Goal: Information Seeking & Learning: Learn about a topic

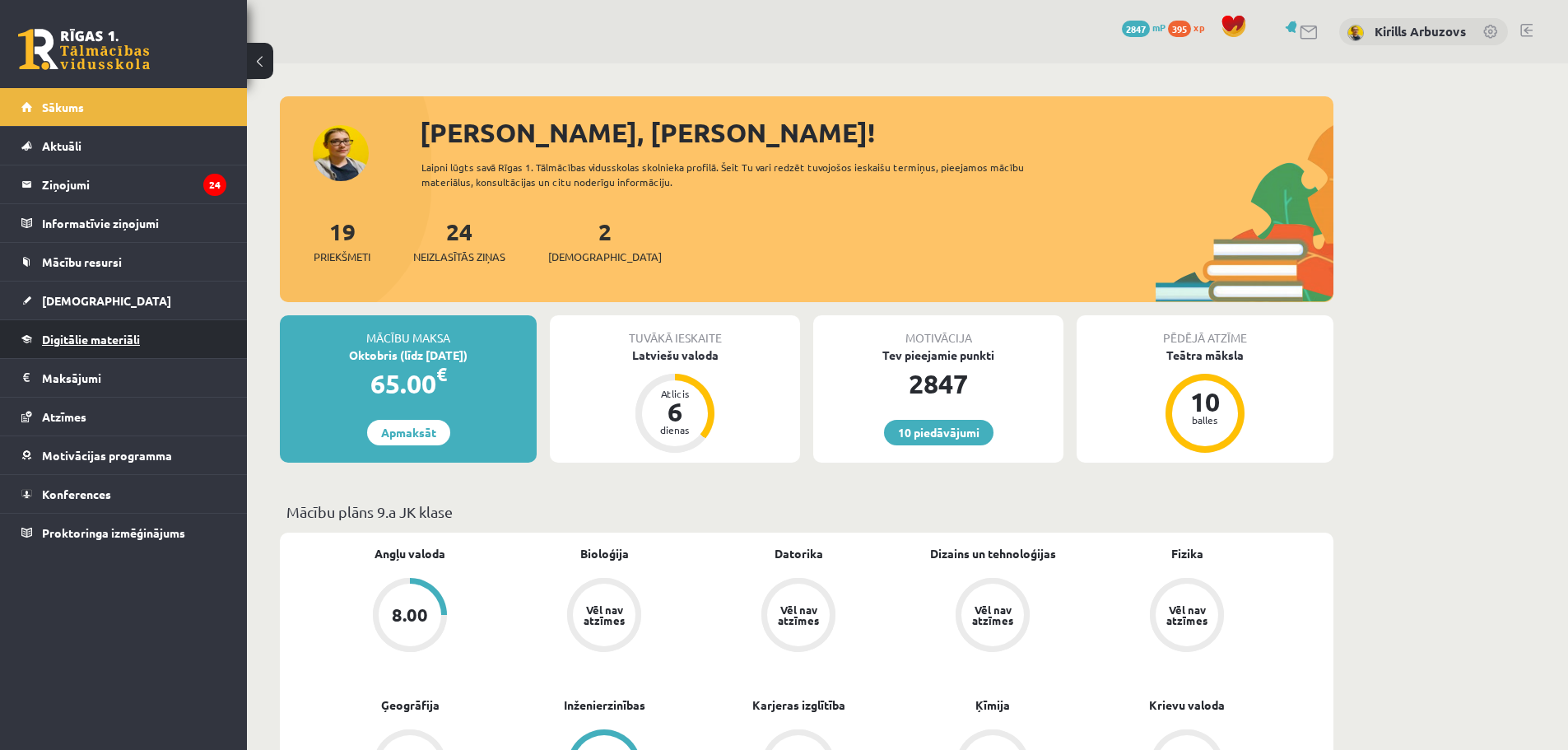
click at [115, 333] on span "Digitālie materiāli" at bounding box center [90, 339] width 98 height 15
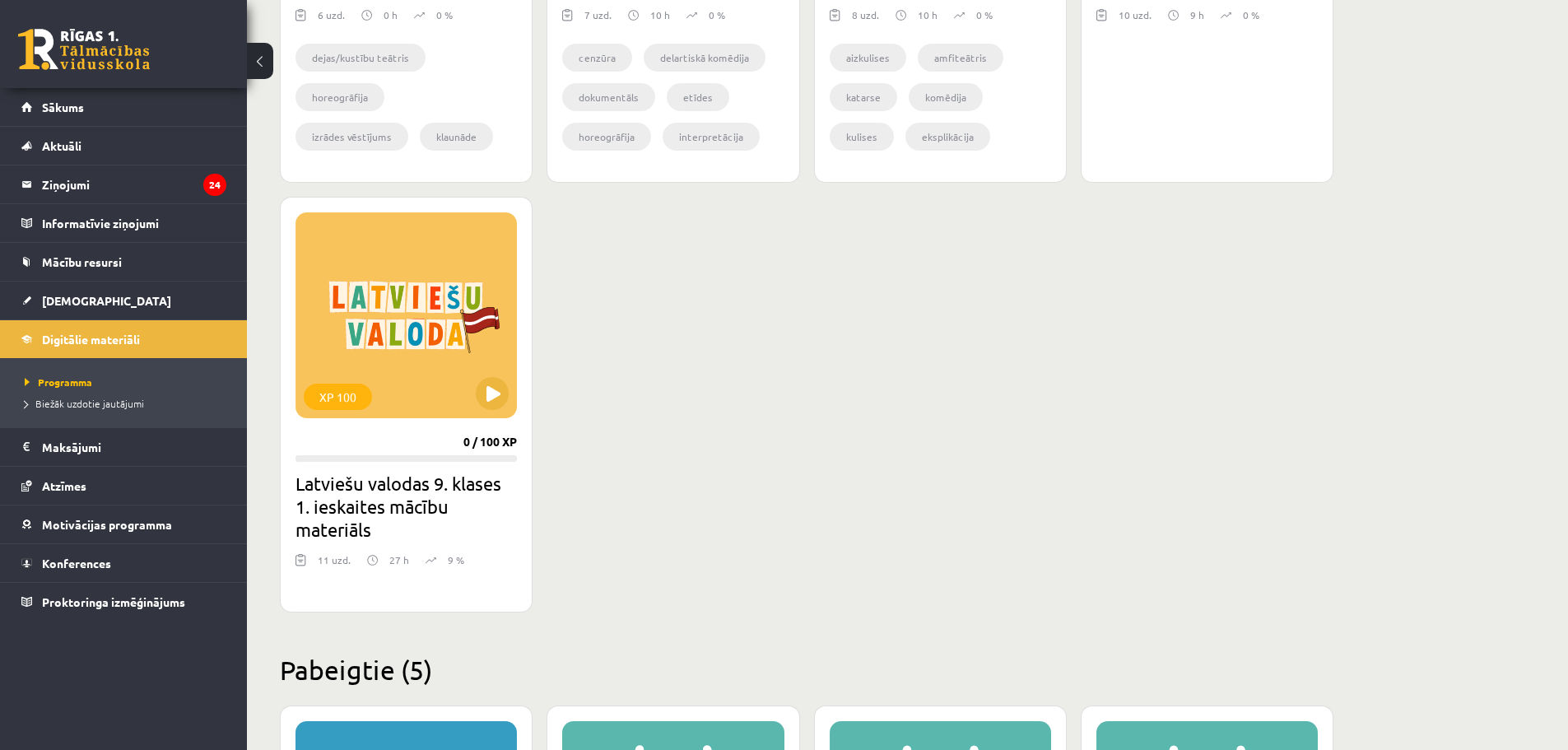
scroll to position [1317, 0]
click at [487, 392] on button at bounding box center [492, 392] width 33 height 33
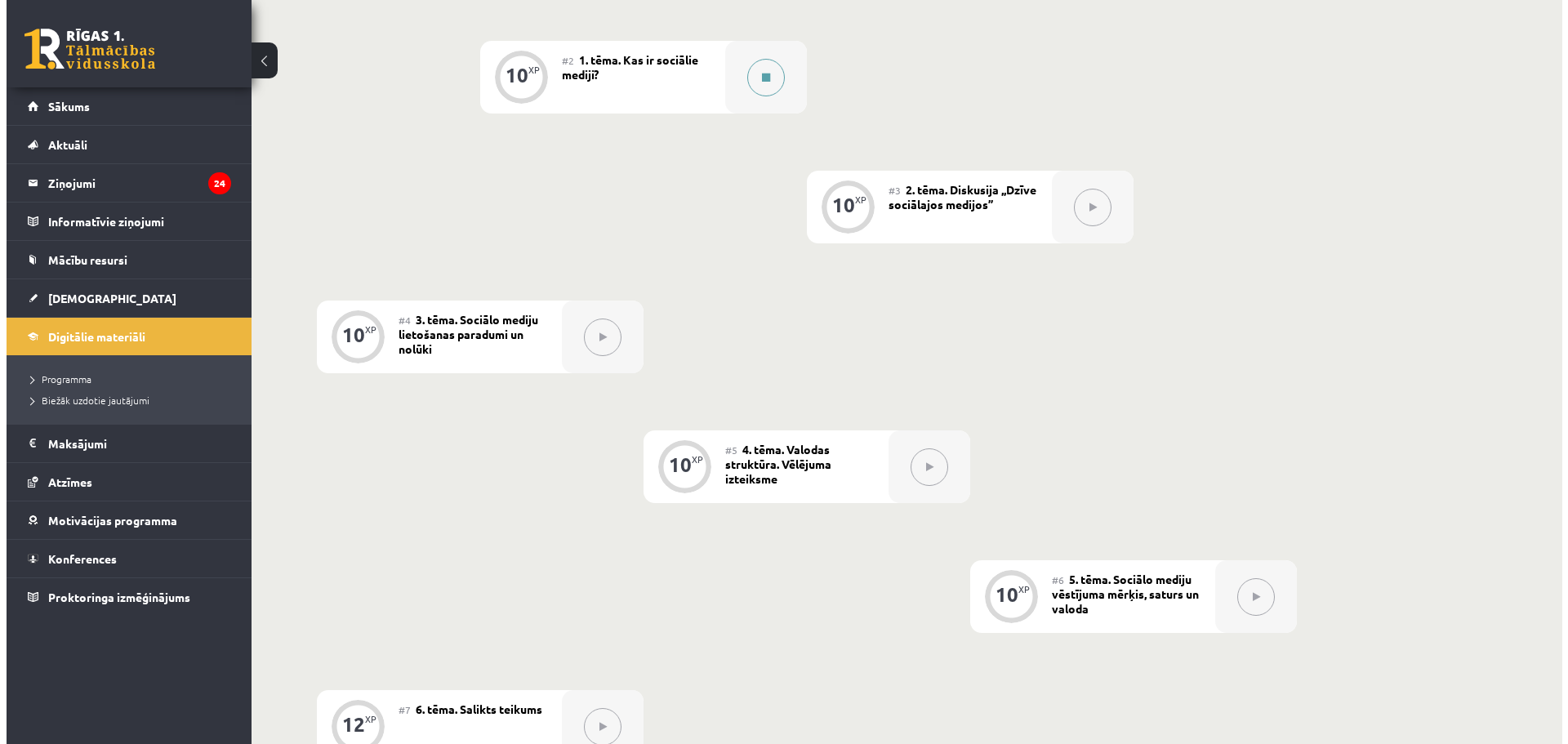
scroll to position [490, 0]
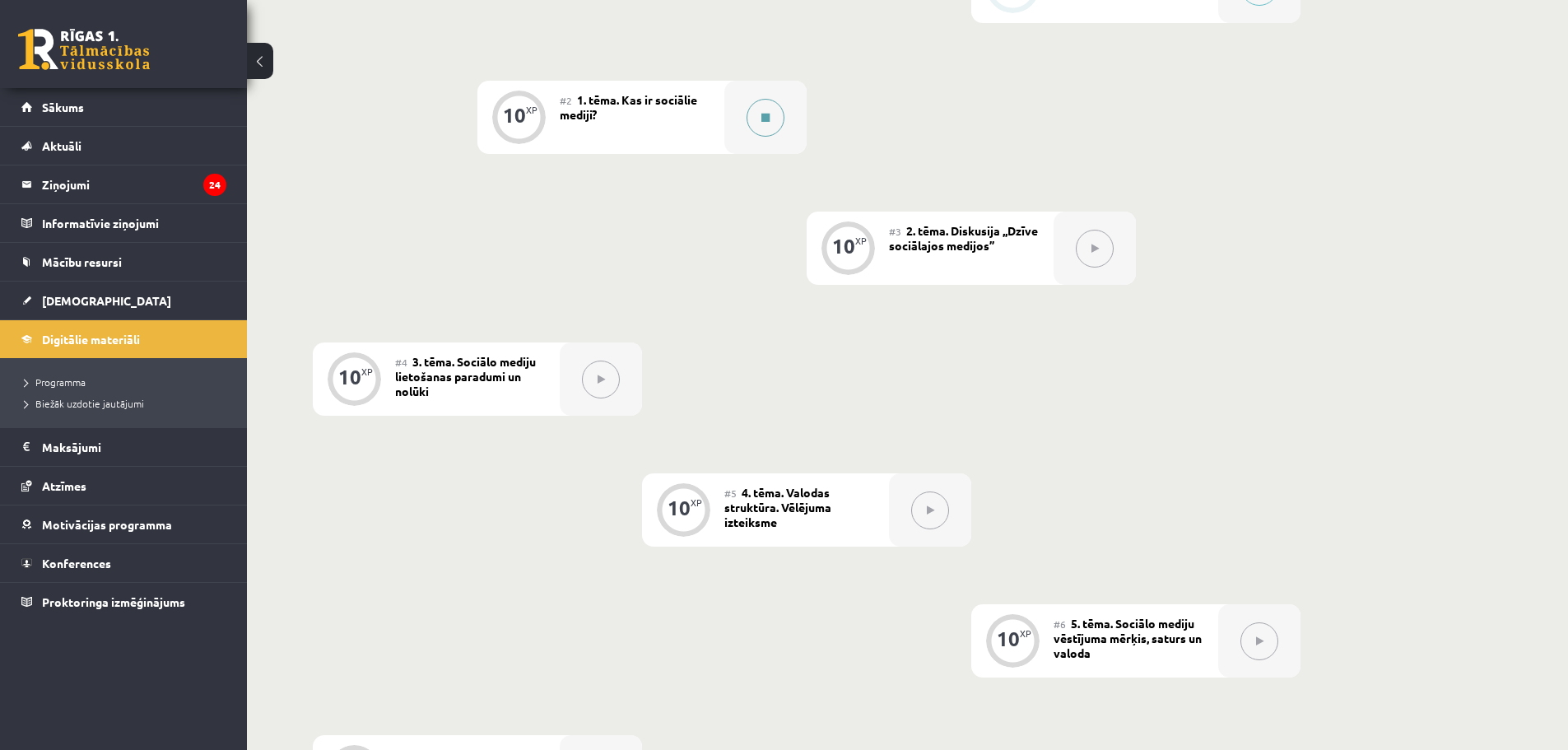
click at [761, 128] on button at bounding box center [765, 118] width 38 height 38
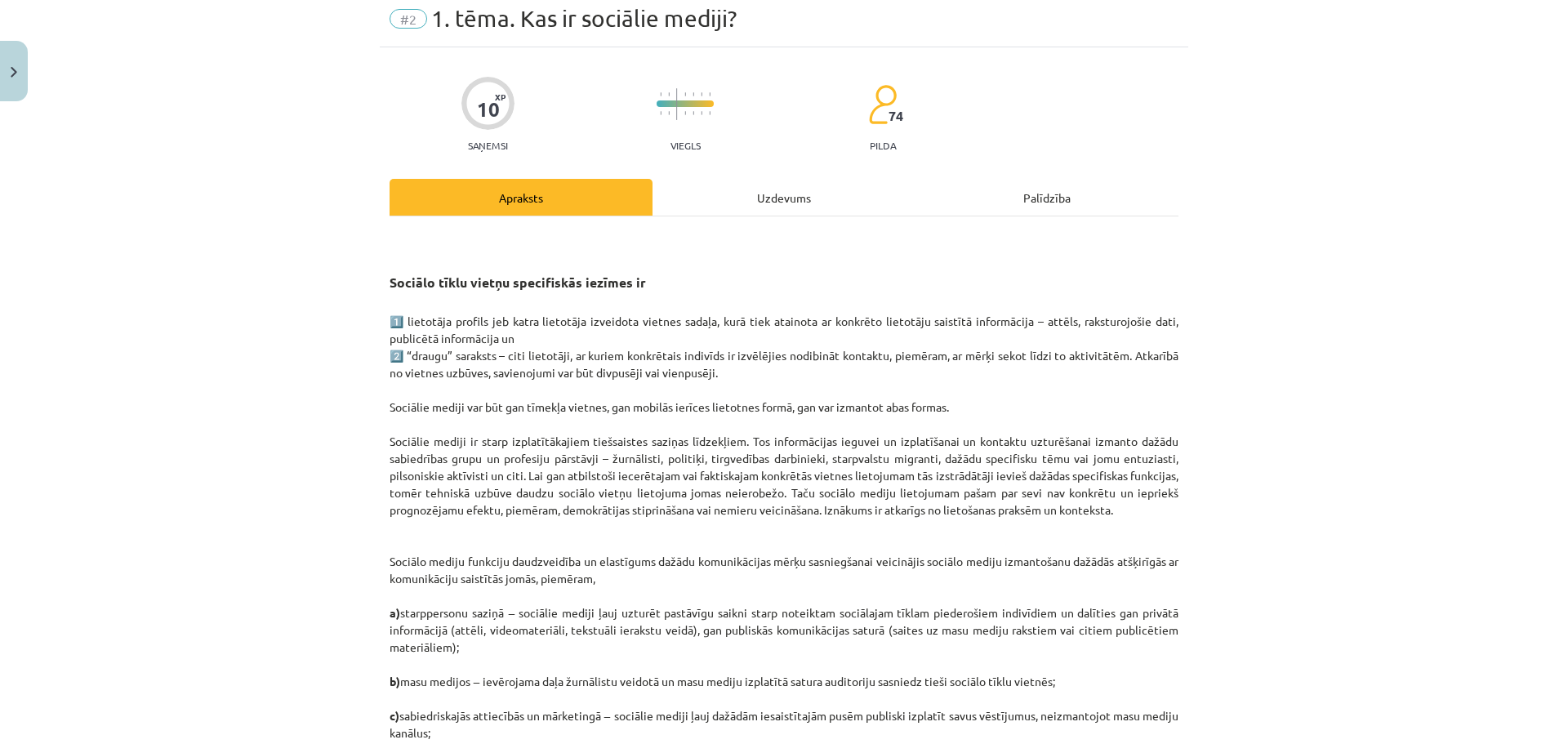
scroll to position [163, 0]
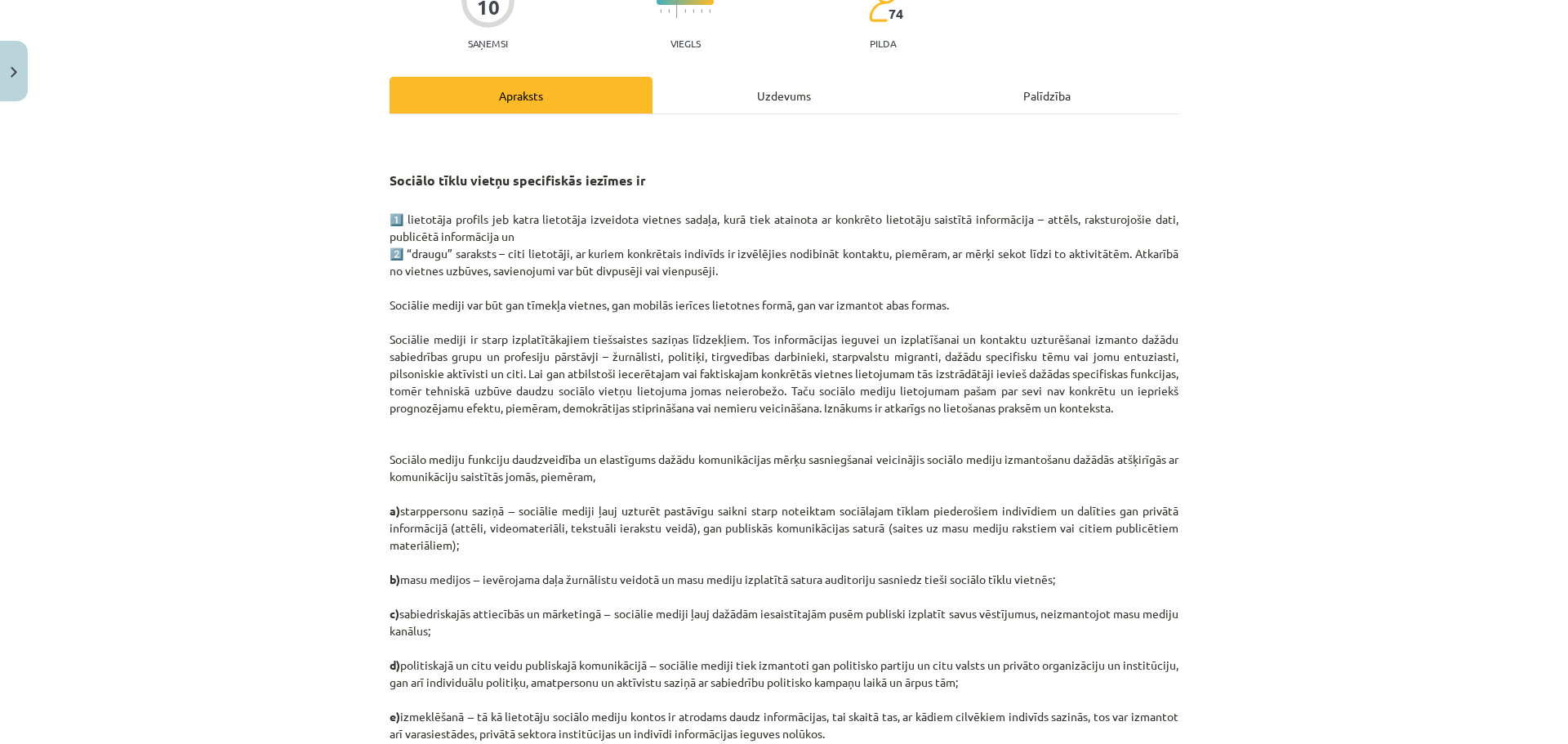
click at [741, 98] on button at bounding box center [759, 117] width 38 height 38
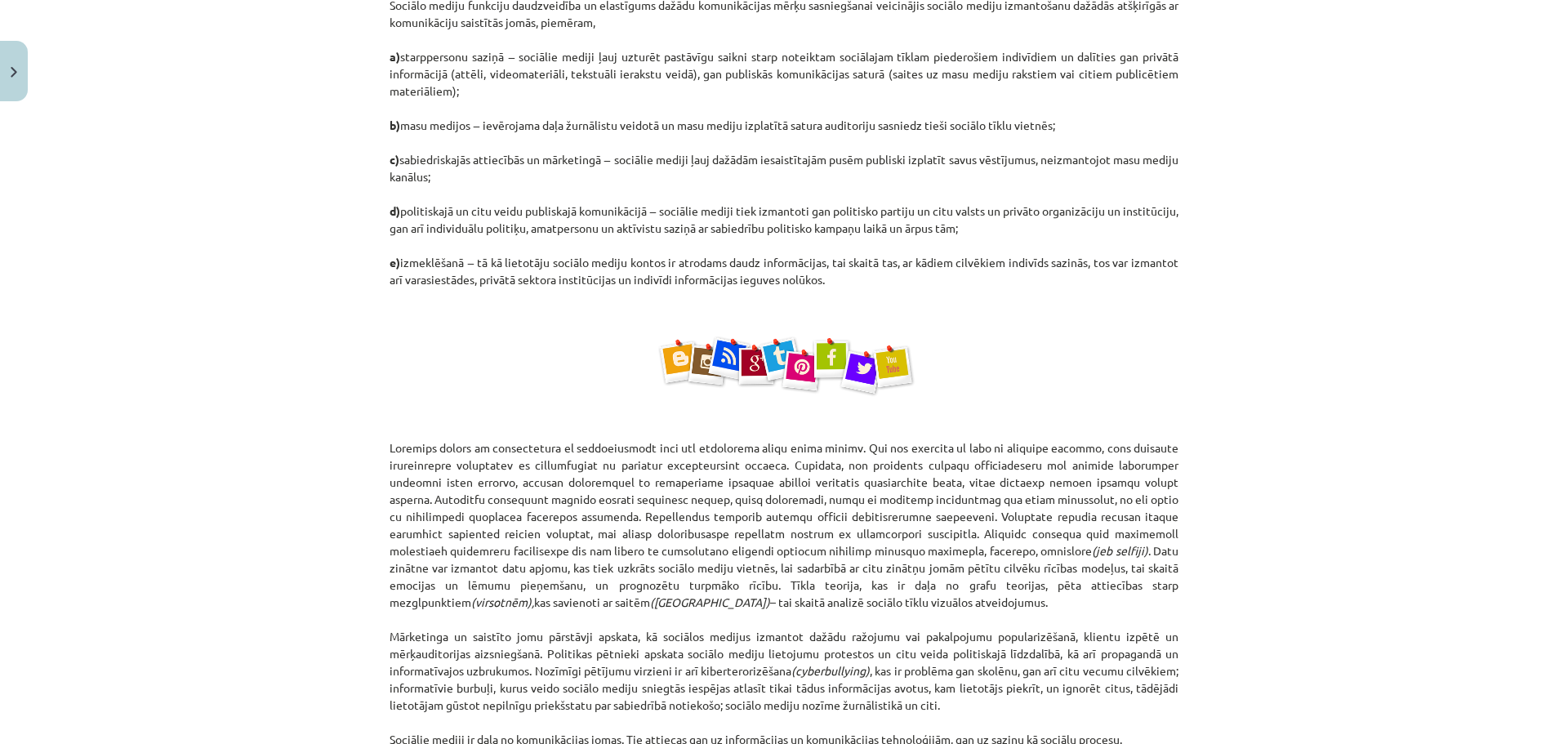
scroll to position [894, 0]
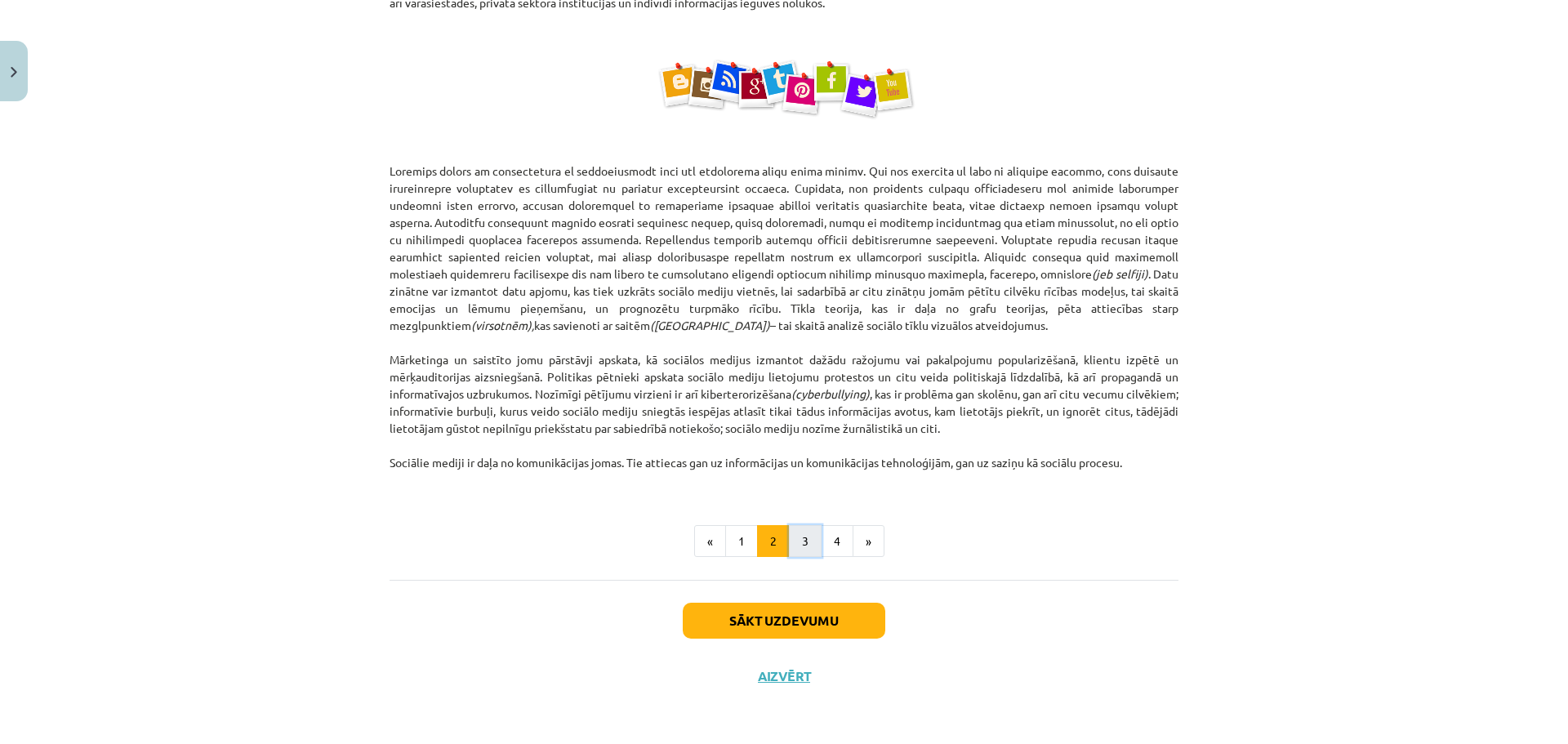
click at [794, 541] on button "3" at bounding box center [805, 540] width 32 height 32
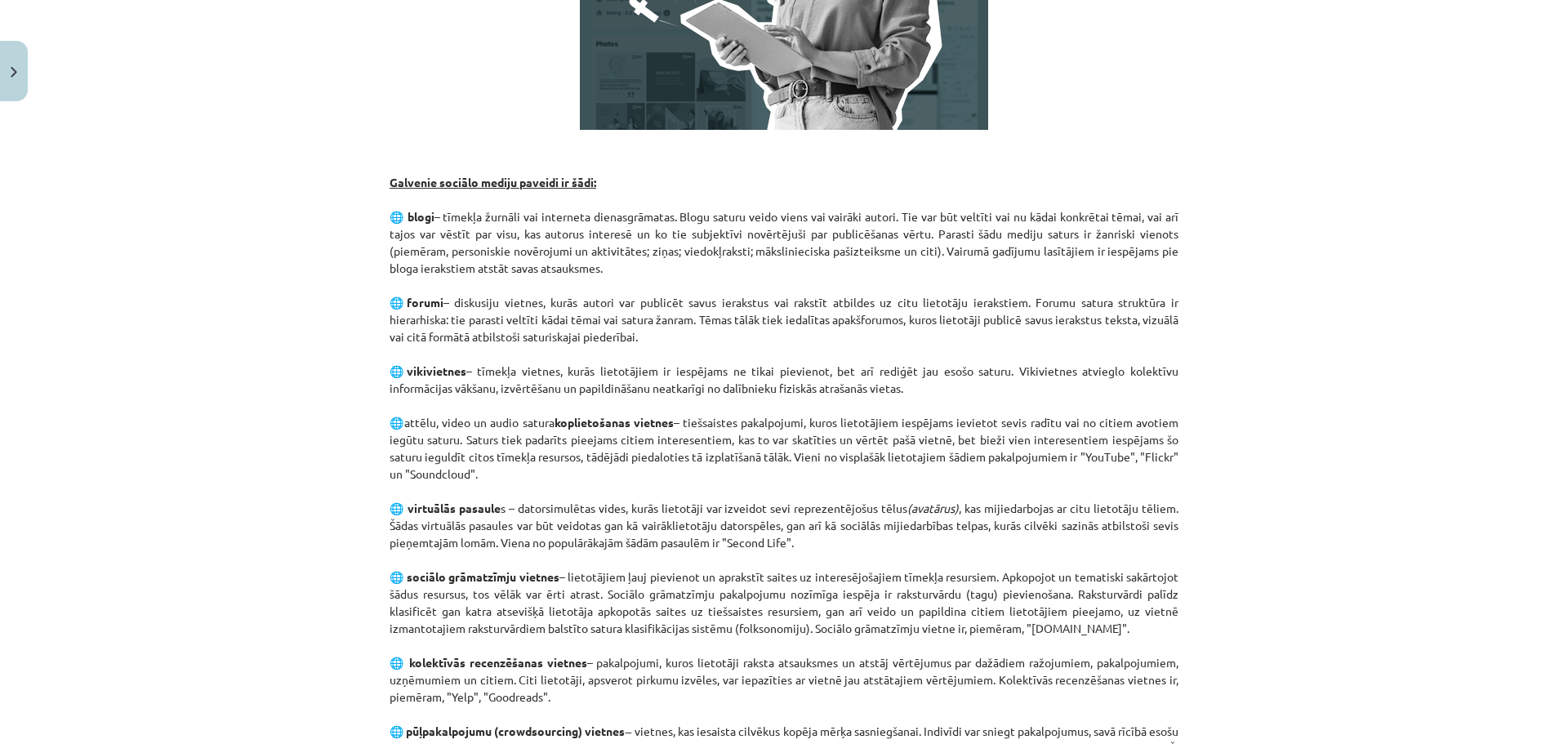
scroll to position [0, 0]
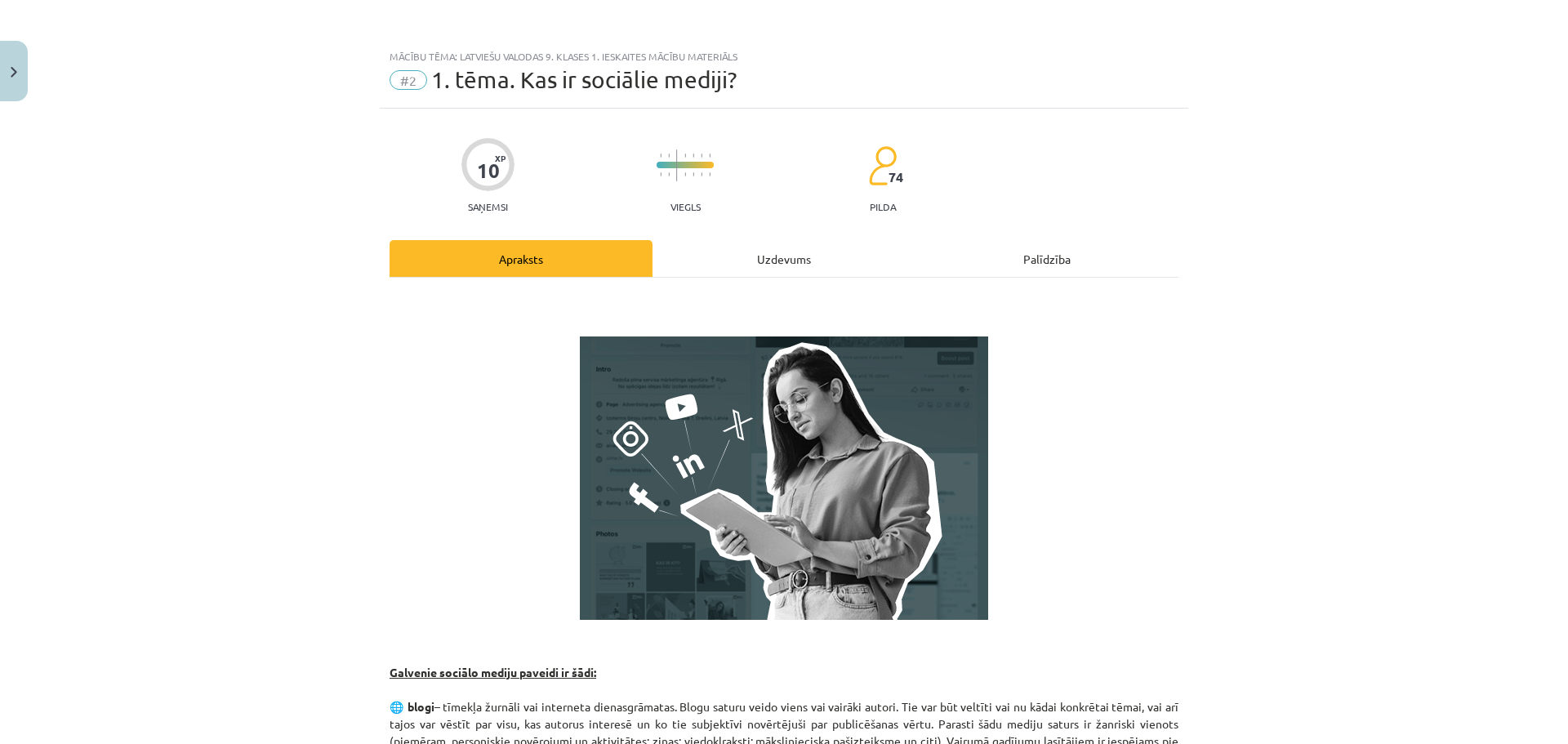
click at [782, 265] on div "Uzdevums" at bounding box center [784, 259] width 263 height 37
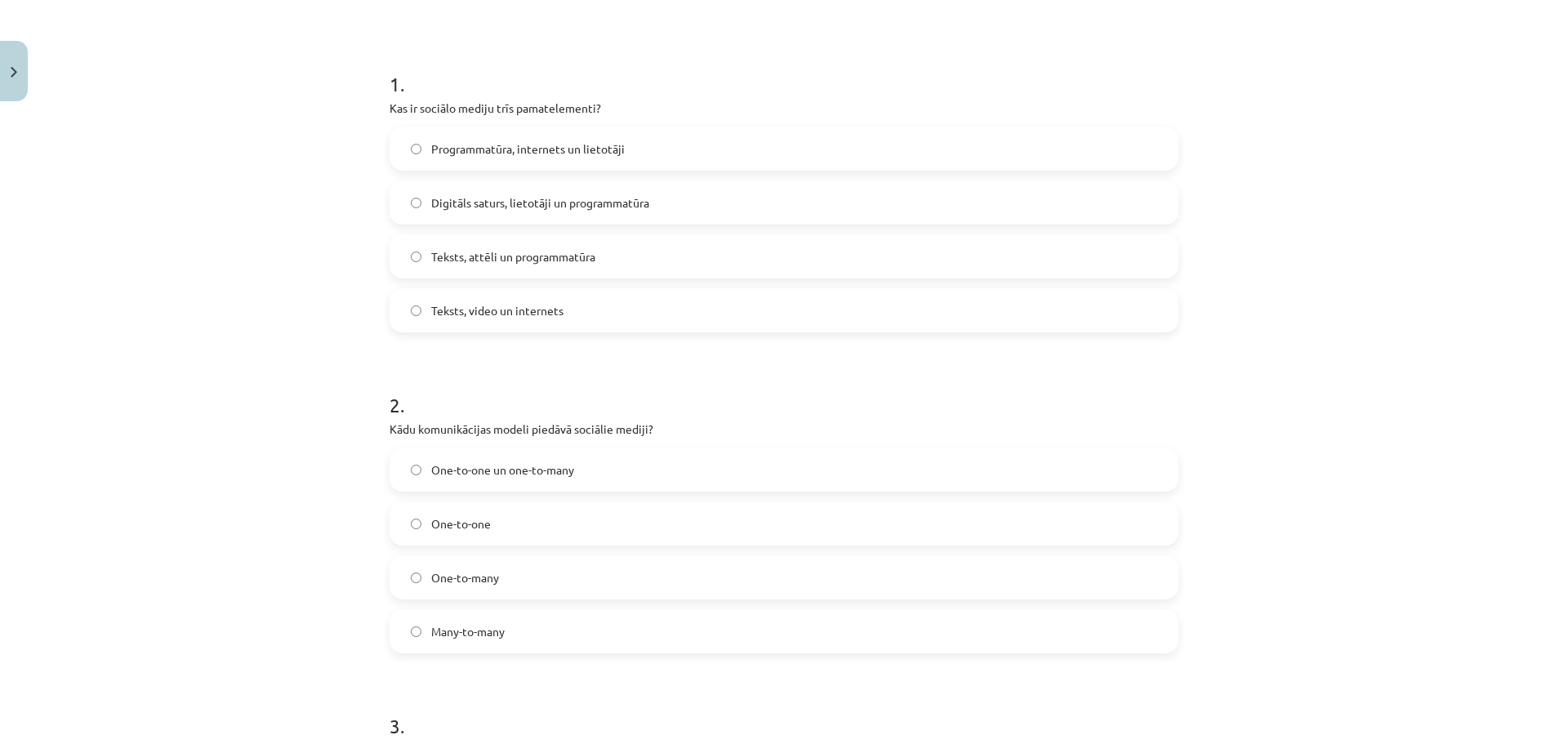
scroll to position [118, 0]
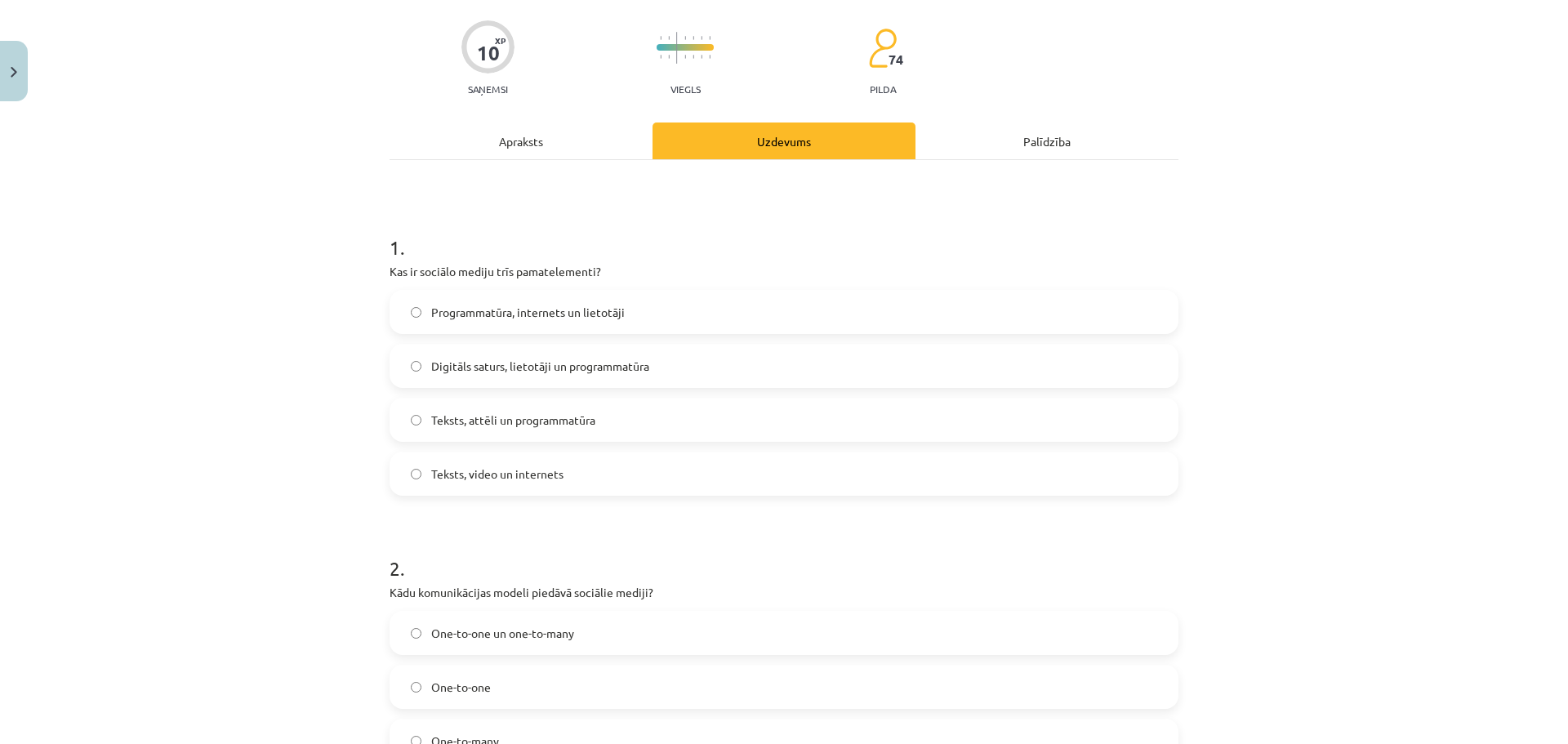
click at [532, 148] on div "Apraksts" at bounding box center [521, 141] width 263 height 37
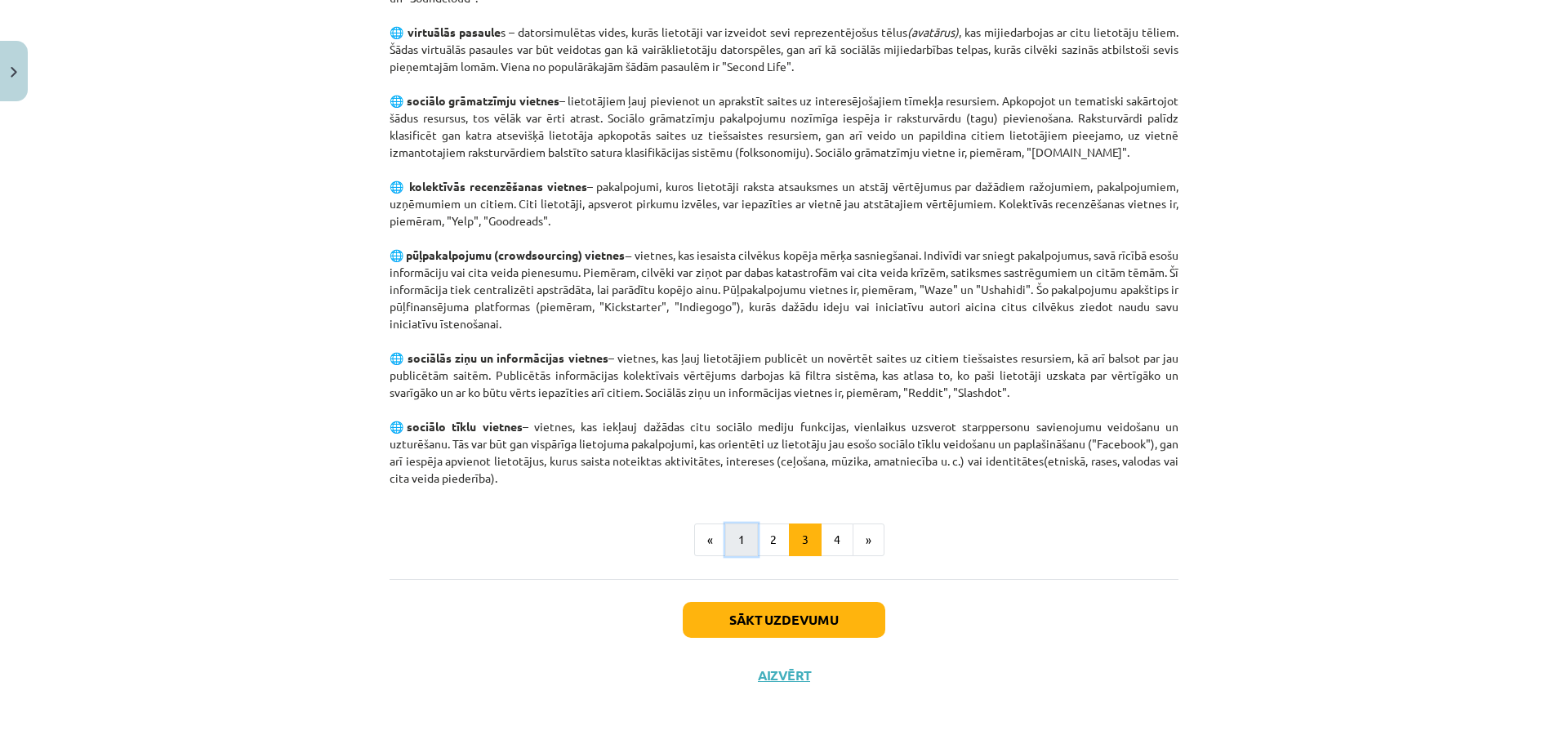
click at [731, 542] on button "1" at bounding box center [741, 540] width 32 height 32
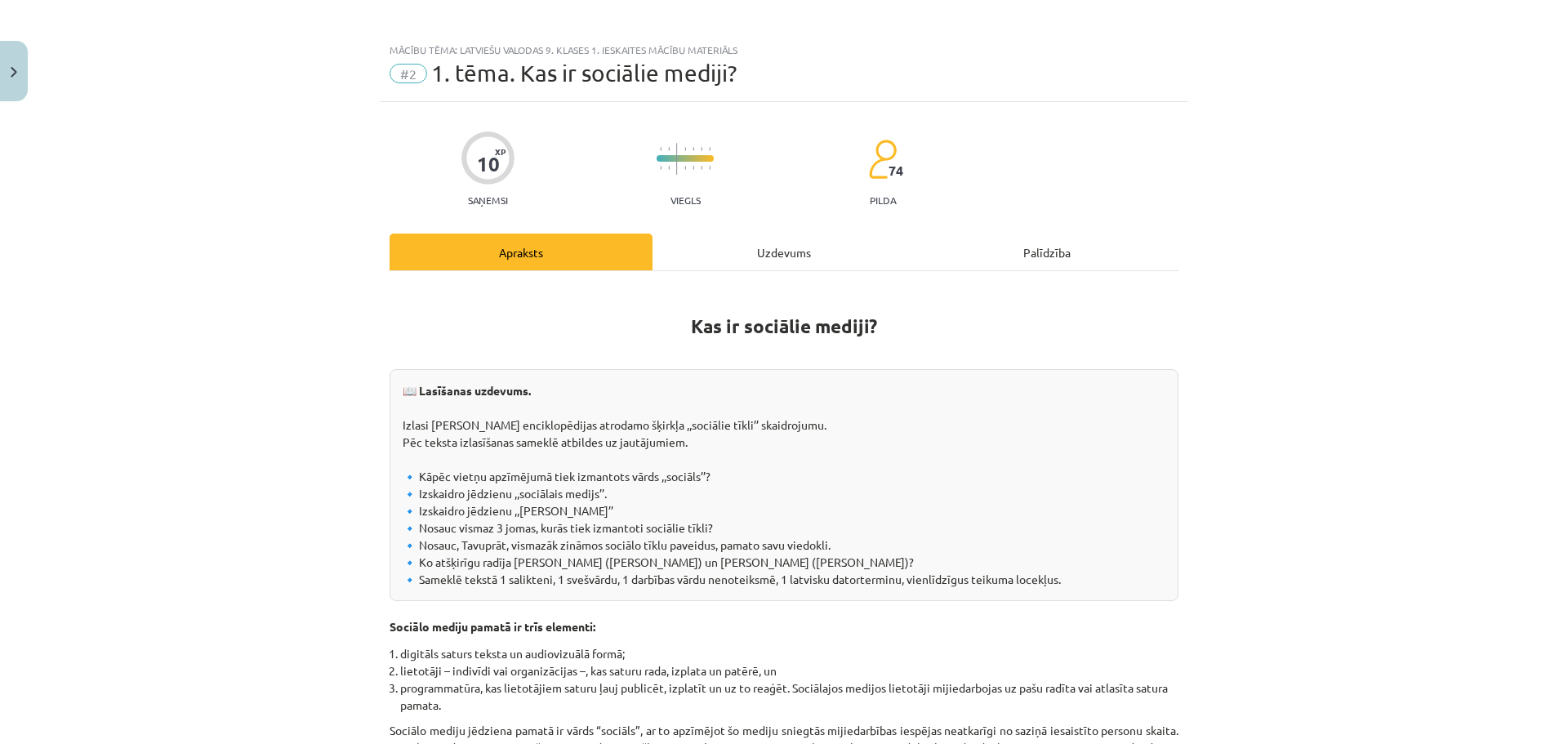
scroll to position [0, 0]
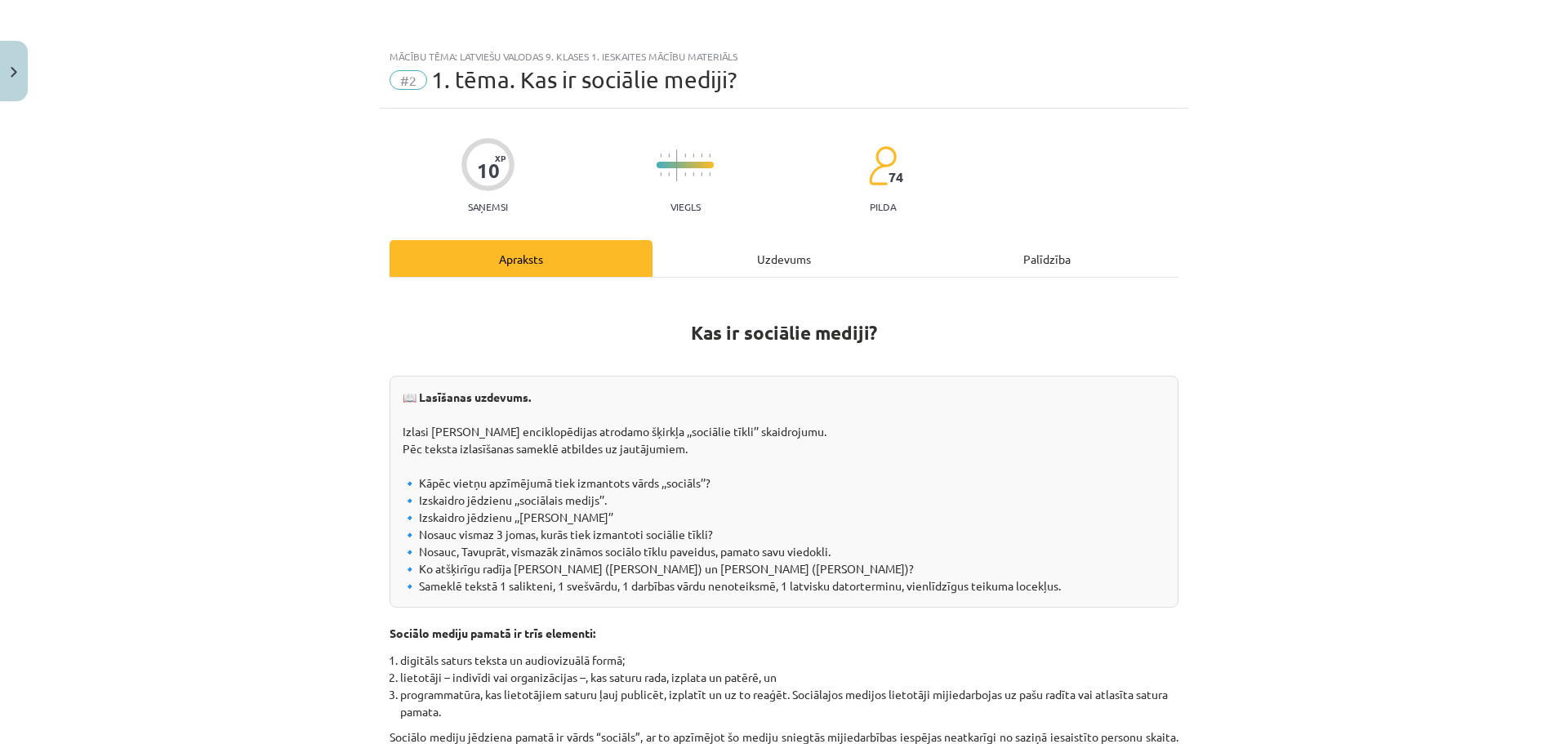
click at [705, 259] on div "Uzdevums" at bounding box center [784, 259] width 263 height 37
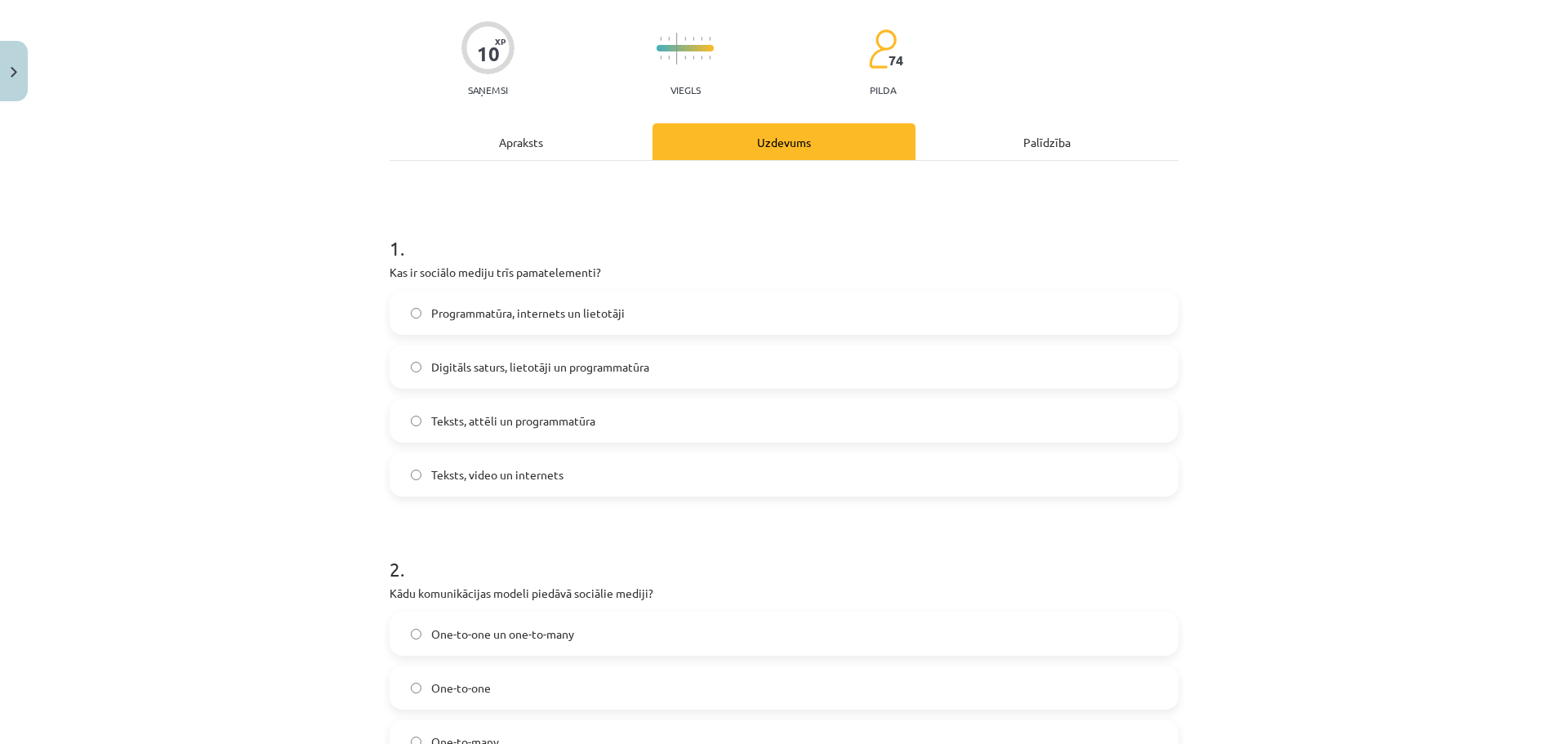
scroll to position [204, 0]
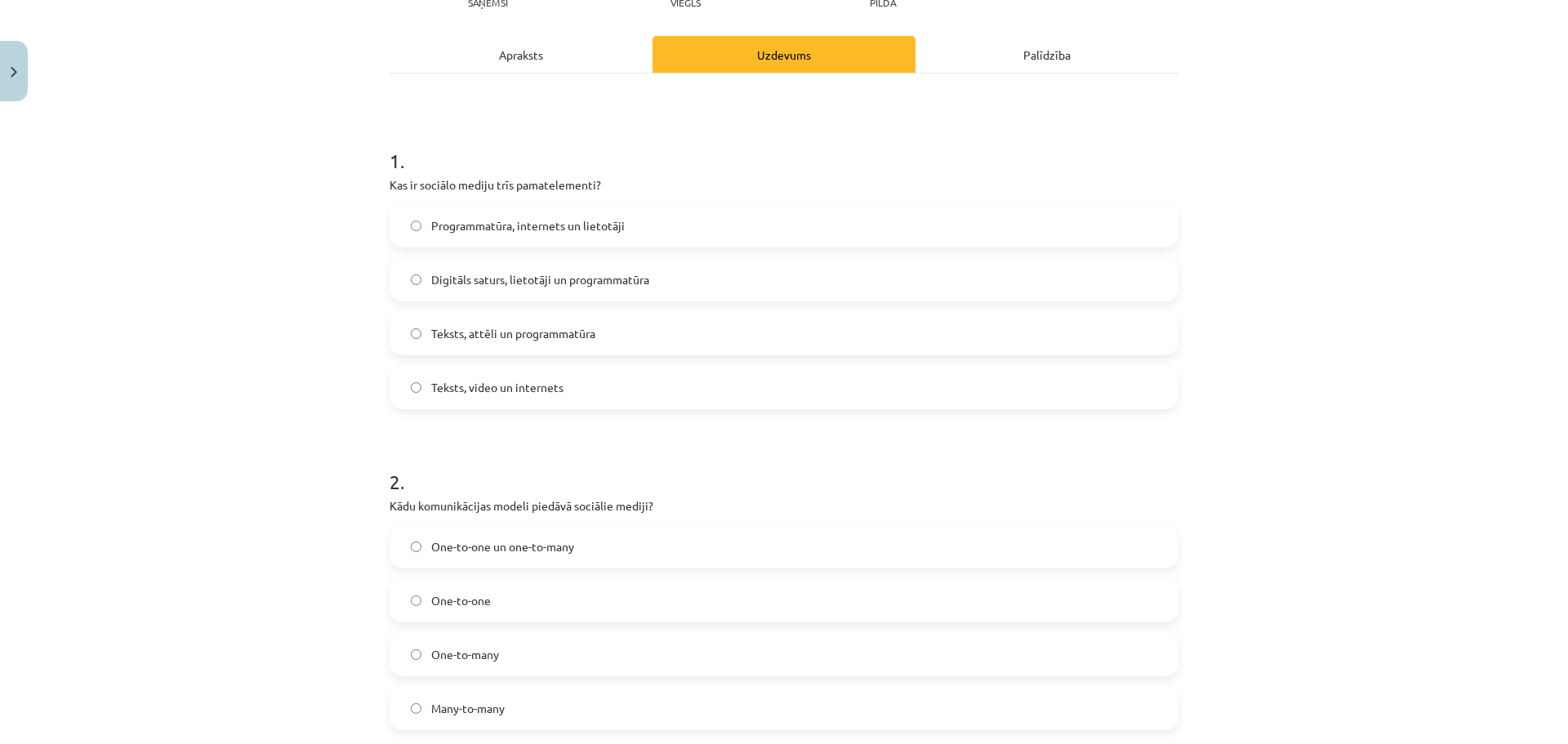
click at [515, 294] on label "Digitāls saturs, lietotāji un programmatūra" at bounding box center [784, 279] width 785 height 41
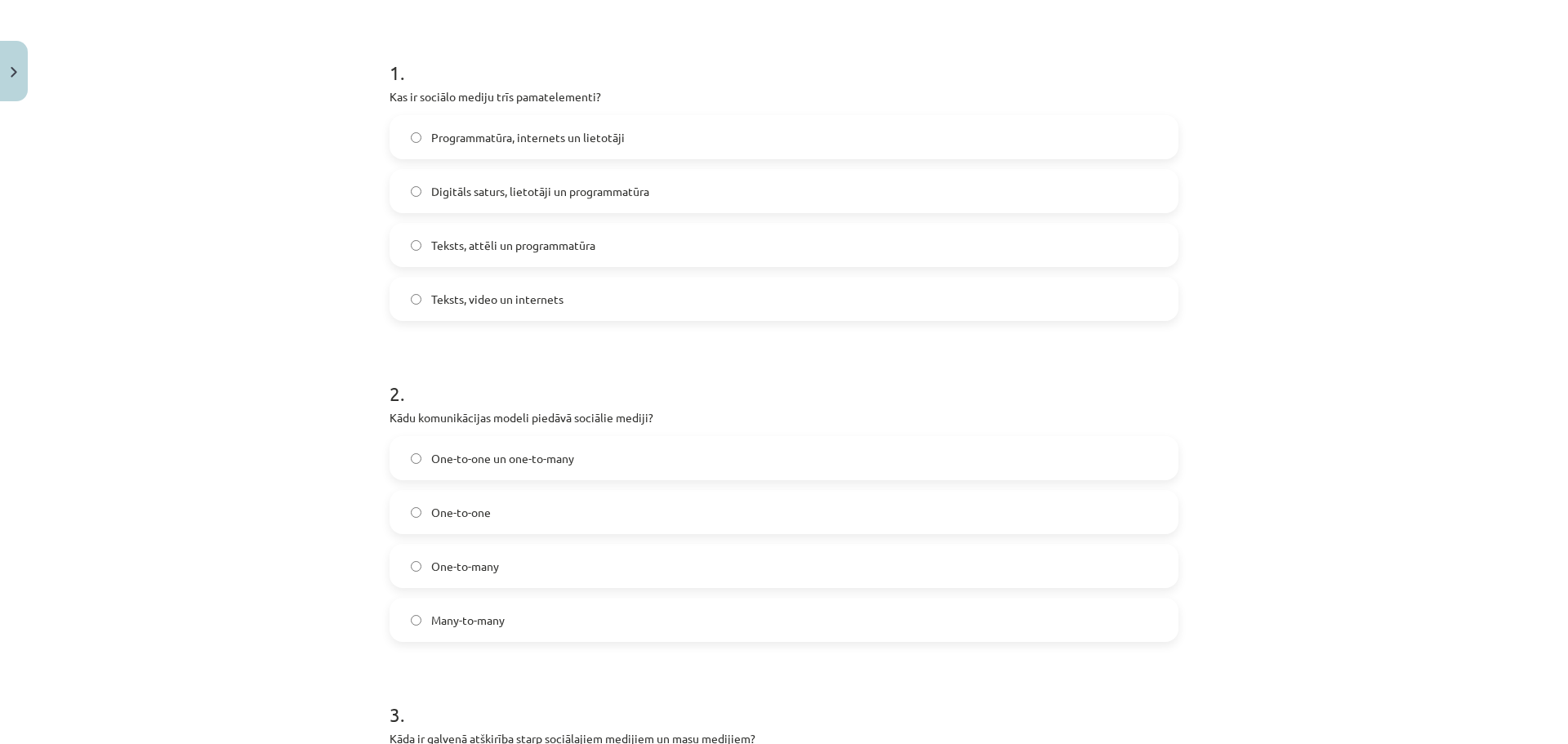
scroll to position [449, 0]
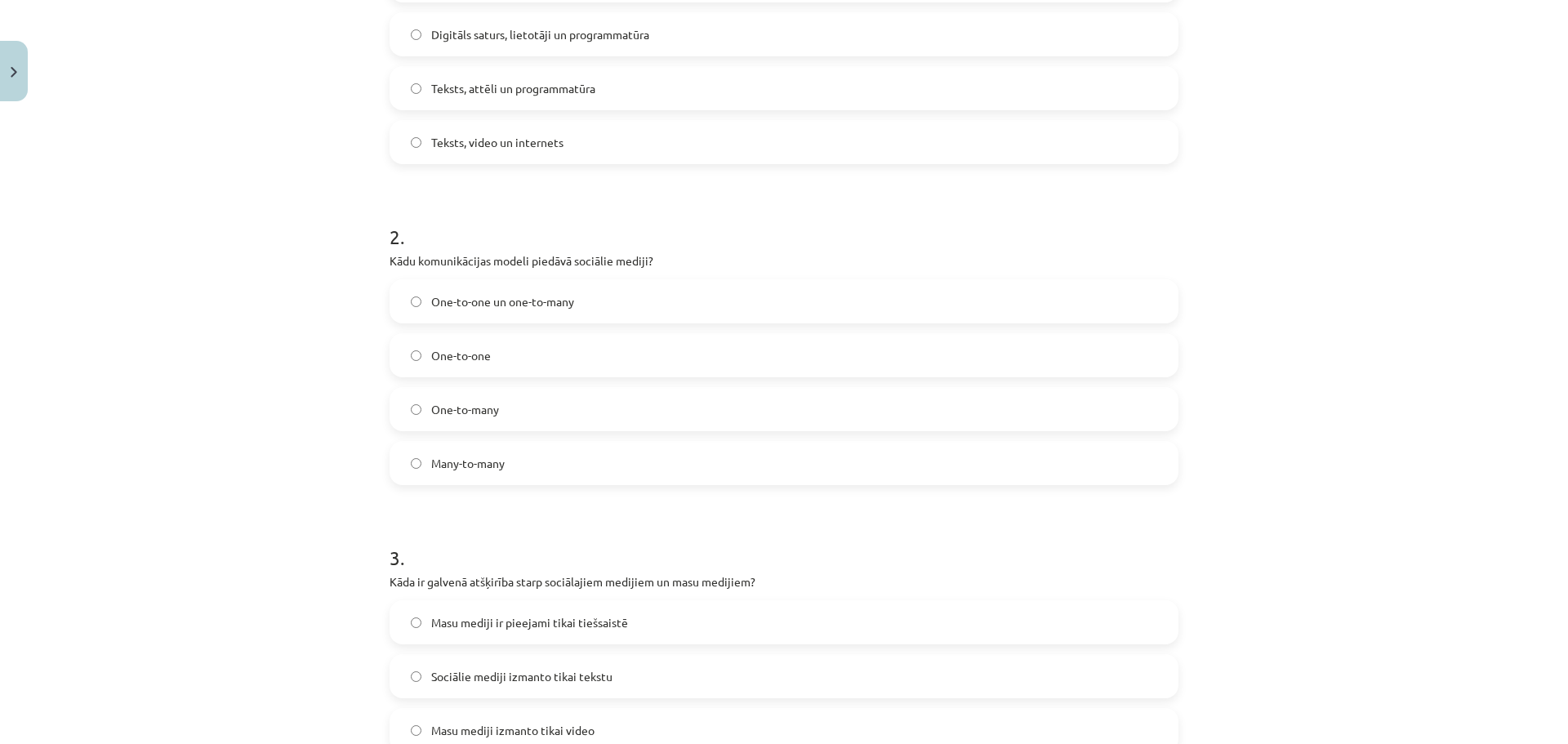
click at [465, 468] on span "Many-to-many" at bounding box center [468, 463] width 74 height 18
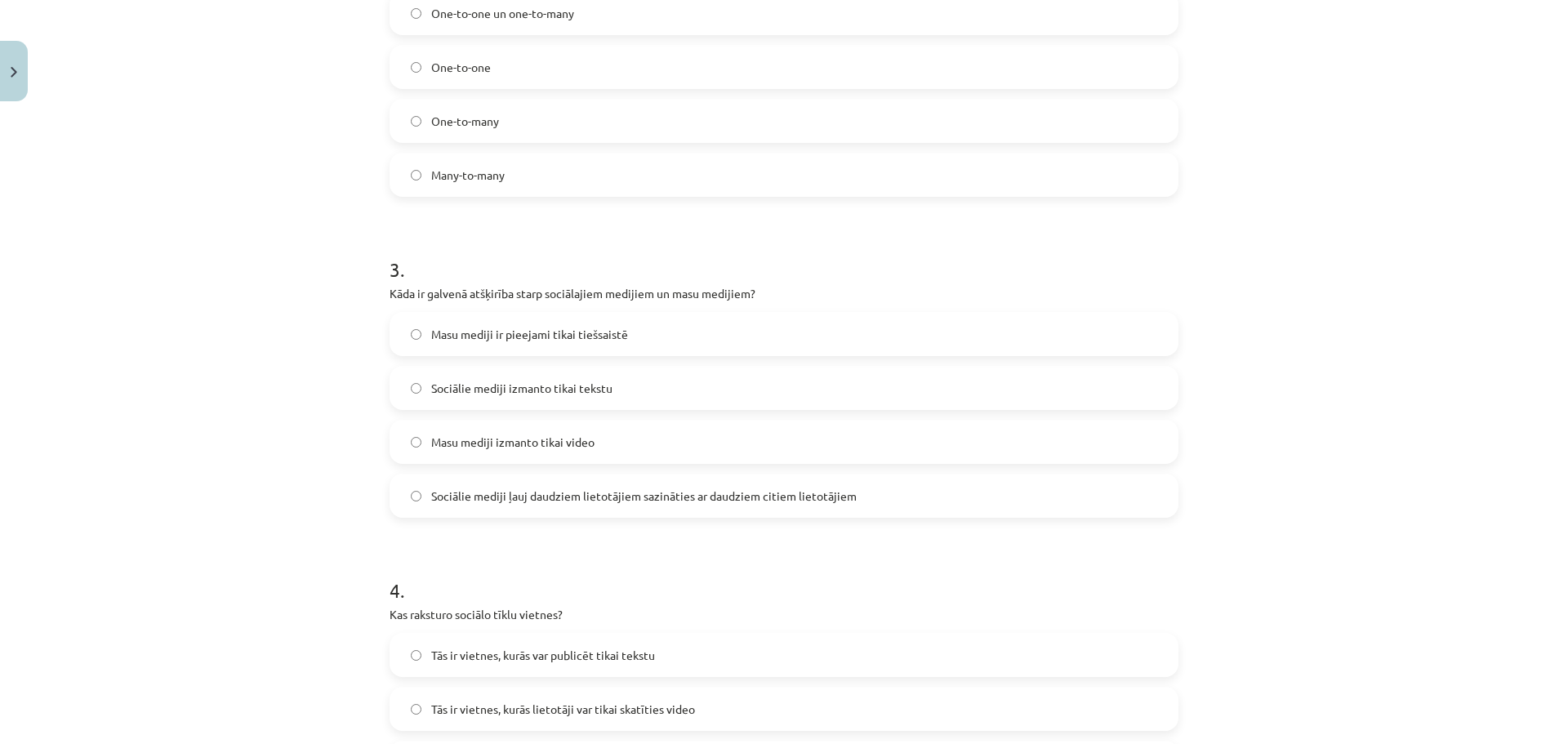
scroll to position [776, 0]
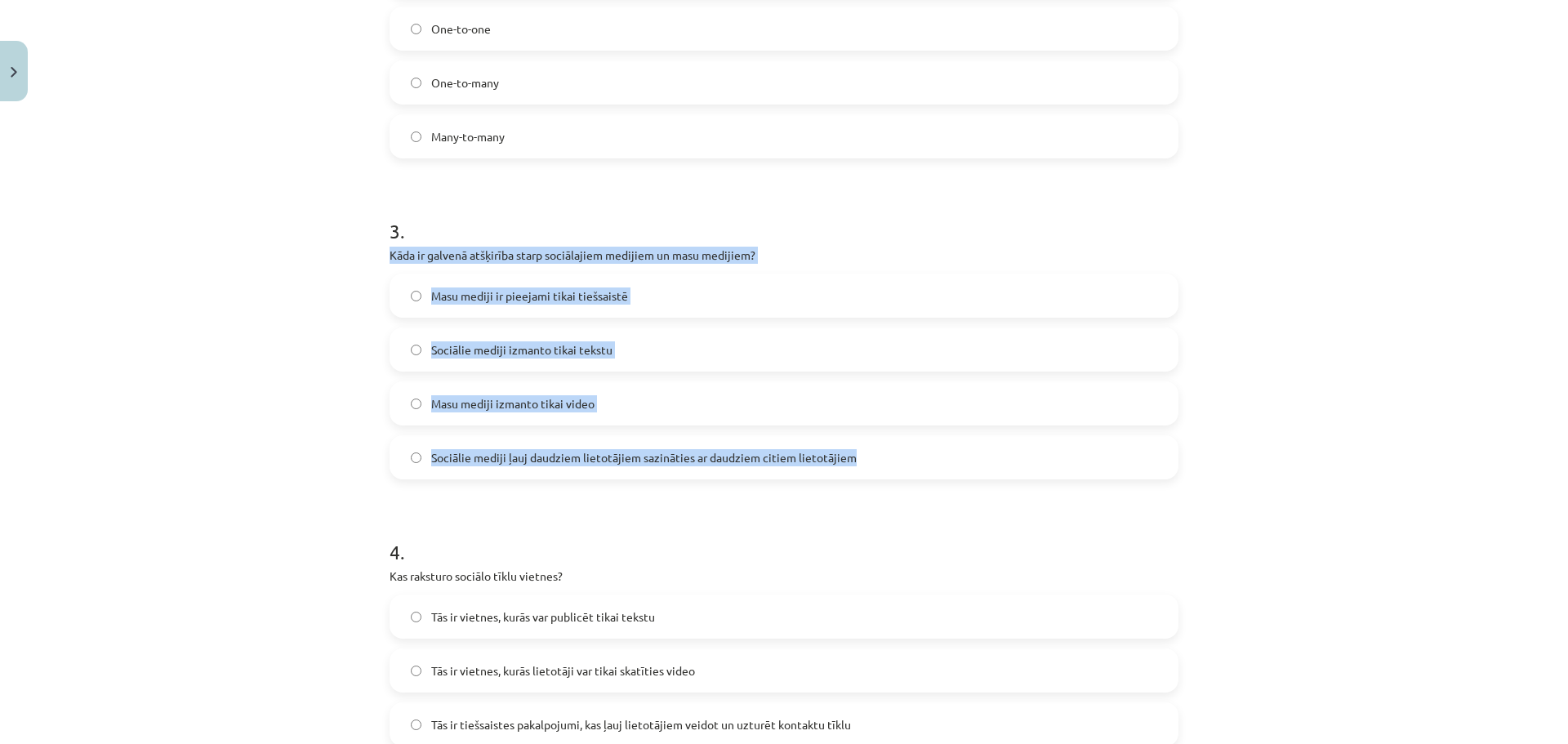
drag, startPoint x: 385, startPoint y: 254, endPoint x: 862, endPoint y: 437, distance: 510.9
click at [862, 437] on div "3 . Kāda ir galvenā atšķirība starp sociālajiem medijiem un masu medijiem? Masu…" at bounding box center [784, 335] width 789 height 289
copy div "Kāda ir galvenā atšķirība starp sociālajiem medijiem un masu medijiem? Masu med…"
click at [626, 466] on label "Sociālie mediji ļauj daudziem lietotājiem sazināties ar daudziem citiem lietotā…" at bounding box center [784, 457] width 785 height 41
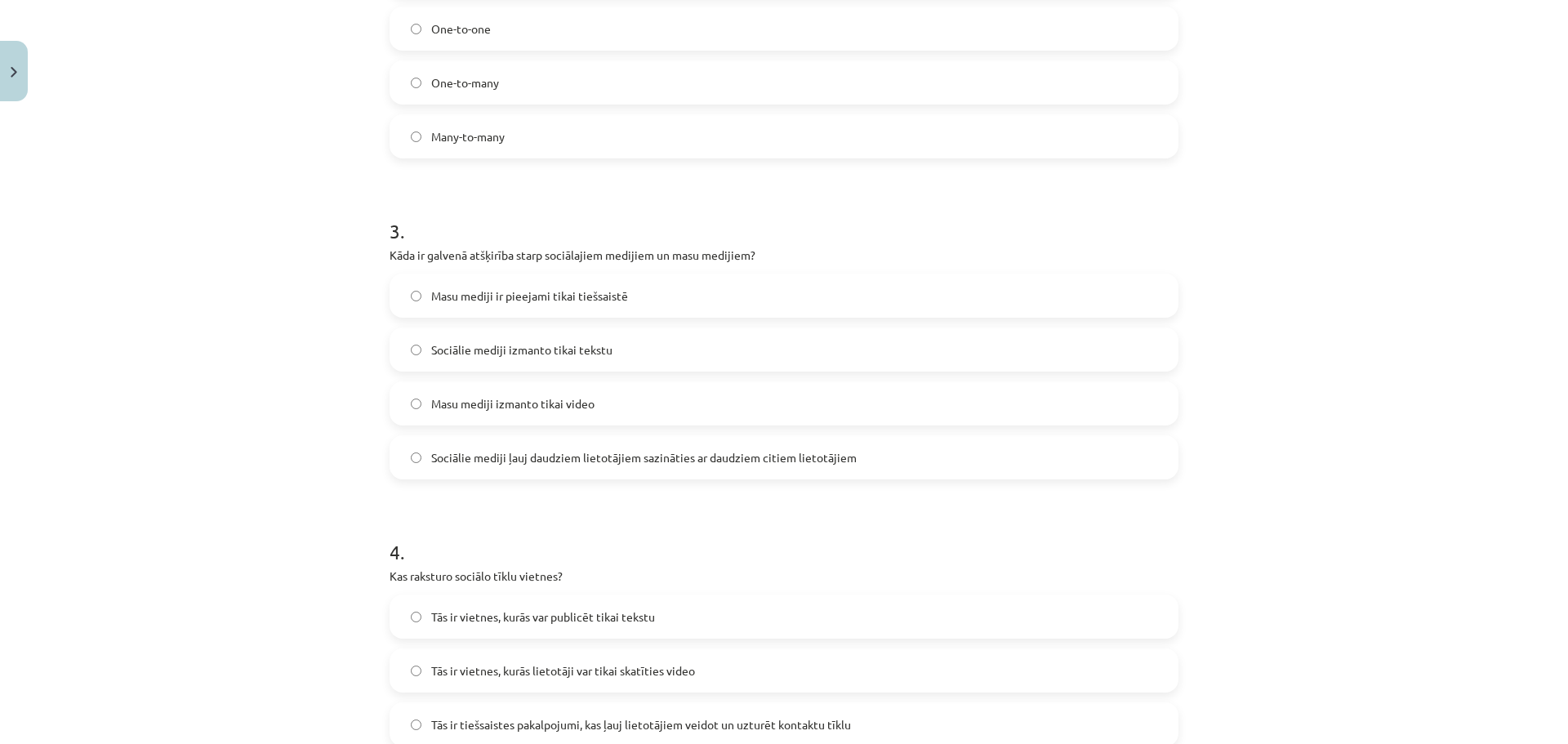
scroll to position [531, 0]
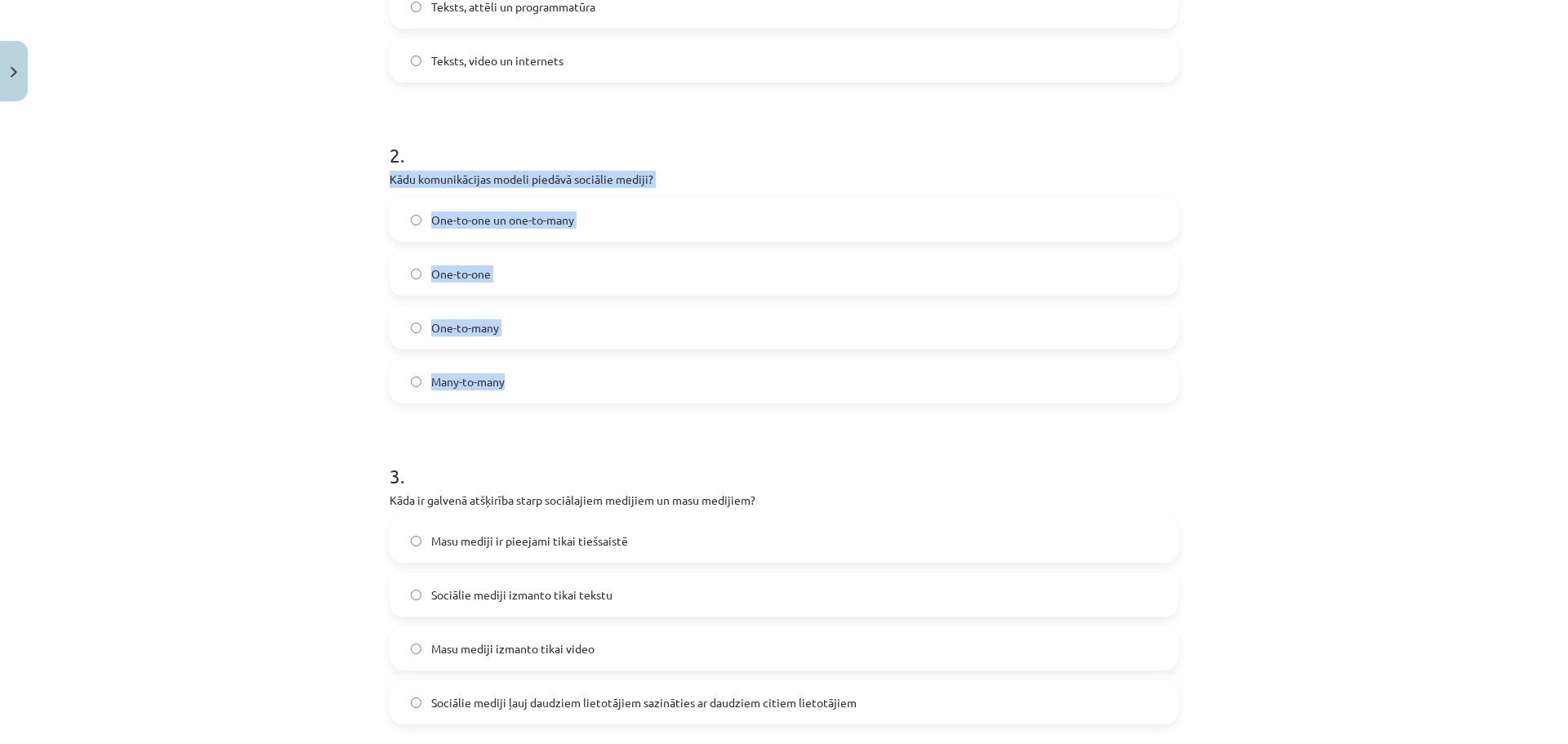
drag, startPoint x: 385, startPoint y: 178, endPoint x: 590, endPoint y: 379, distance: 287.1
click at [590, 379] on div "2 . Kādu komunikācijas modeli piedāvā sociālie mediji? One-to-one un one-to-man…" at bounding box center [784, 259] width 789 height 289
copy div "Kādu komunikācijas modeli piedāvā sociālie mediji? One-to-one un one-to-many On…"
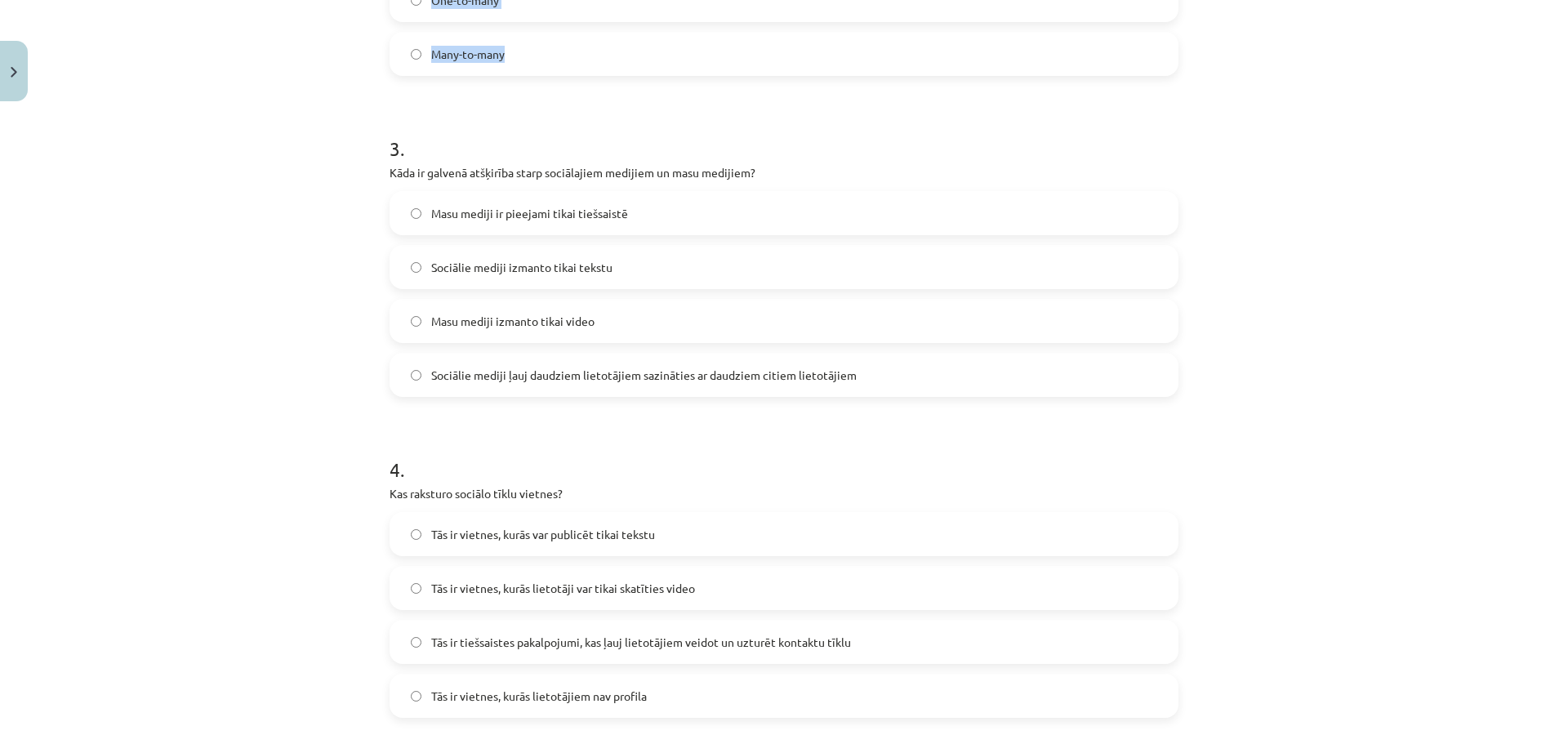
scroll to position [939, 0]
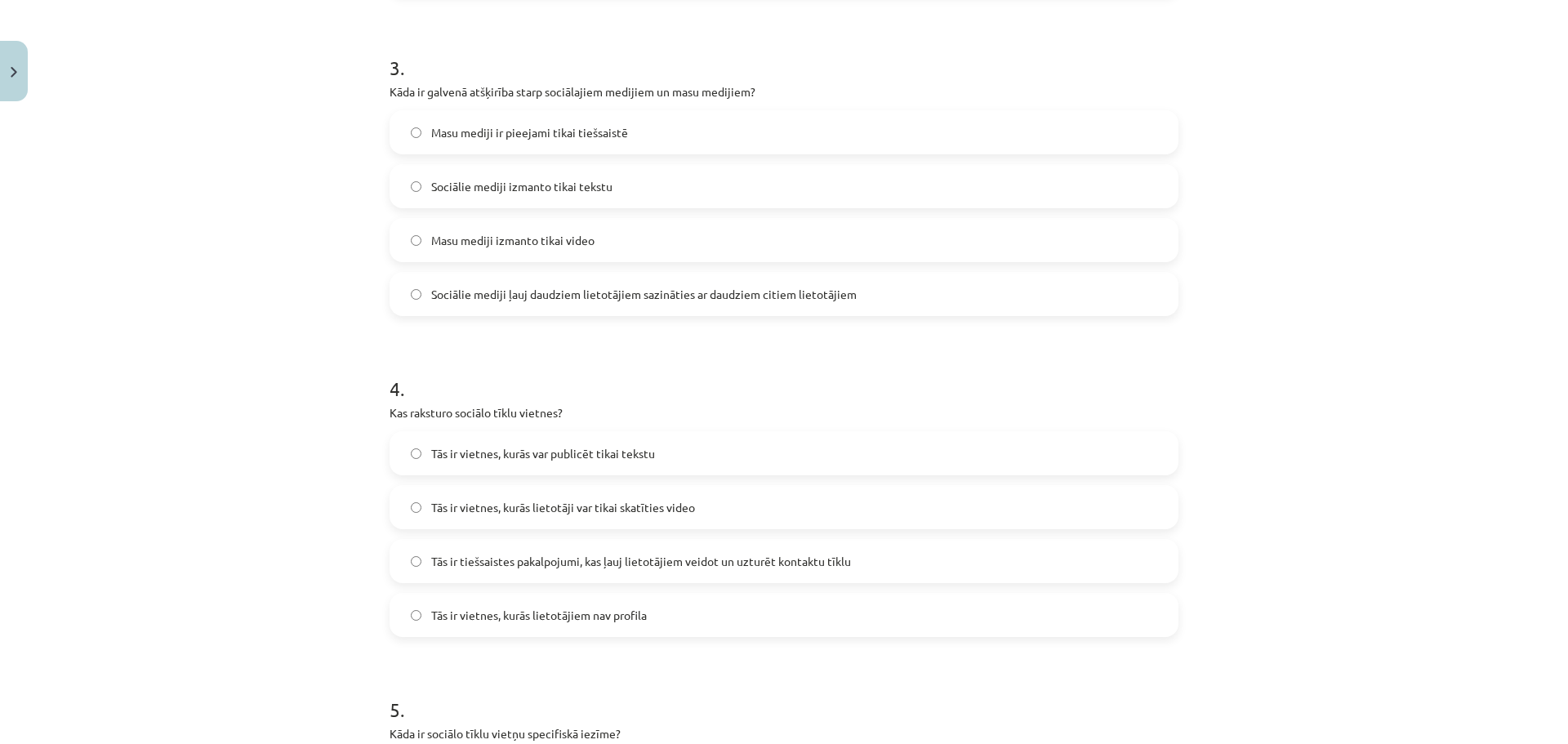
click at [500, 293] on span "Sociālie mediji ļauj daudziem lietotājiem sazināties ar daudziem citiem lietotā…" at bounding box center [643, 295] width 426 height 18
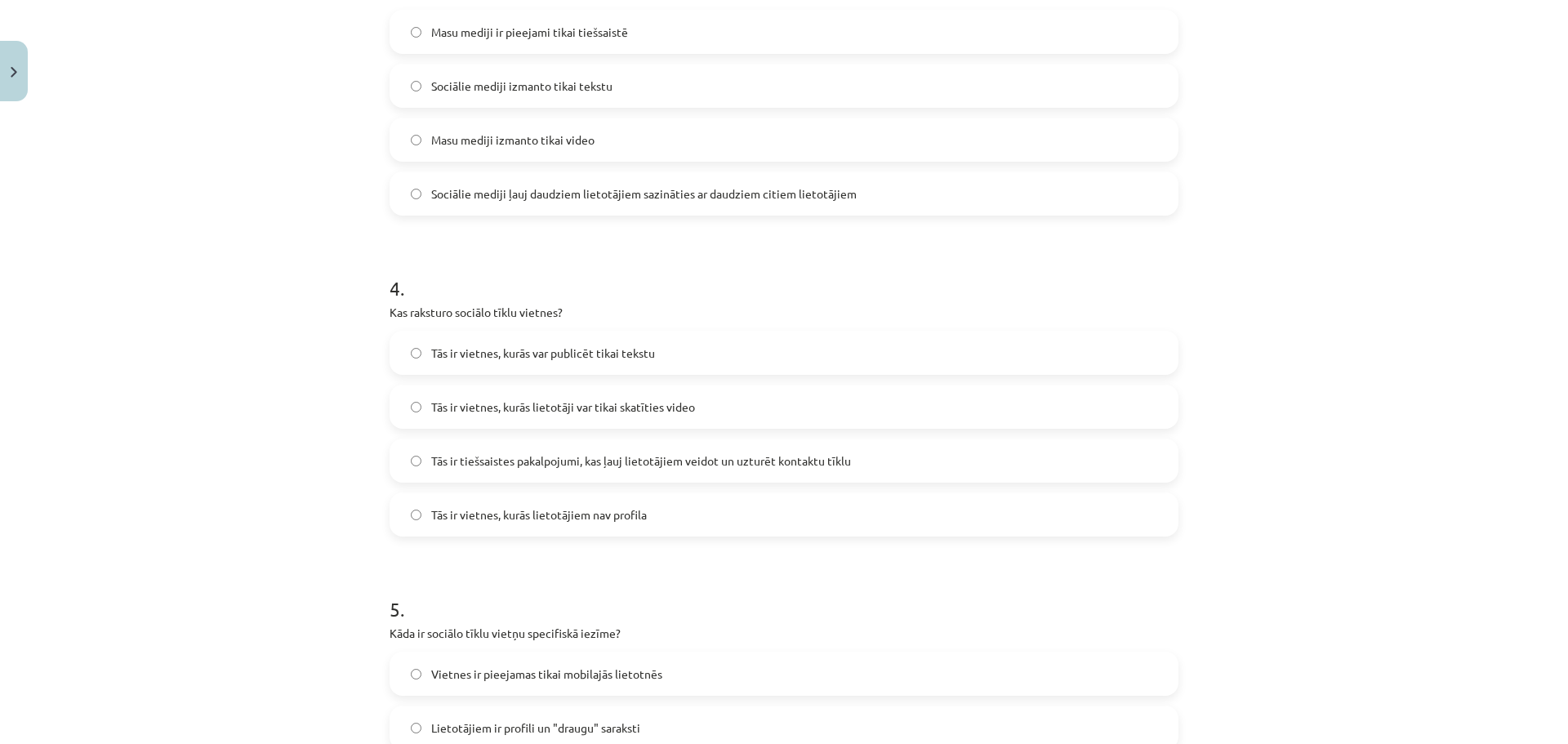
scroll to position [1184, 0]
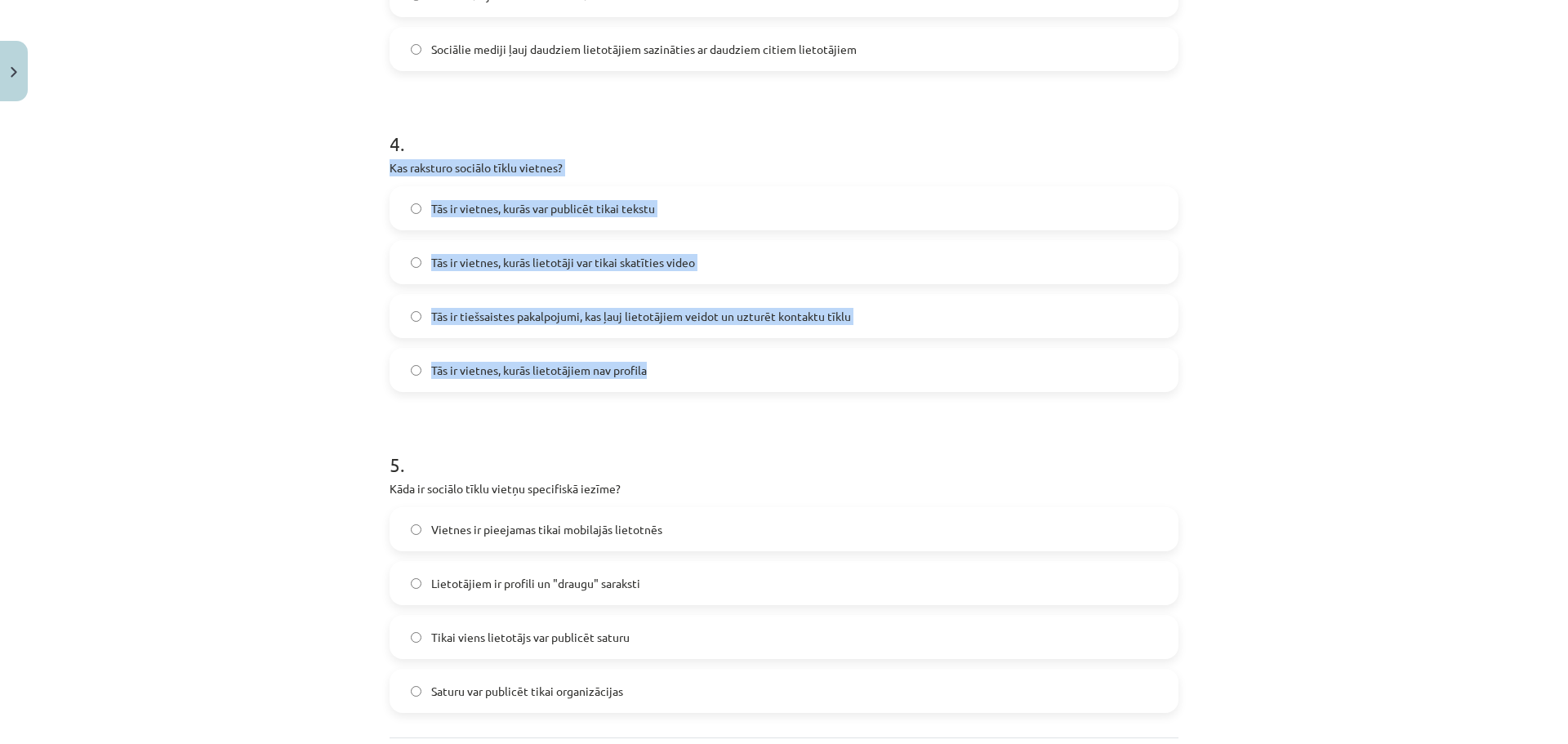
drag, startPoint x: 385, startPoint y: 168, endPoint x: 653, endPoint y: 373, distance: 337.4
click at [653, 373] on div "4 . Kas raksturo sociālo tīklu vietnes? Tās ir vietnes, kurās var publicēt tika…" at bounding box center [784, 247] width 789 height 289
copy div "Kas raksturo sociālo tīklu vietnes? Tās ir vietnes, kurās var publicēt tikai te…"
click at [573, 325] on label "Tās ir tiešsaistes pakalpojumi, kas ļauj lietotājiem veidot un uzturēt kontaktu…" at bounding box center [784, 316] width 785 height 41
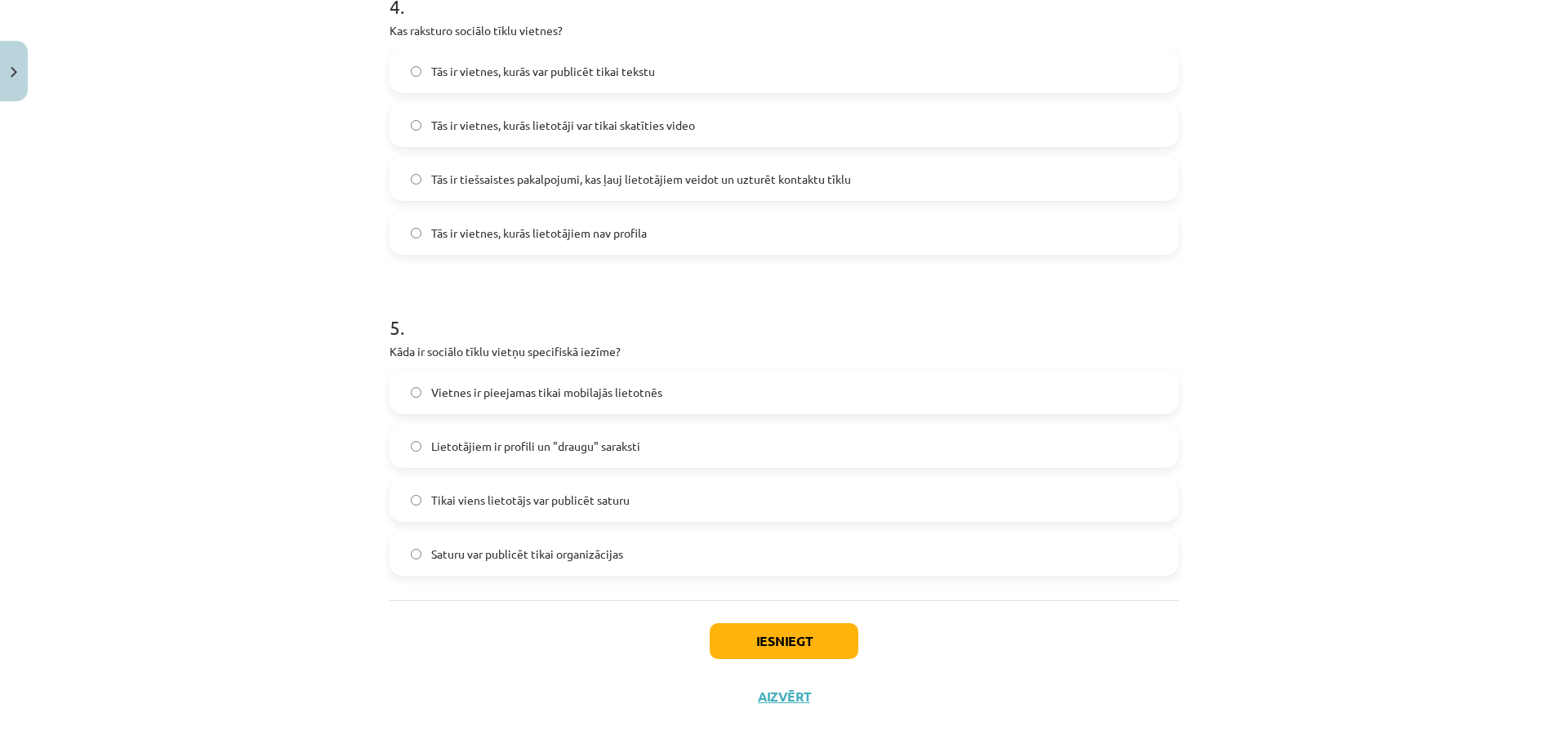
scroll to position [1342, 0]
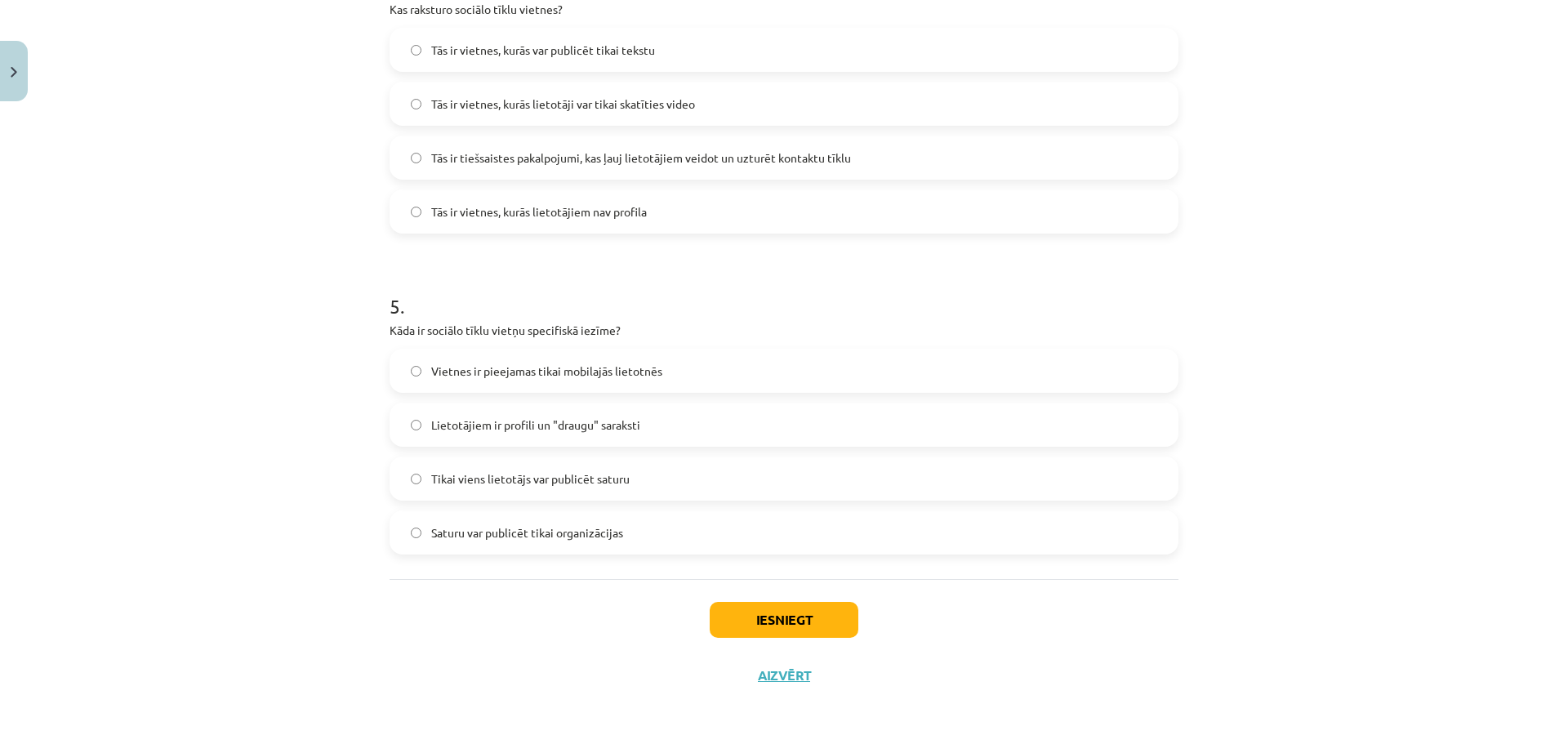
click at [463, 436] on label "Lietotājiem ir profili un "draugu" saraksti" at bounding box center [784, 425] width 785 height 41
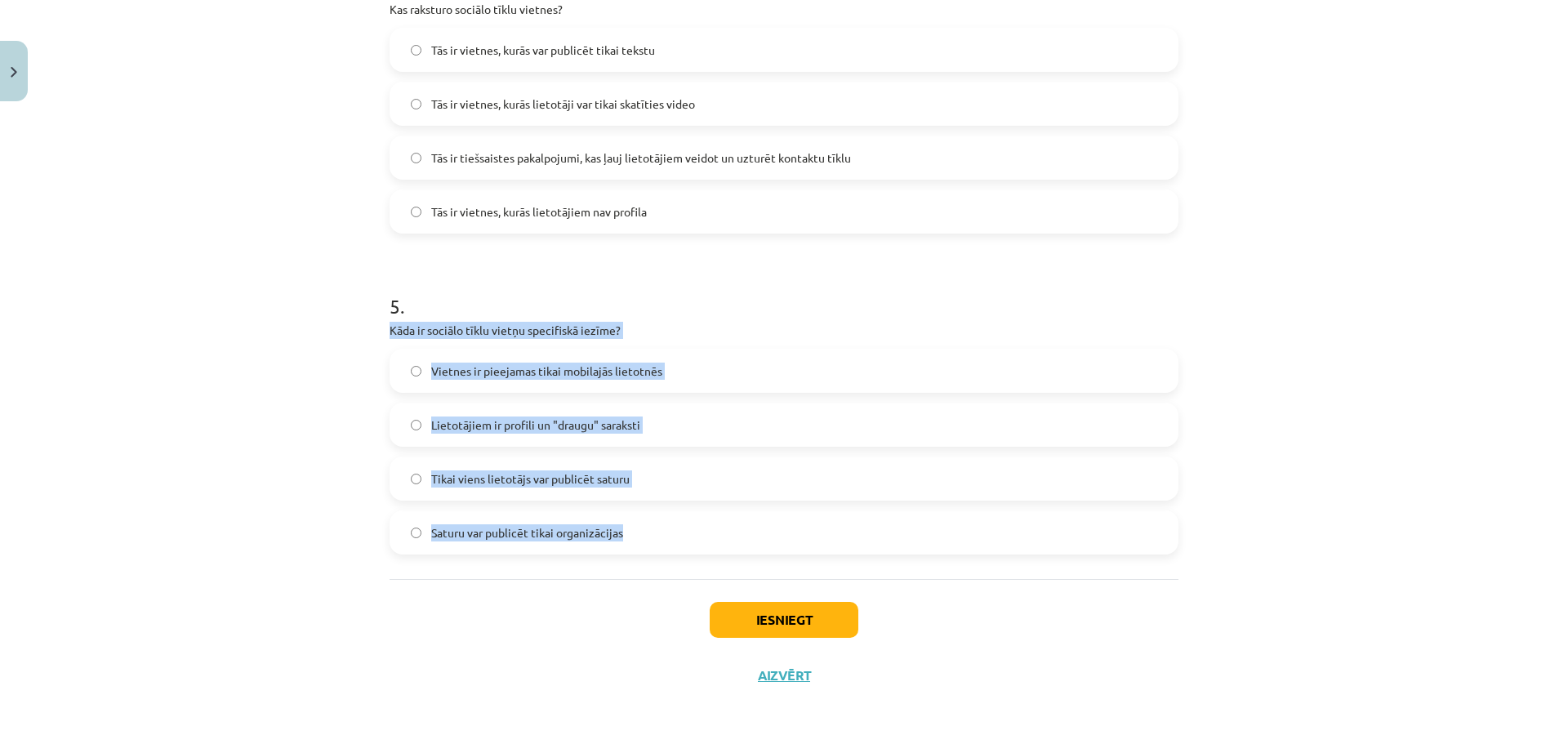
drag, startPoint x: 384, startPoint y: 333, endPoint x: 634, endPoint y: 530, distance: 318.3
click at [634, 530] on div "5 . Kāda ir sociālo tīklu vietņu specifiskā iezīme? Vietnes ir pieejamas tikai …" at bounding box center [784, 410] width 789 height 289
copy div "Kāda ir sociālo tīklu vietņu specifiskā iezīme? Vietnes ir pieejamas tikai mobi…"
click at [614, 426] on span "Lietotājiem ir profili un "draugu" saraksti" at bounding box center [535, 426] width 209 height 18
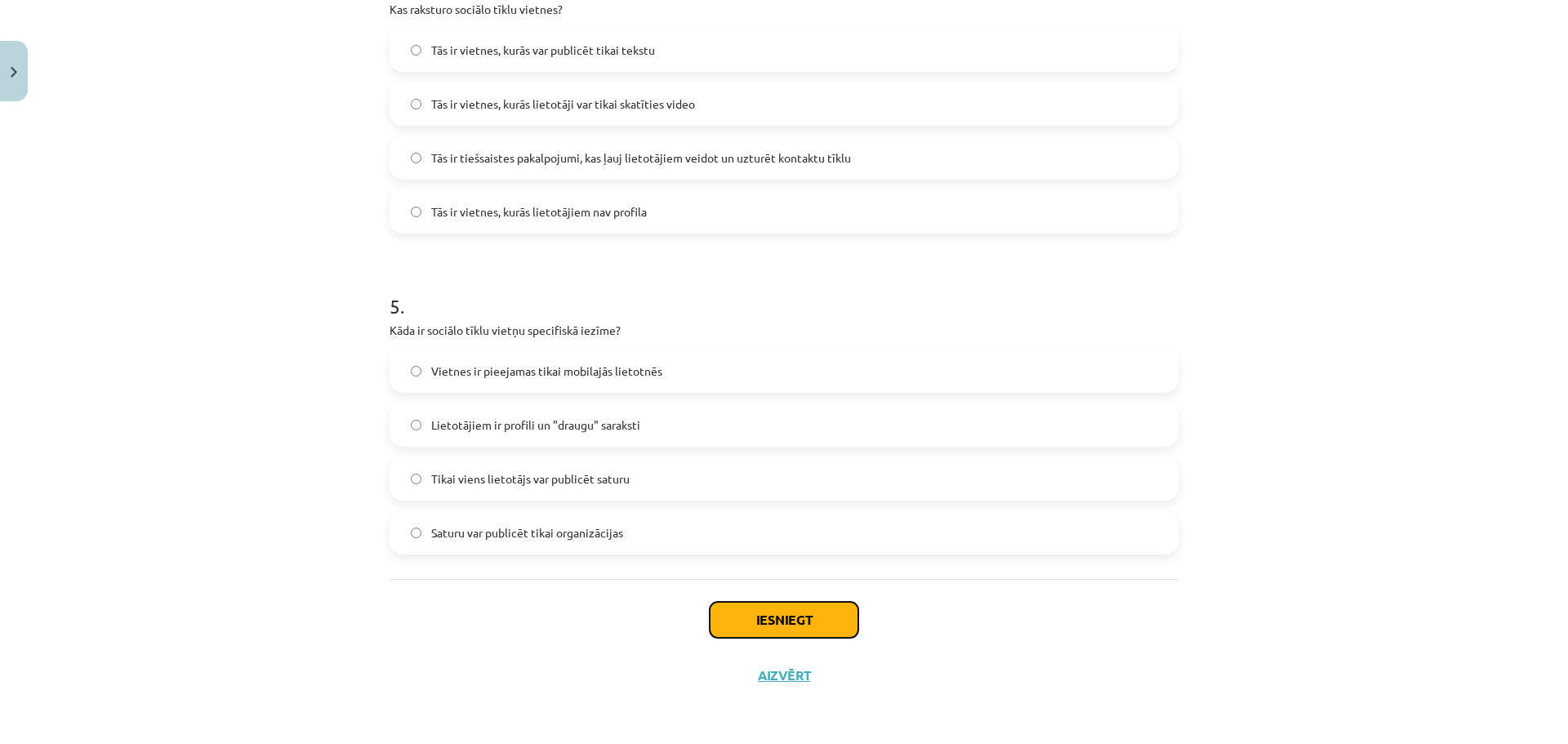
click at [812, 624] on button "Iesniegt" at bounding box center [784, 619] width 148 height 36
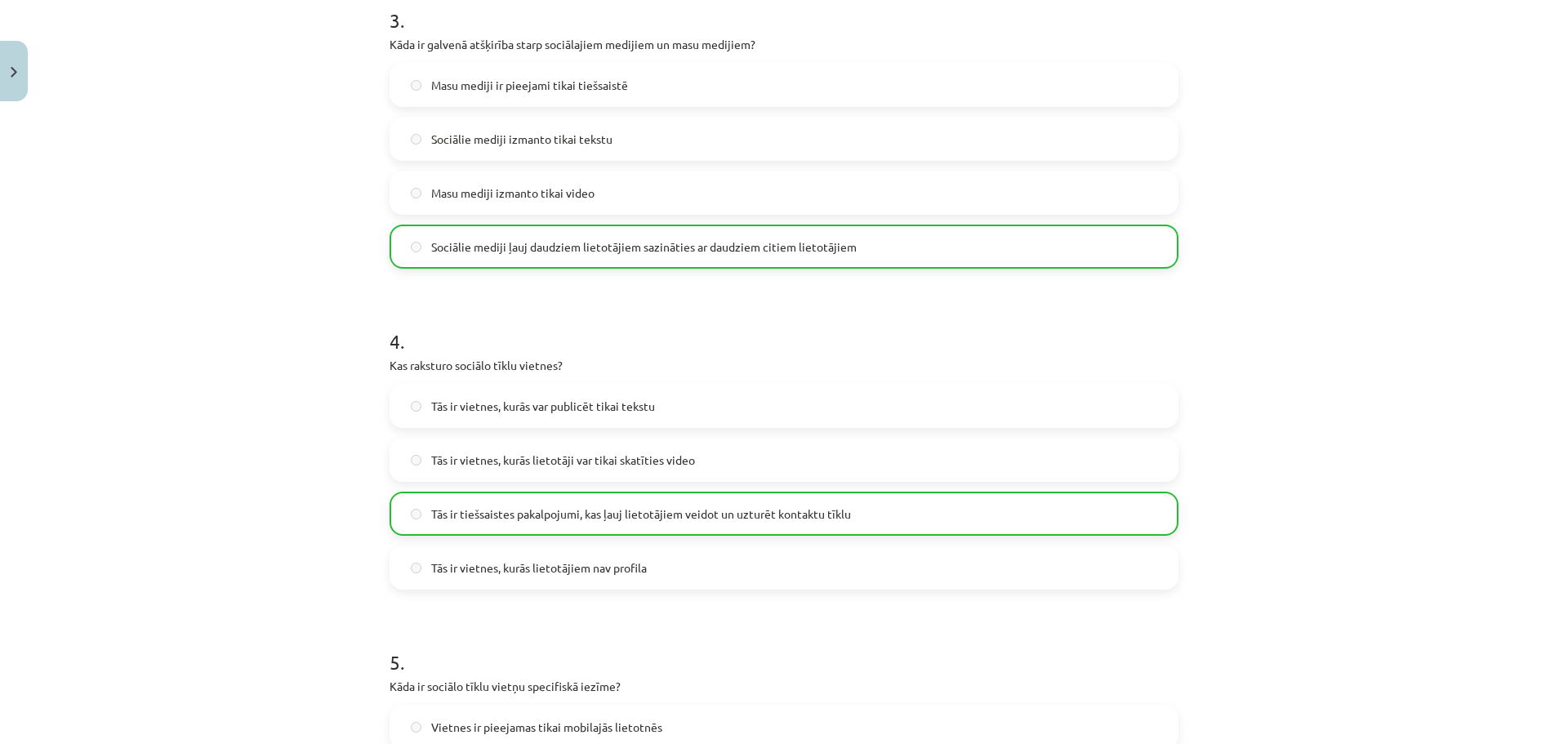
scroll to position [1394, 0]
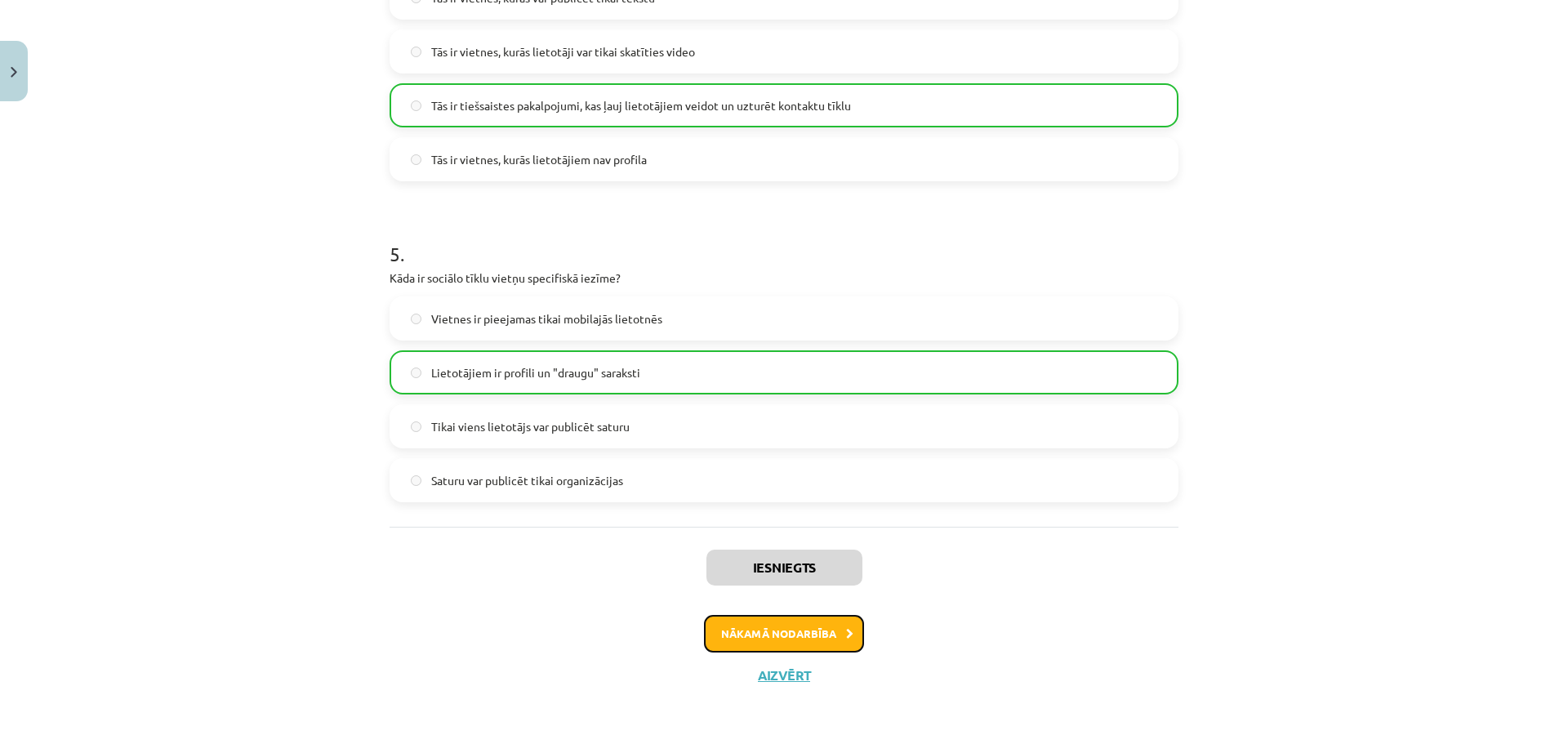
click at [834, 621] on button "Nākamā nodarbība" at bounding box center [784, 633] width 160 height 38
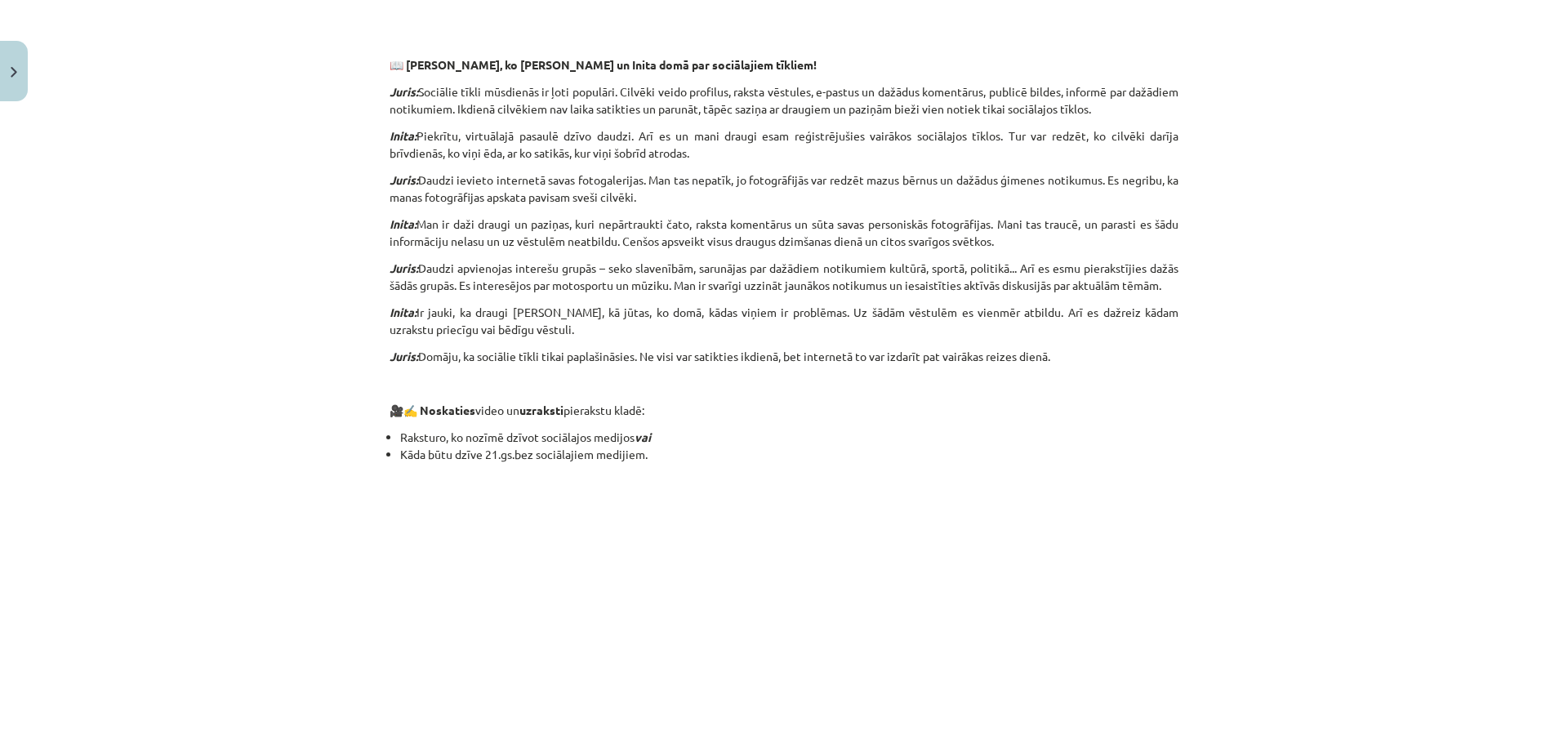
scroll to position [1062, 0]
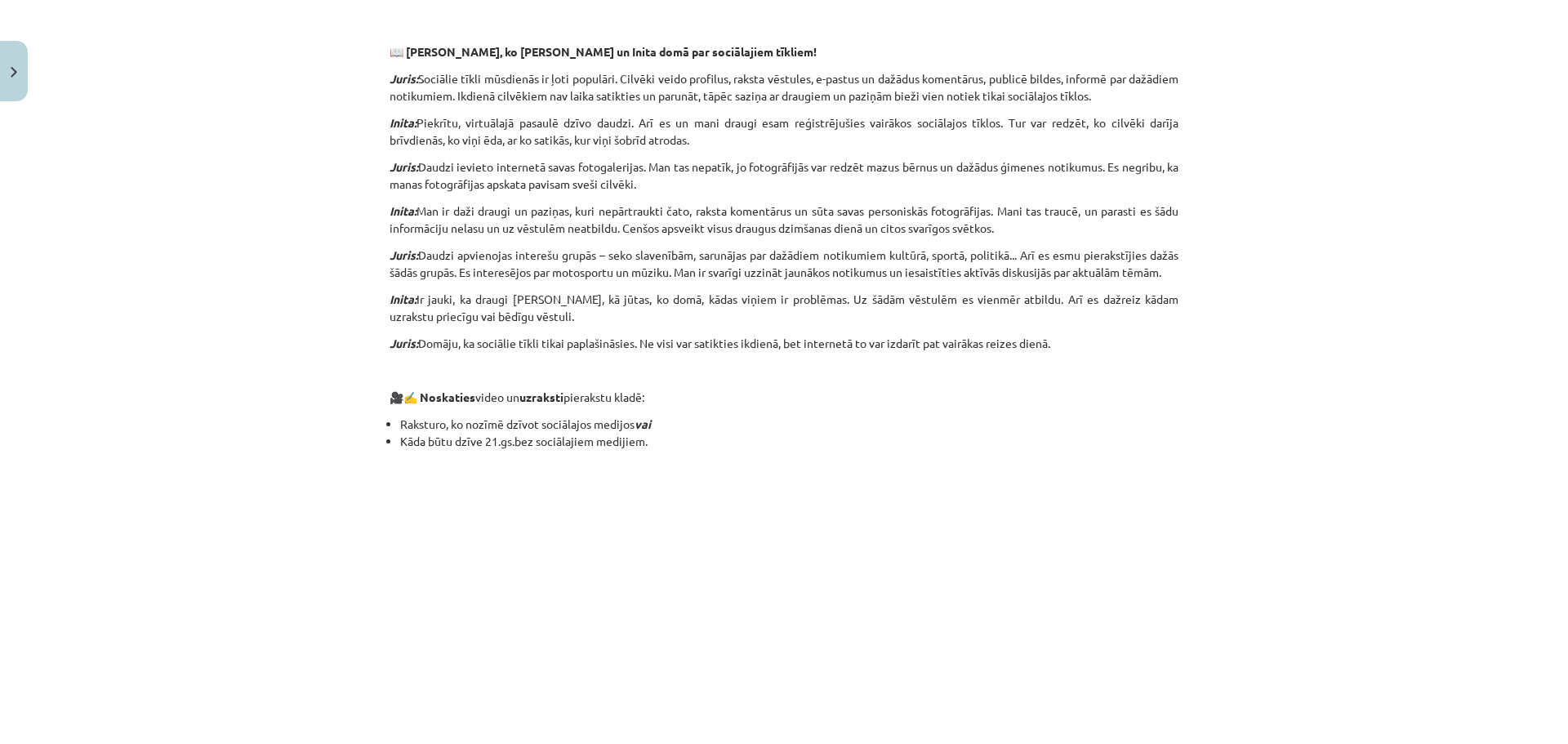
click at [535, 52] on strong "📖 Izlasi, ko Juris un Inita domā par sociālajiem tīkliem!" at bounding box center [603, 51] width 427 height 15
click at [749, 342] on p "Juris: Domāju, ka sociālie tīkli tikai paplašināsies. Ne visi var satikties ikd…" at bounding box center [784, 344] width 789 height 18
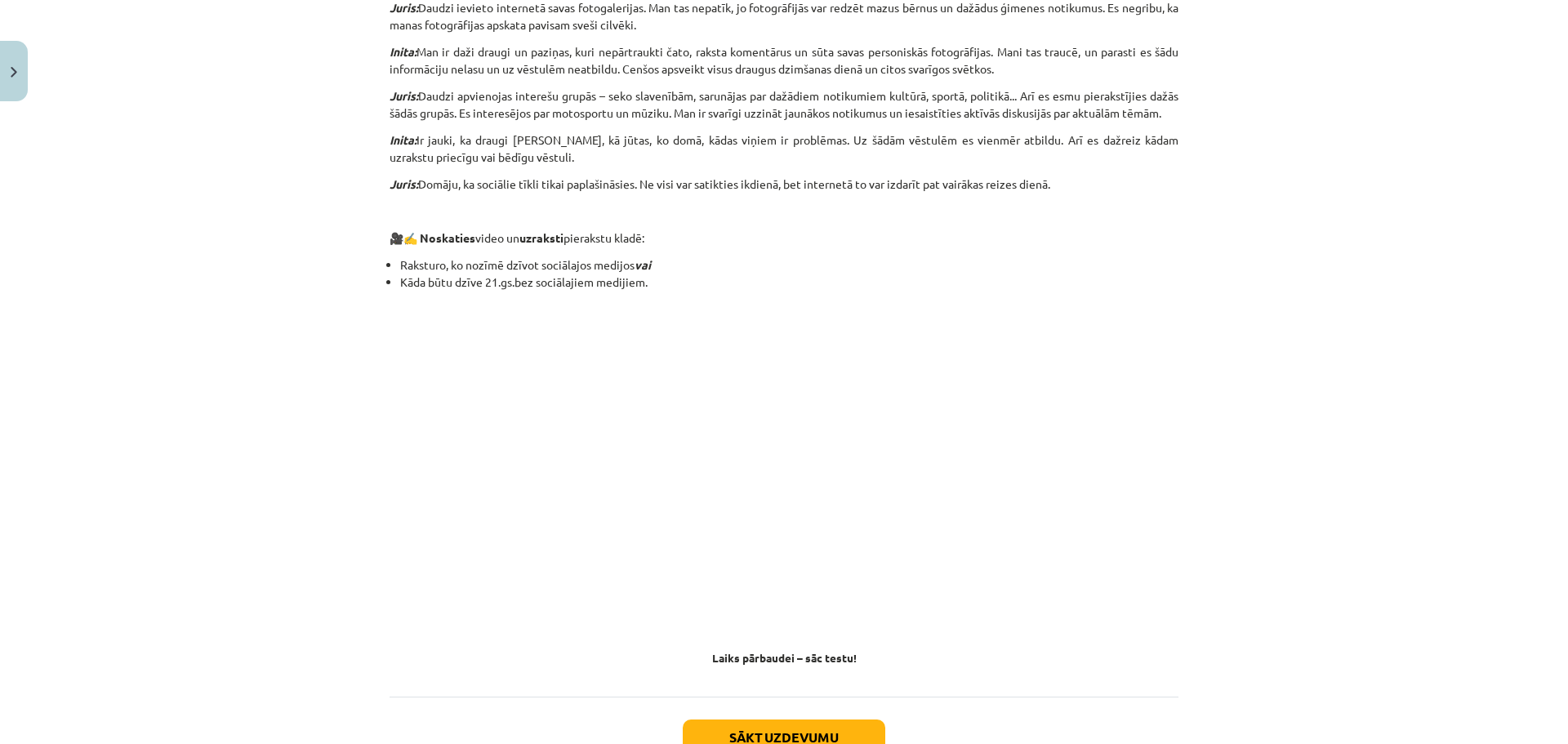
scroll to position [1339, 0]
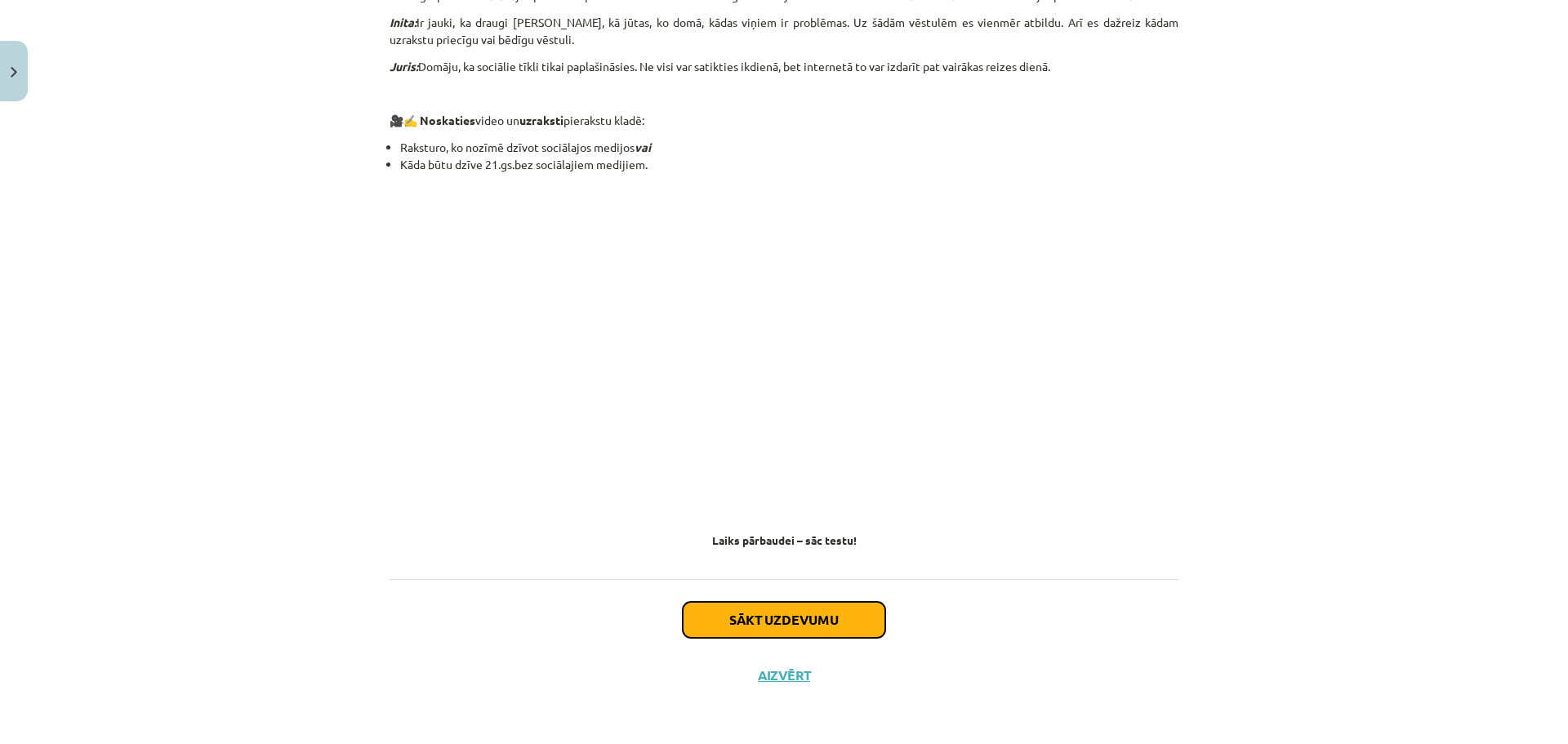
click at [803, 630] on button "Sākt uzdevumu" at bounding box center [784, 619] width 203 height 36
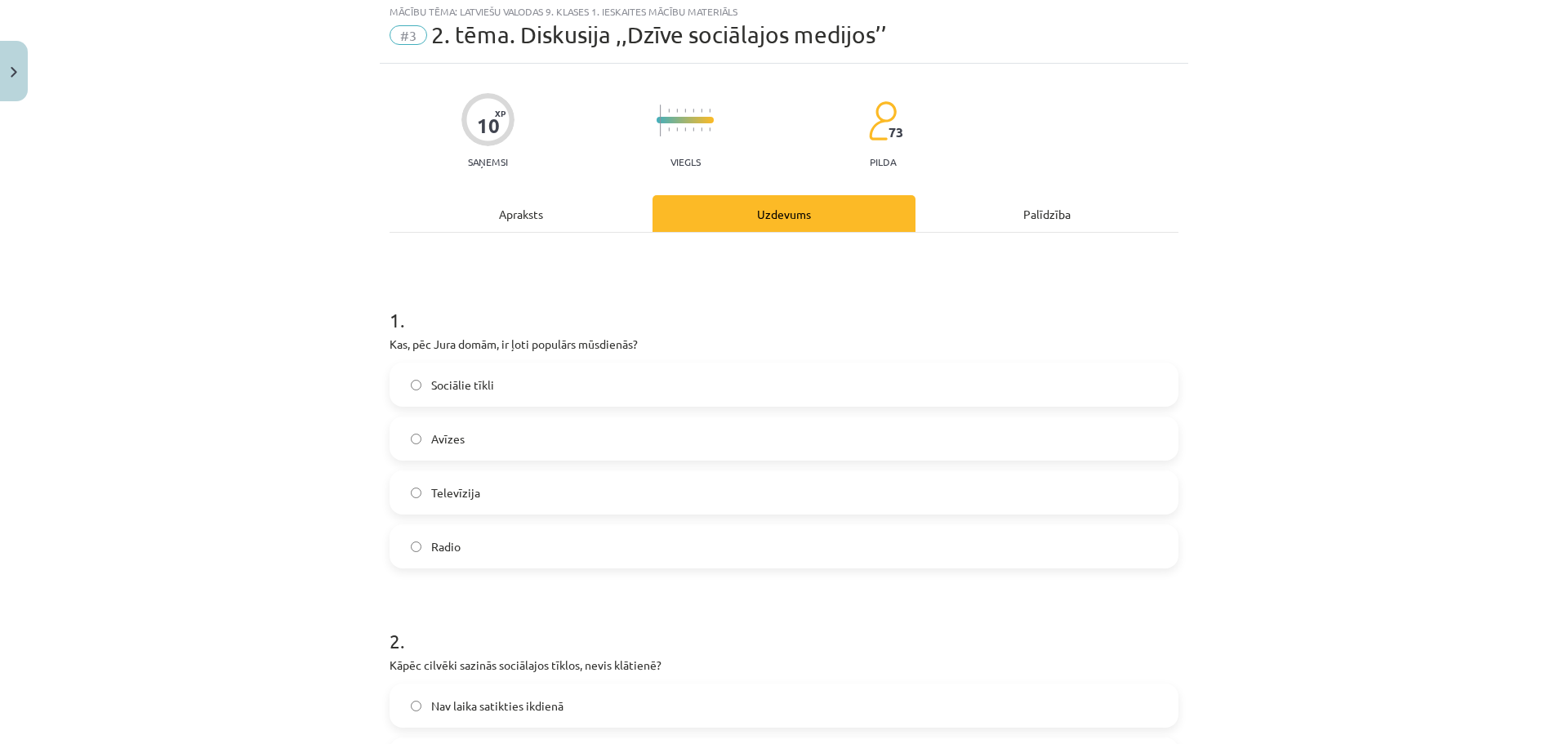
scroll to position [41, 0]
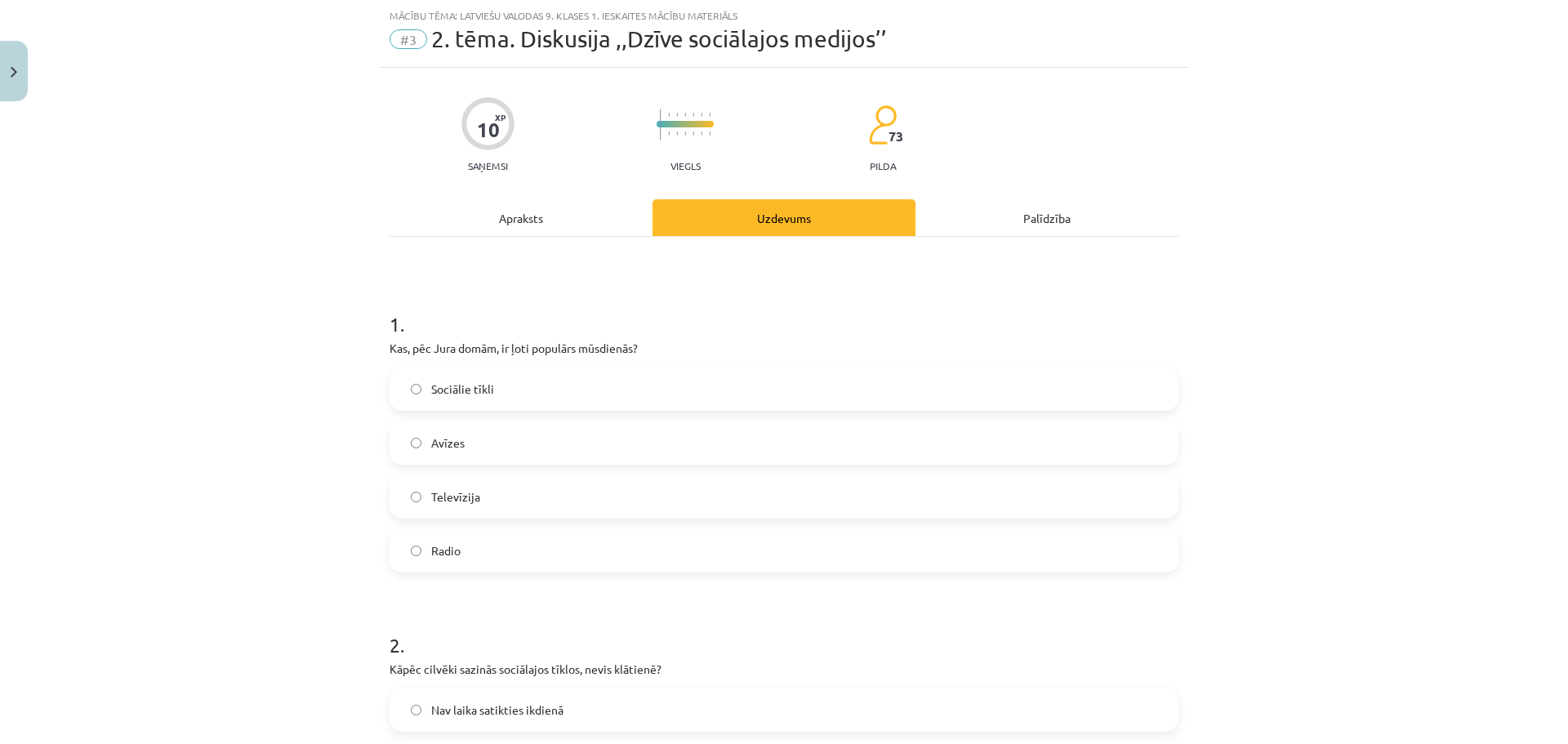
click at [484, 396] on span "Sociālie tīkli" at bounding box center [462, 390] width 63 height 18
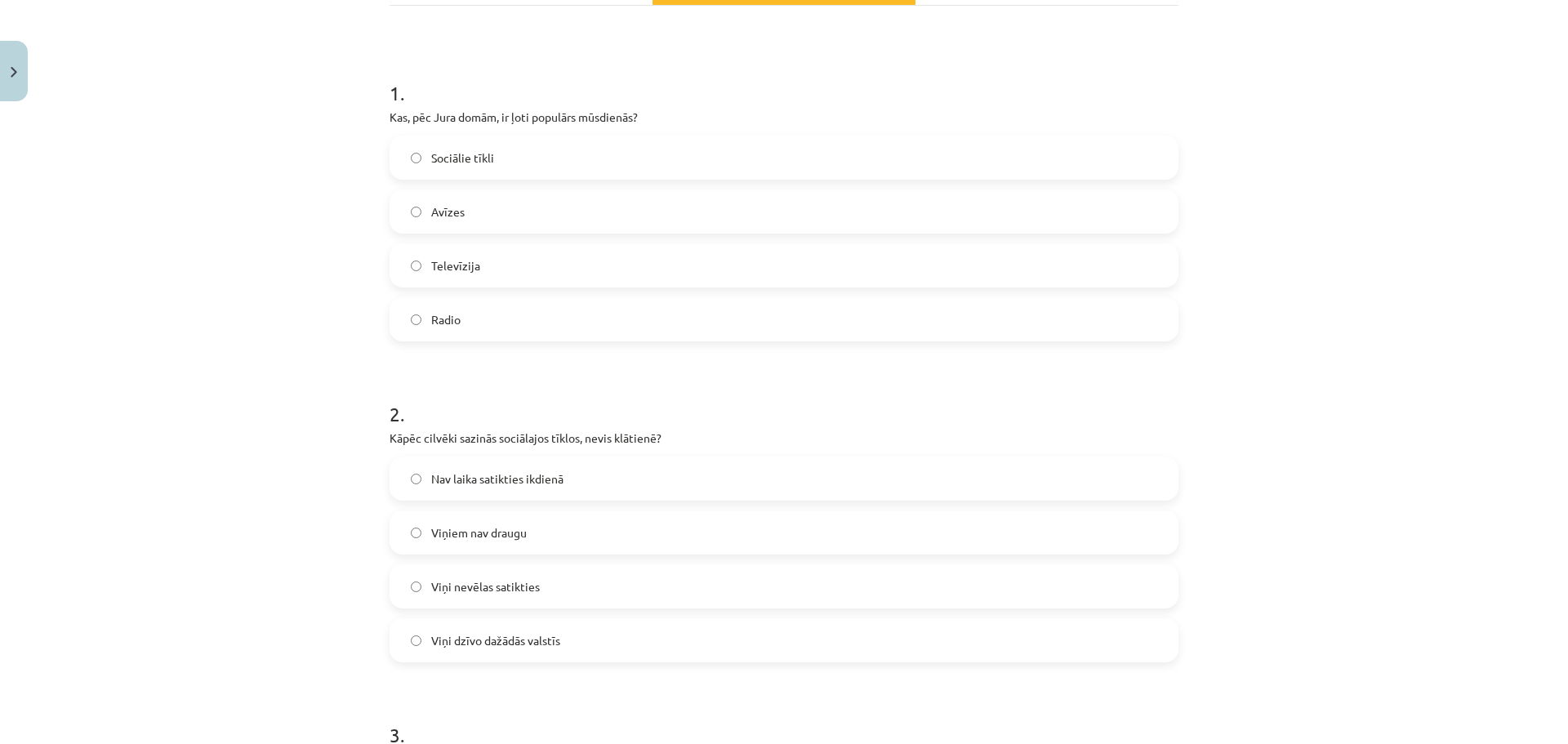
scroll to position [368, 0]
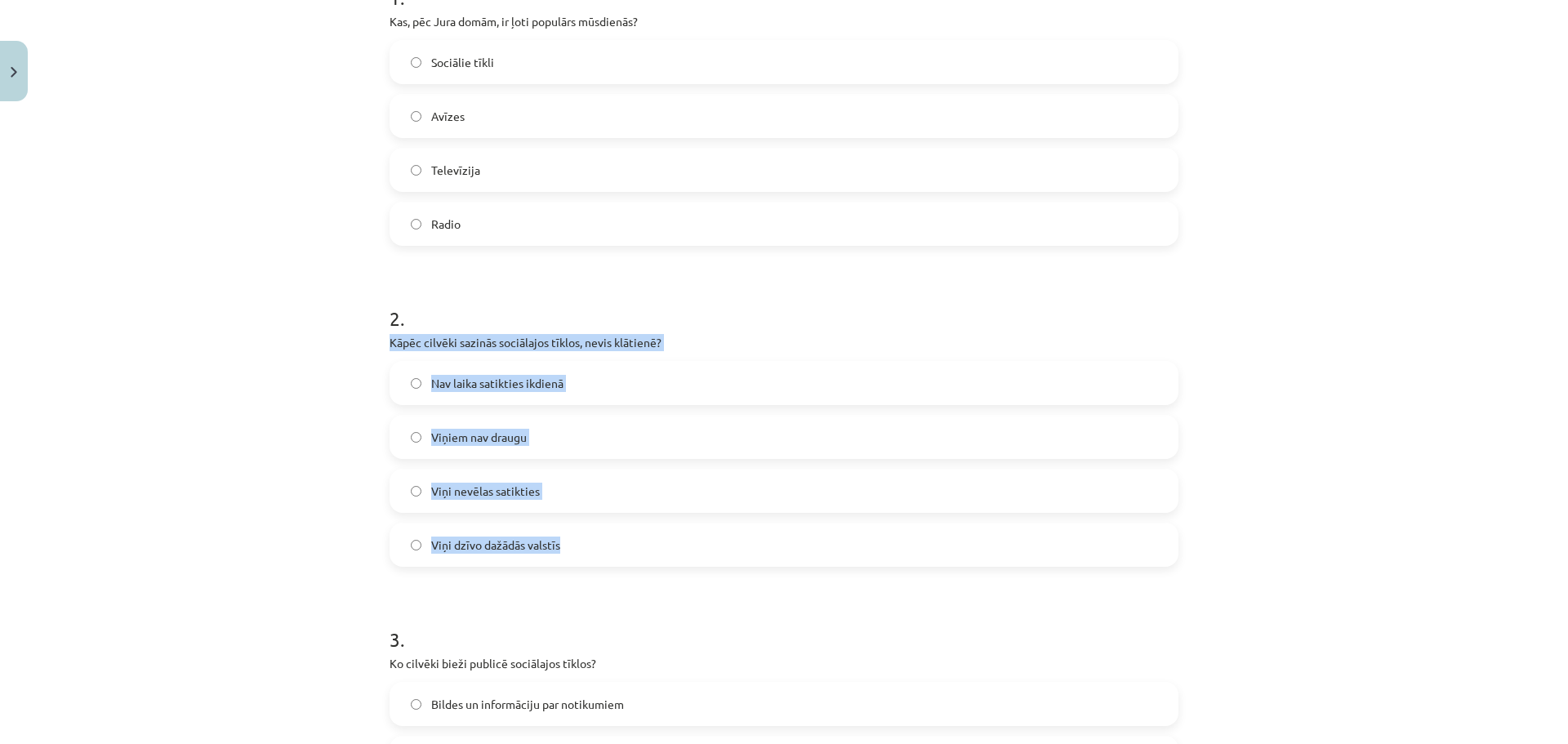
drag, startPoint x: 384, startPoint y: 342, endPoint x: 584, endPoint y: 552, distance: 290.0
click at [584, 552] on div "2 . Kāpēc cilvēki sazinās sociālajos tīklos, nevis klātienē? Nav laika satiktie…" at bounding box center [784, 422] width 789 height 289
copy div "Kāpēc cilvēki sazinās sociālajos tīklos, nevis klātienē? Nav laika satikties ik…"
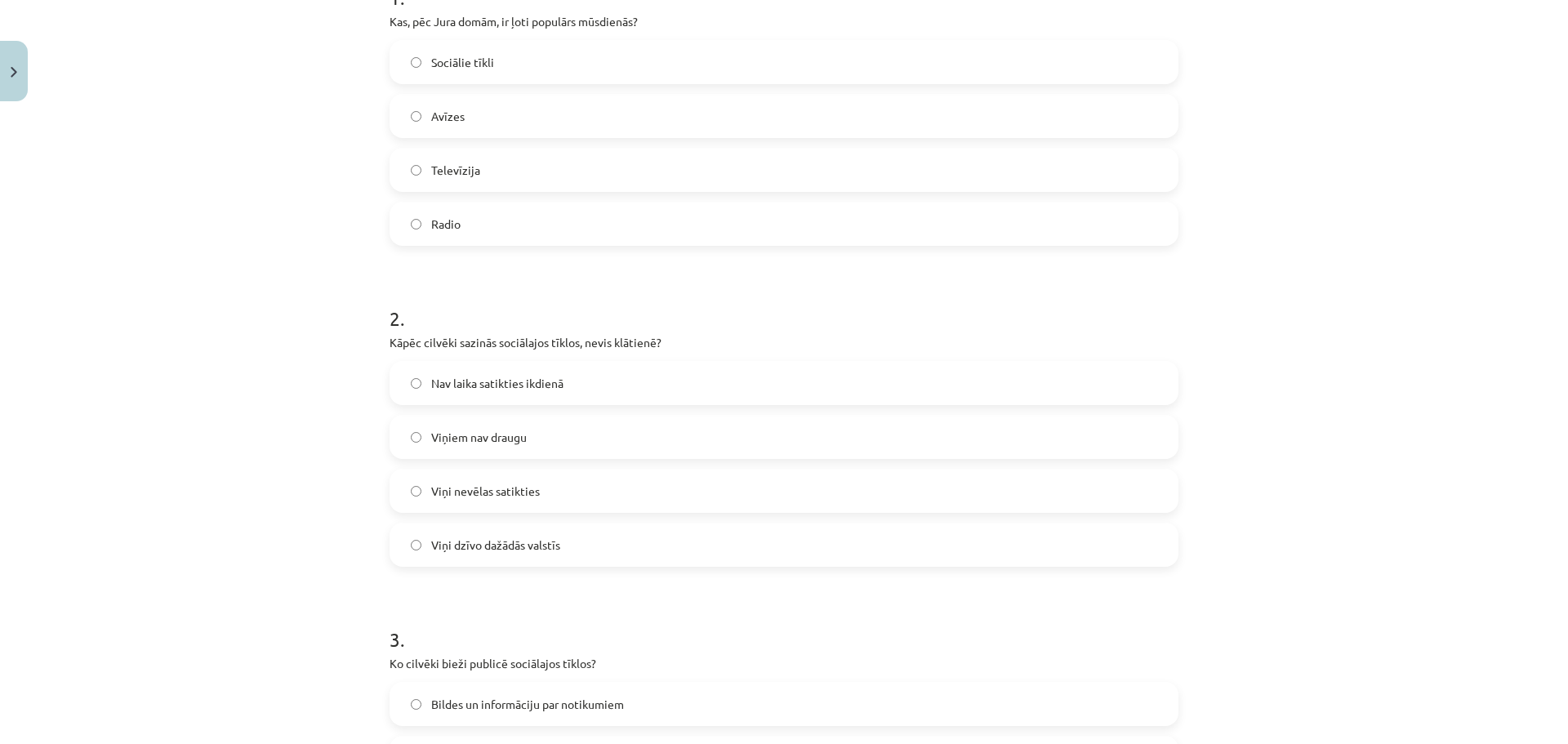
click at [477, 324] on h1 "2 ." at bounding box center [784, 304] width 789 height 51
click at [476, 391] on span "Nav laika satikties ikdienā" at bounding box center [497, 383] width 132 height 18
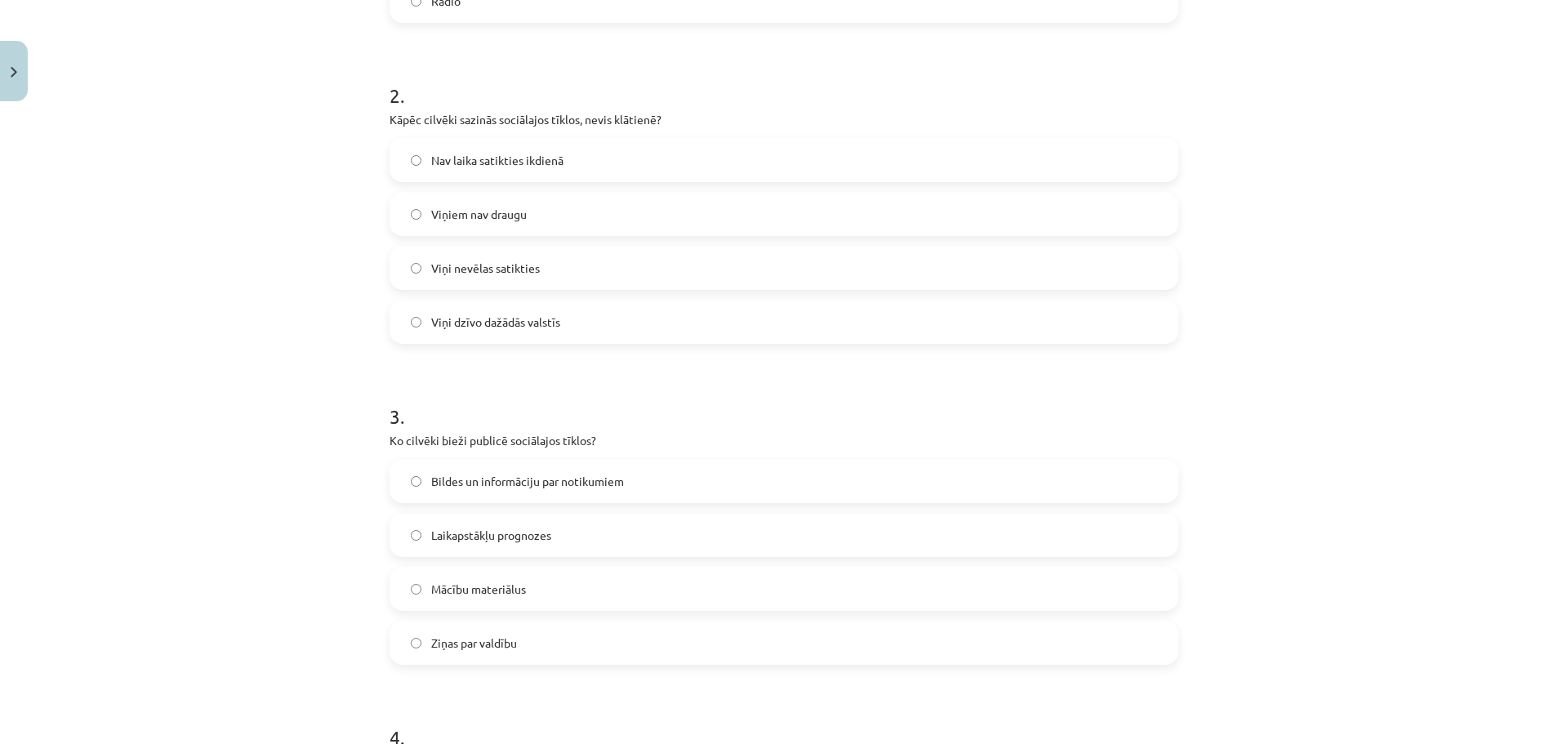
scroll to position [612, 0]
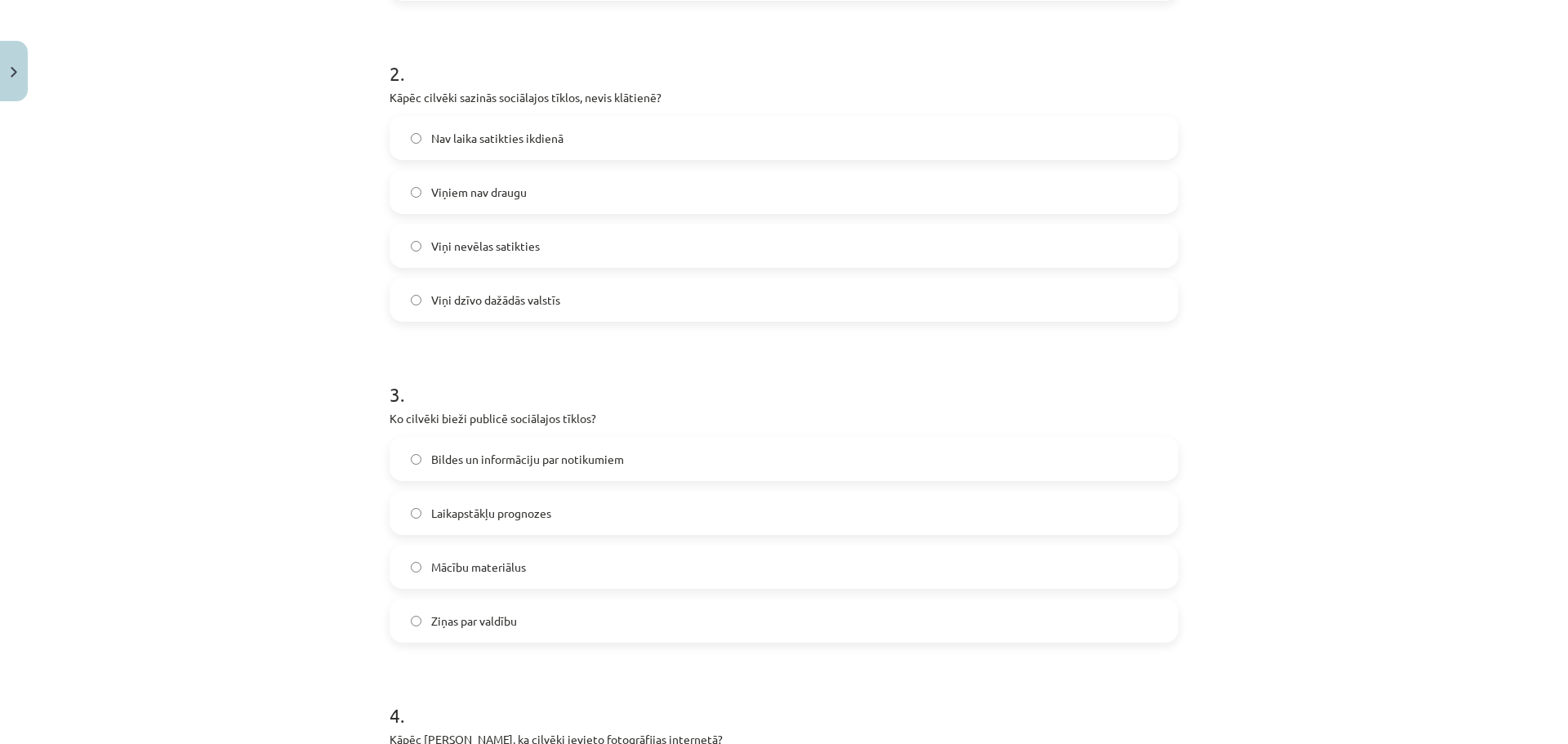
click at [486, 458] on span "Bildes un informāciju par notikumiem" at bounding box center [527, 460] width 193 height 18
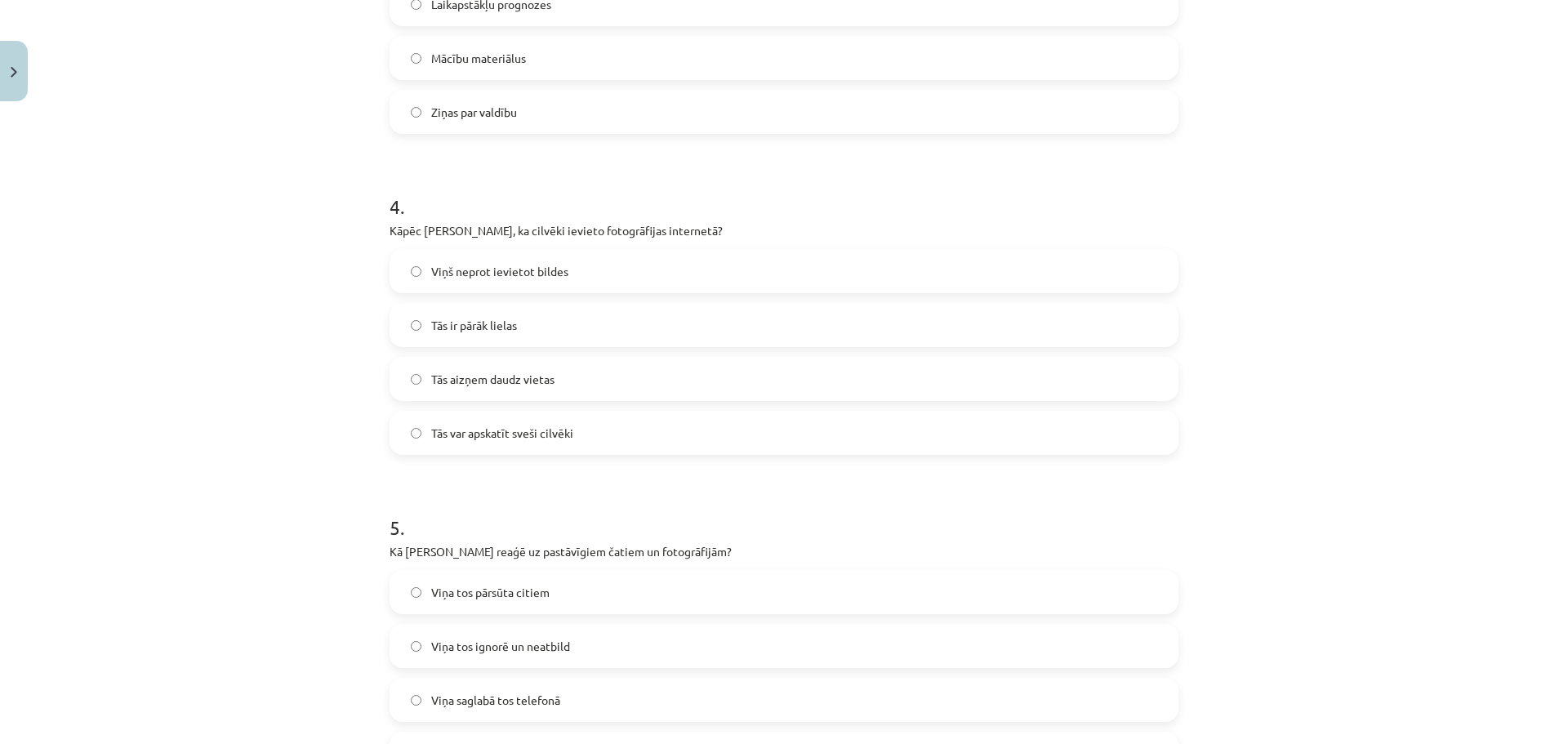
scroll to position [1098, 0]
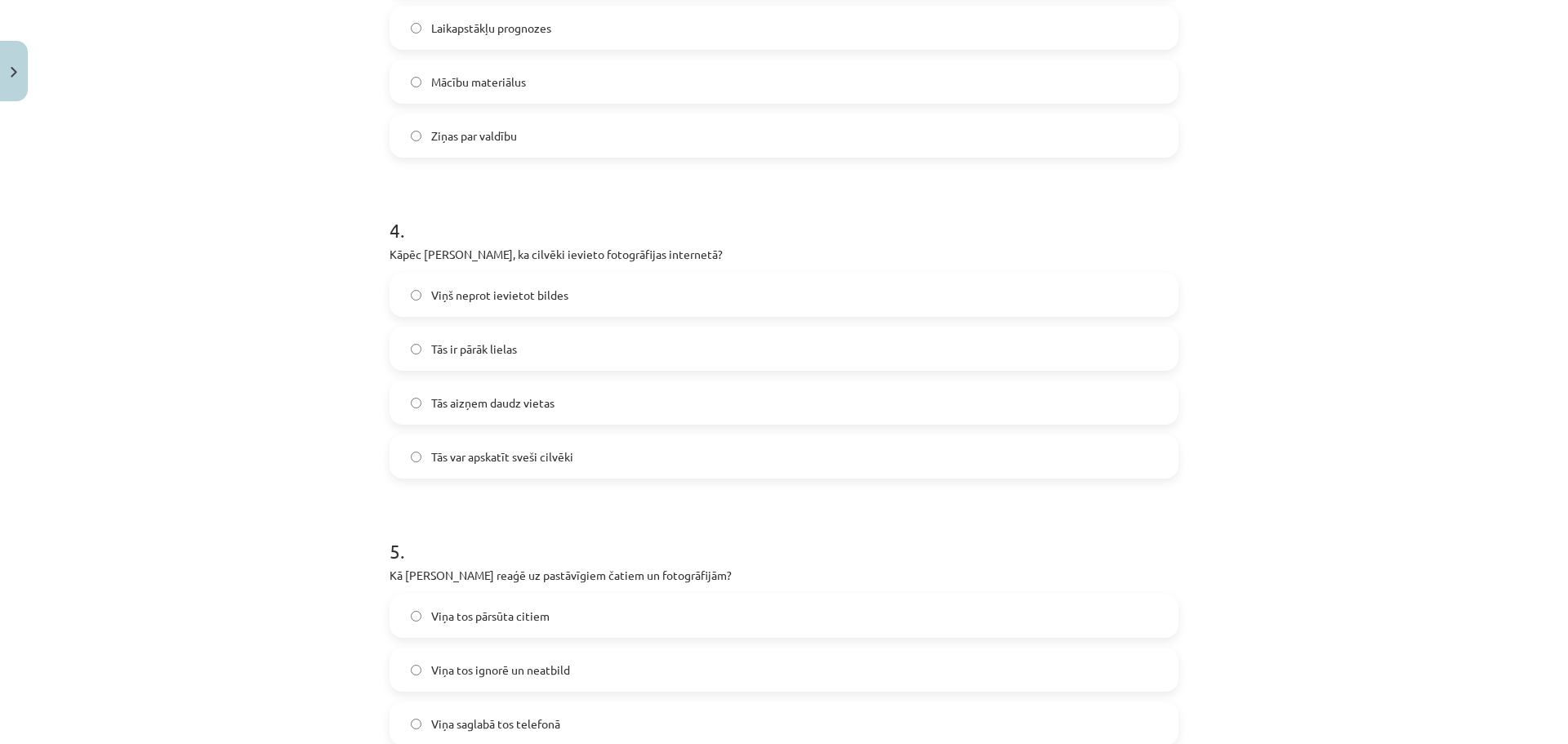
click at [490, 465] on span "Tās var apskatīt sveši cilvēki" at bounding box center [502, 457] width 142 height 18
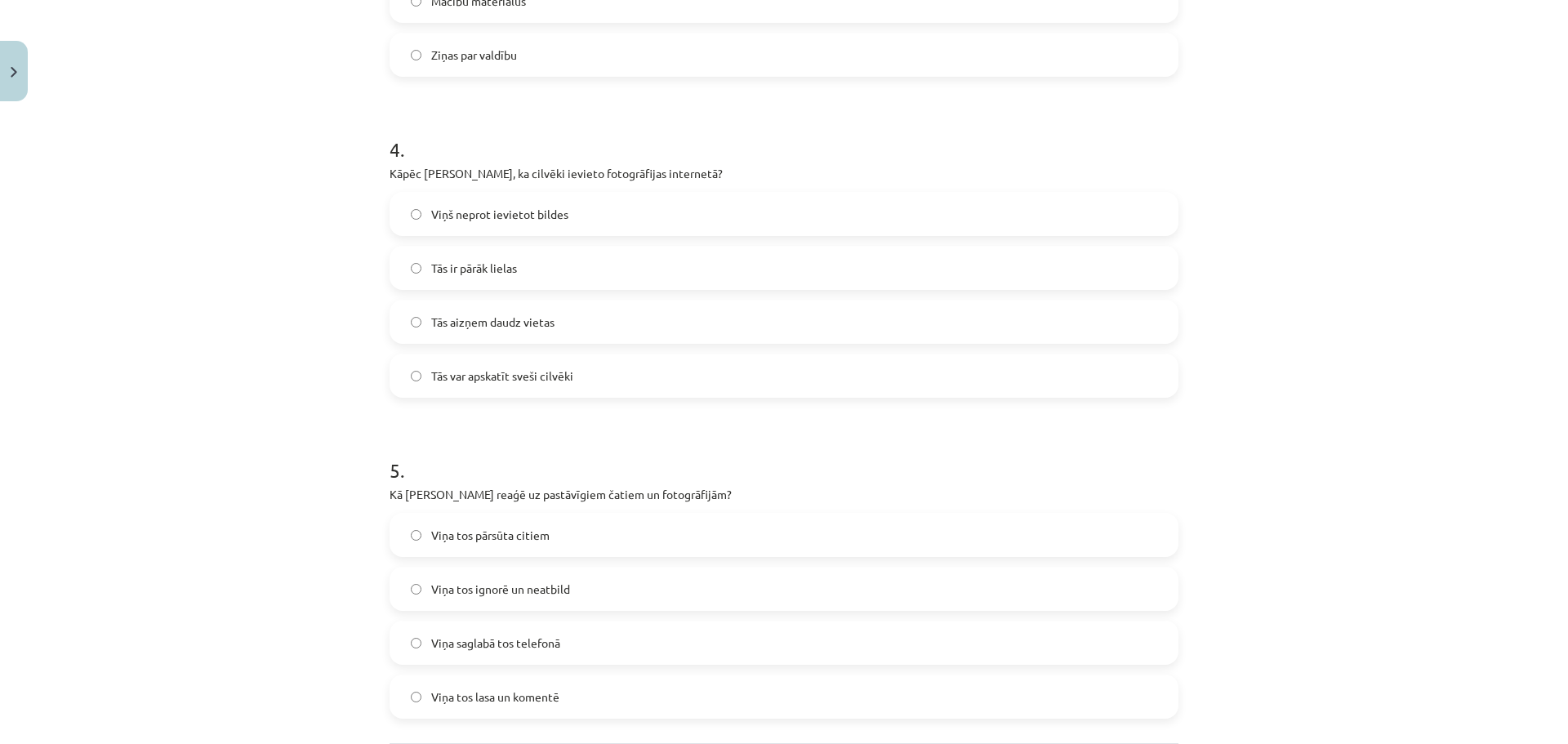
scroll to position [1342, 0]
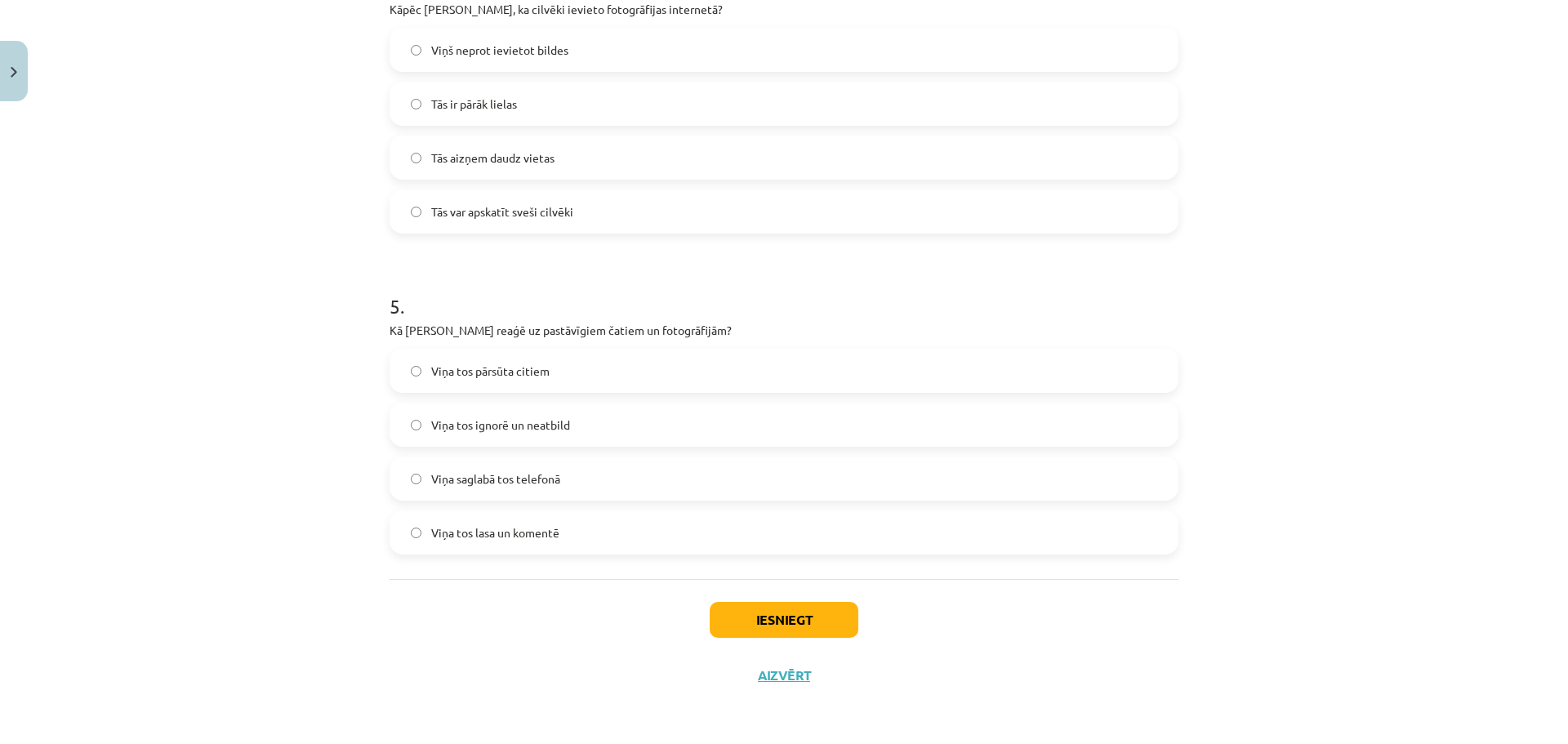
click at [588, 429] on label "Viņa tos ignorē un neatbild" at bounding box center [784, 425] width 785 height 41
click at [747, 626] on button "Iesniegt" at bounding box center [784, 619] width 148 height 36
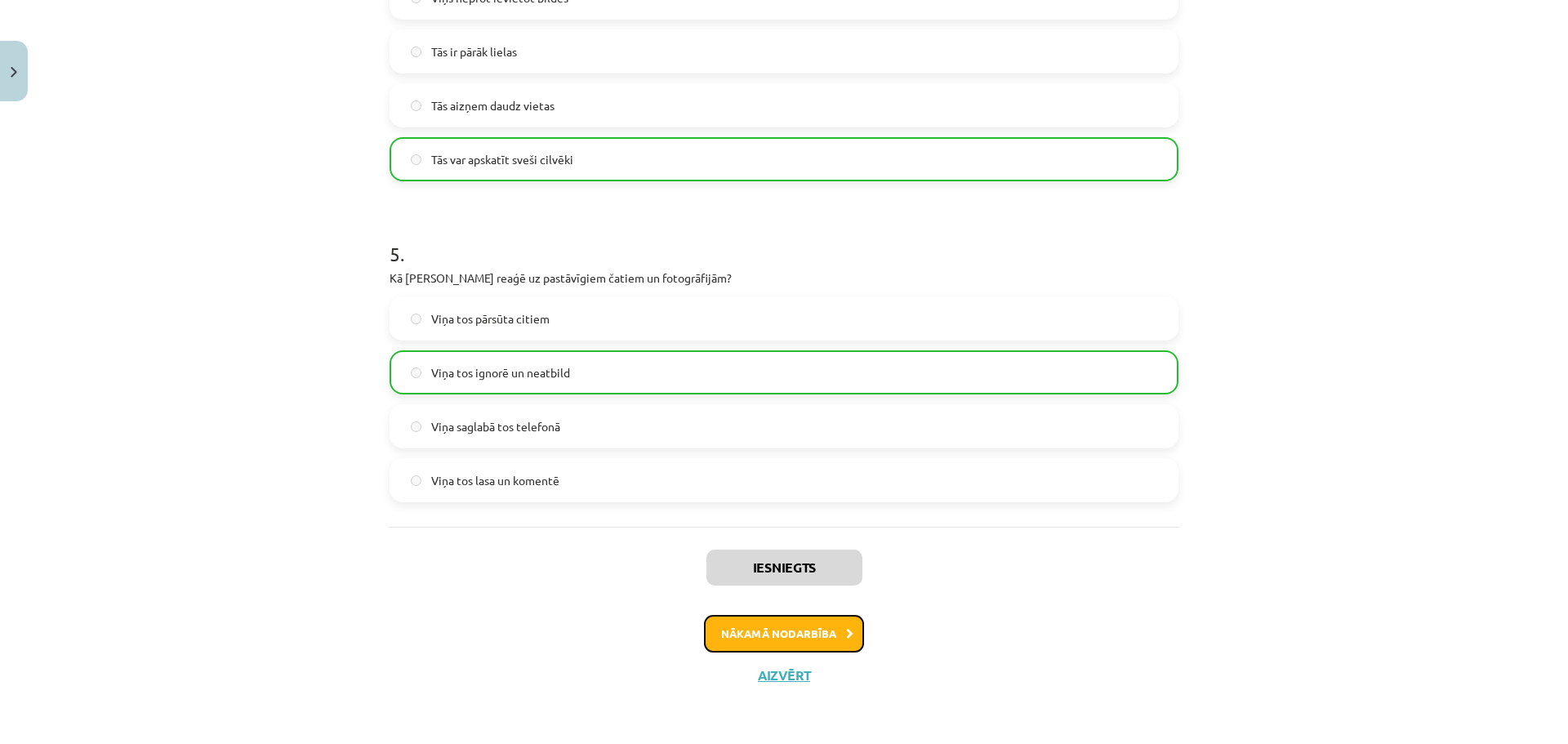
click at [820, 646] on button "Nākamā nodarbība" at bounding box center [784, 633] width 160 height 38
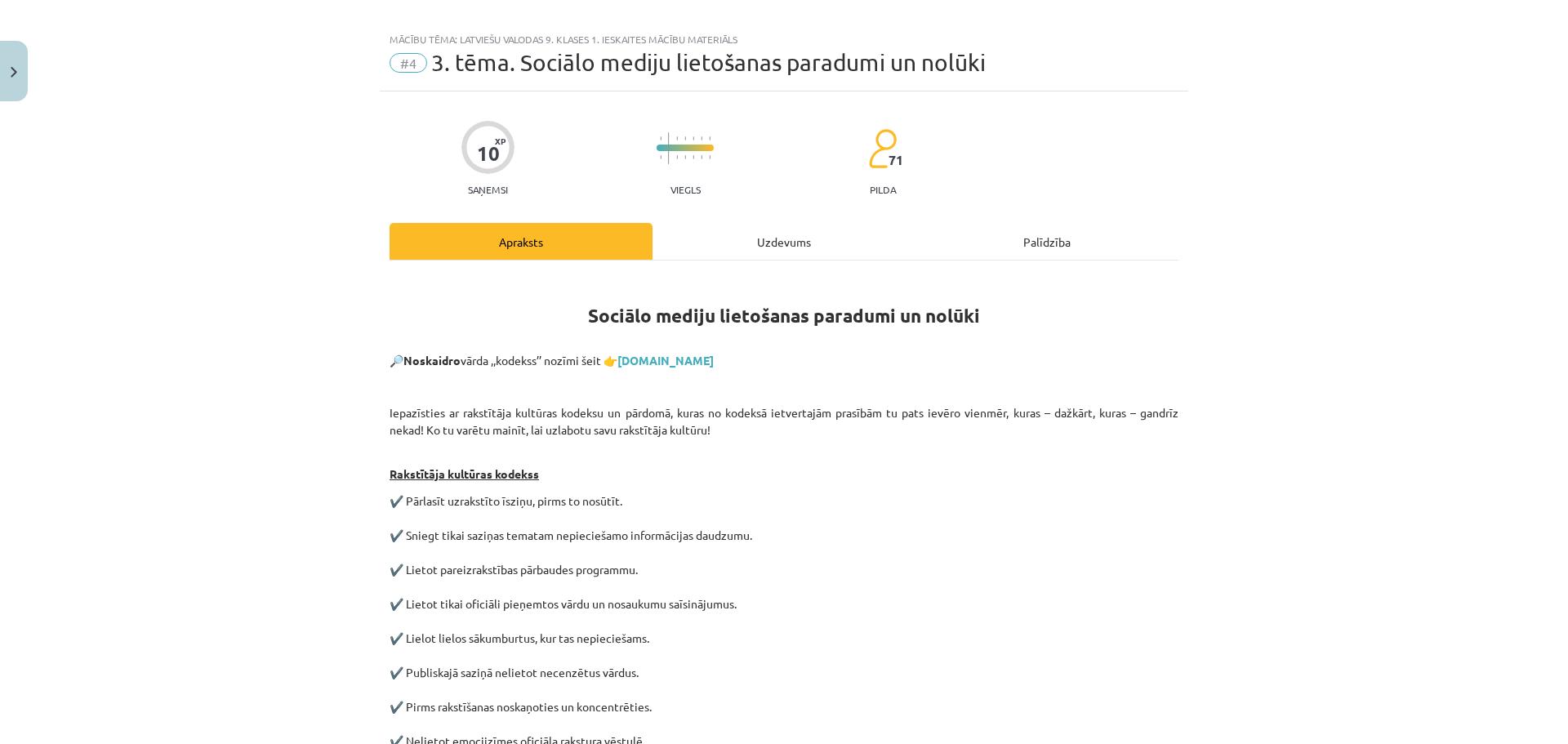
scroll to position [0, 0]
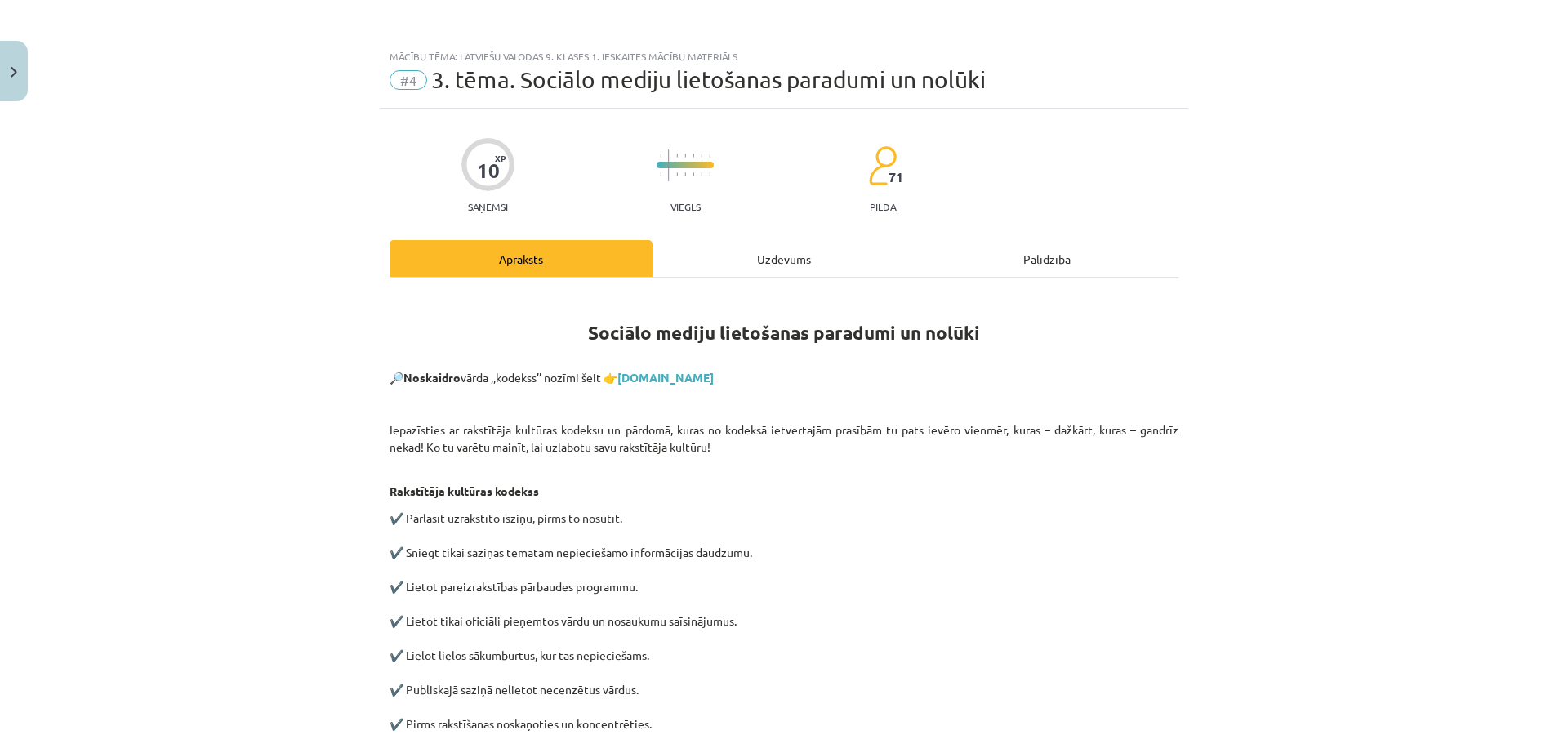
click at [732, 191] on div "10 XP Saņemsi Viegls 71 pilda" at bounding box center [784, 170] width 789 height 84
click at [732, 192] on div "10 XP Saņemsi Viegls 71 pilda" at bounding box center [784, 170] width 789 height 84
click at [771, 102] on div "Mācību tēma: Latviešu valodas 9. klases 1. ieskaites mācību materiāls #4 3. tēm…" at bounding box center [784, 75] width 808 height 68
click at [826, 357] on h1 "Sociālo mediju lietošanas paradumi un nolūki" at bounding box center [784, 329] width 789 height 74
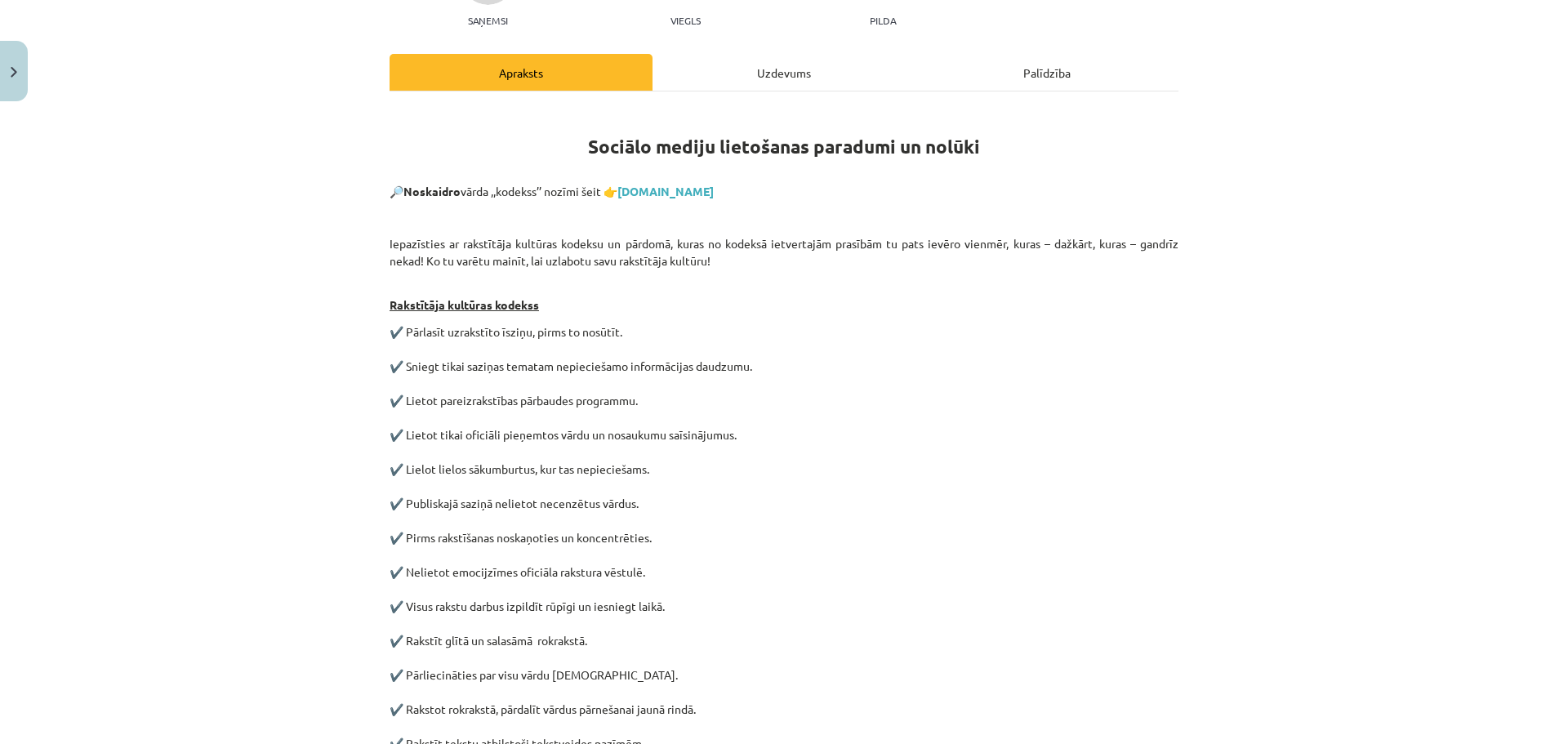
scroll to position [245, 0]
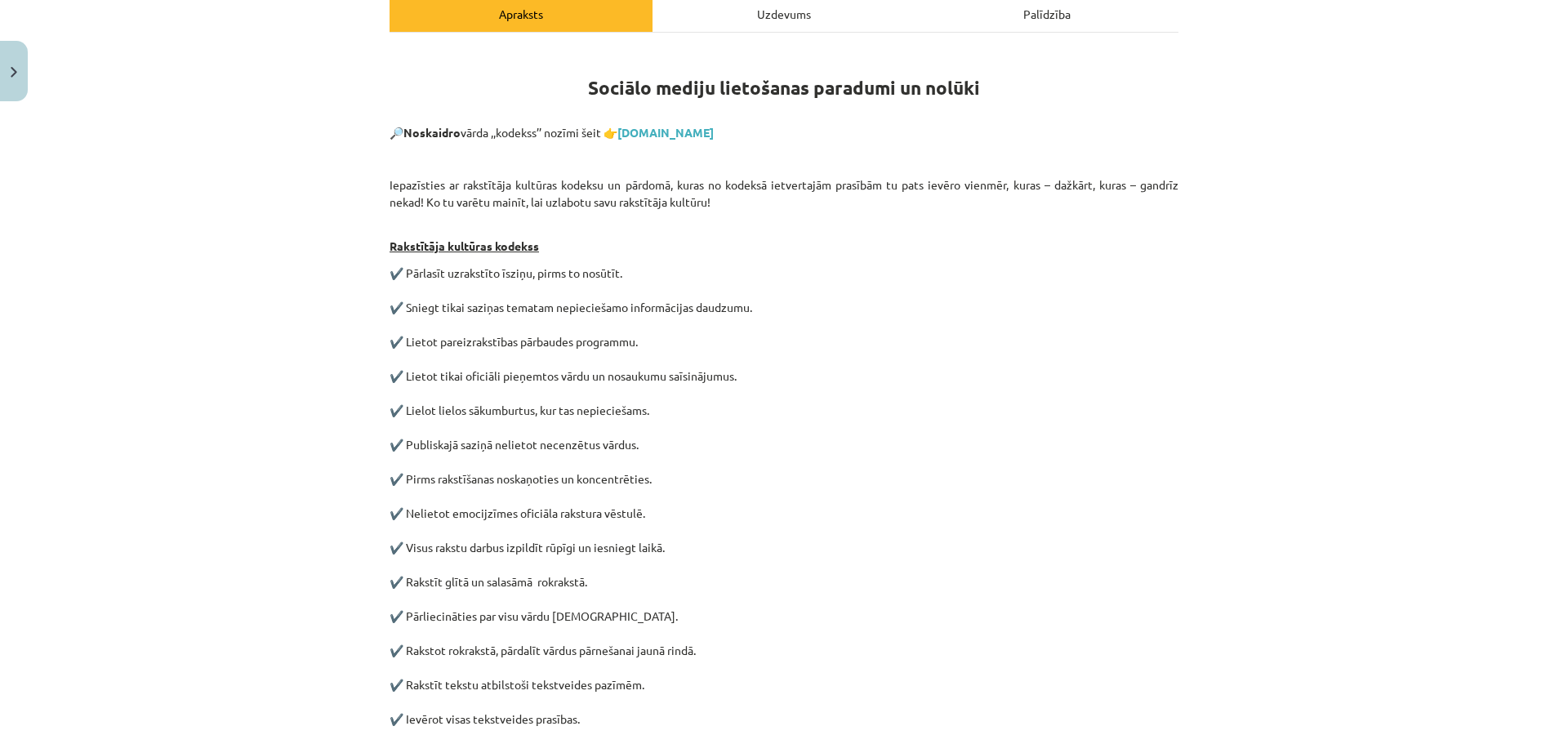
click at [477, 298] on p "✔️ Pārlasīt uzrakstīto īsziņu, pirms to nosūtīt. ✔️ Sniegt tikai saziņas temata…" at bounding box center [784, 599] width 789 height 669
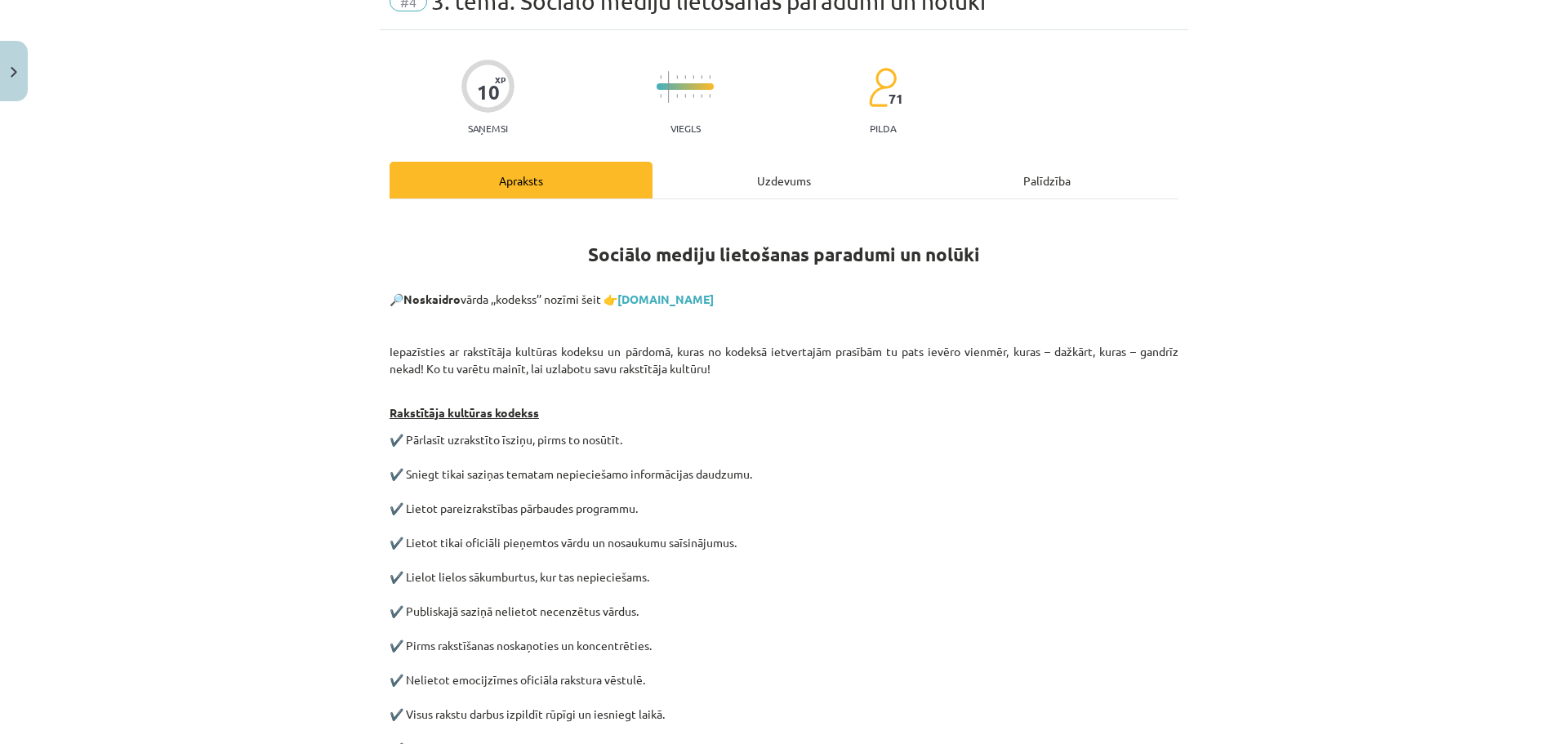
scroll to position [0, 0]
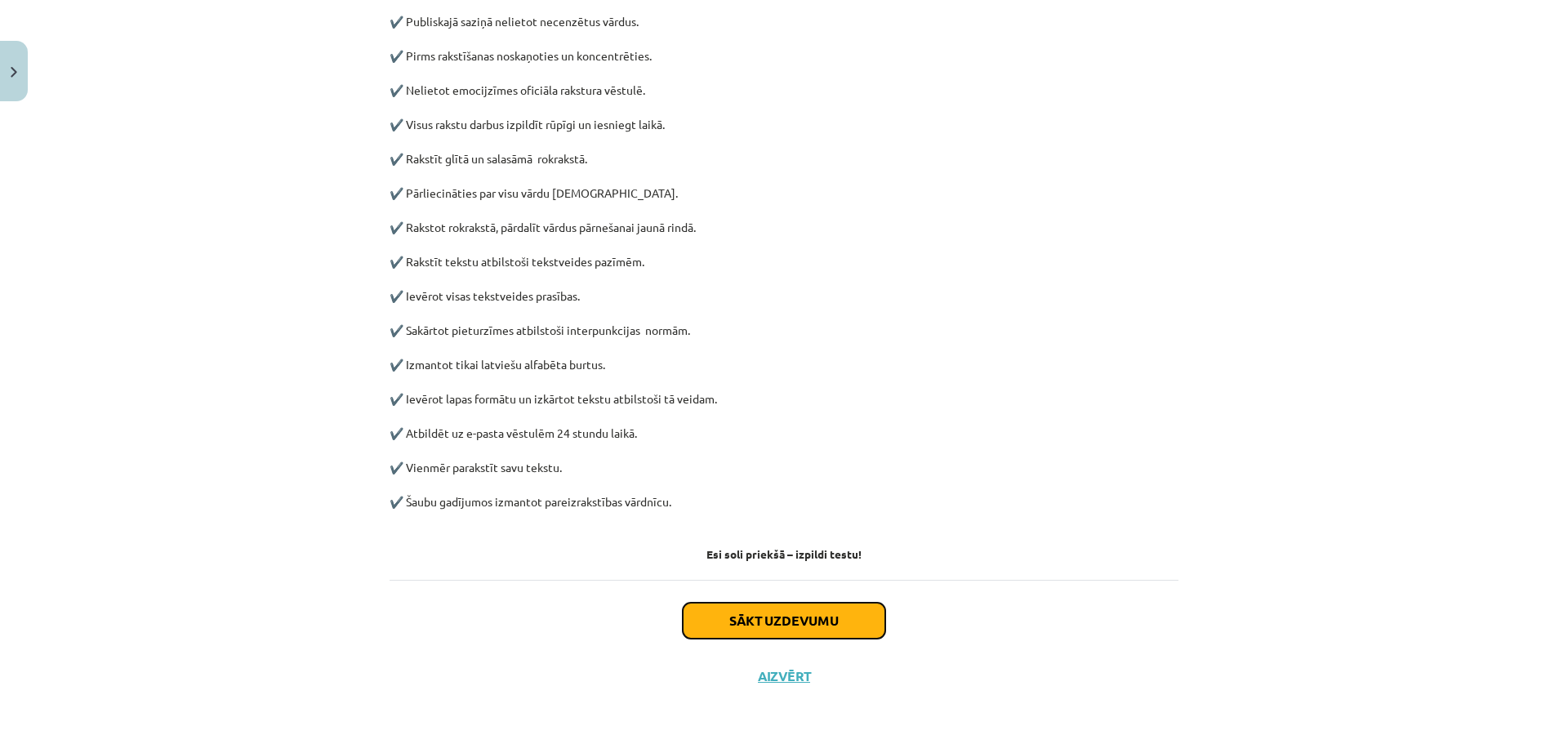
click at [791, 615] on button "Sākt uzdevumu" at bounding box center [784, 620] width 203 height 36
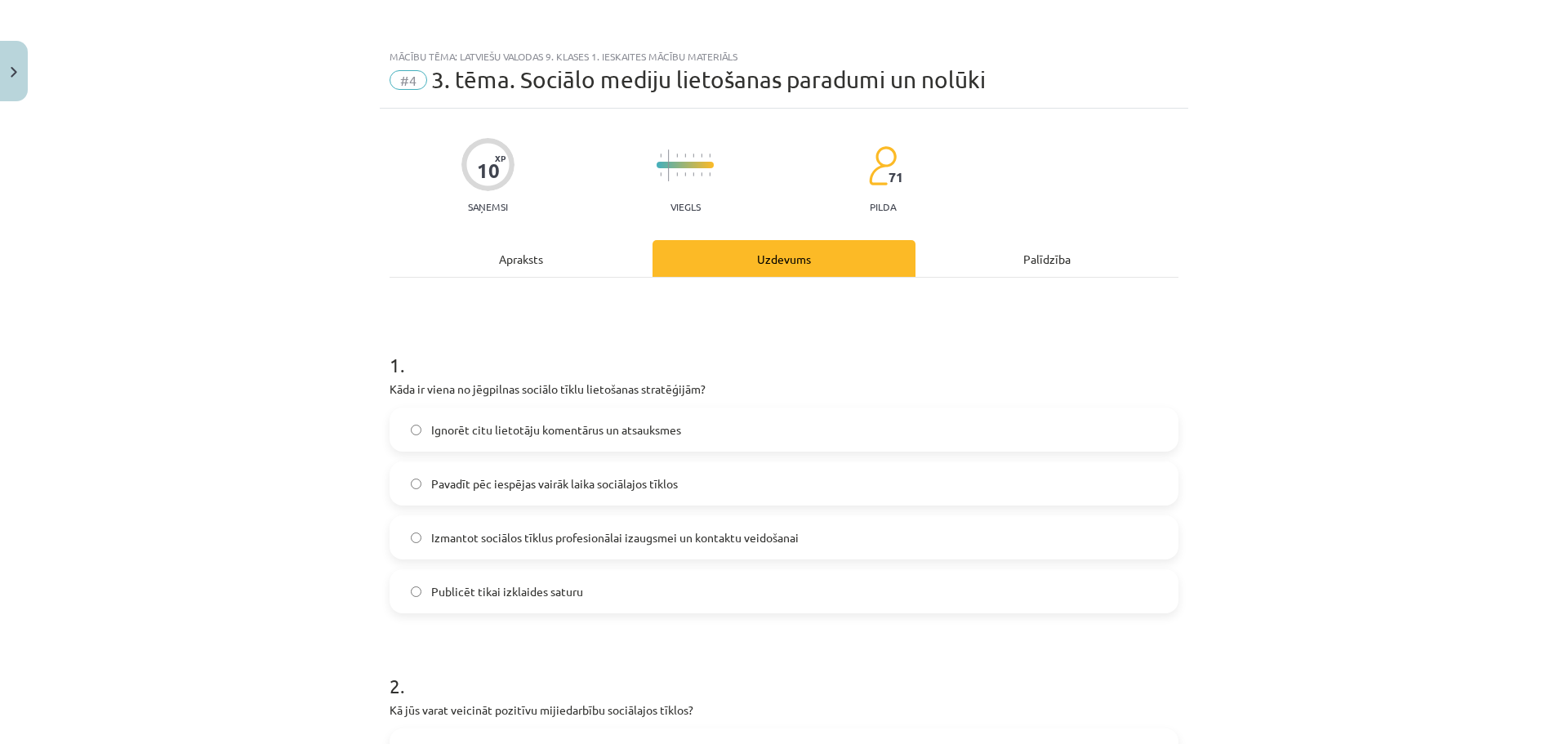
click at [527, 541] on span "Izmantot sociālos tīklus profesionālai izaugsmei un kontaktu veidošanai" at bounding box center [614, 538] width 368 height 18
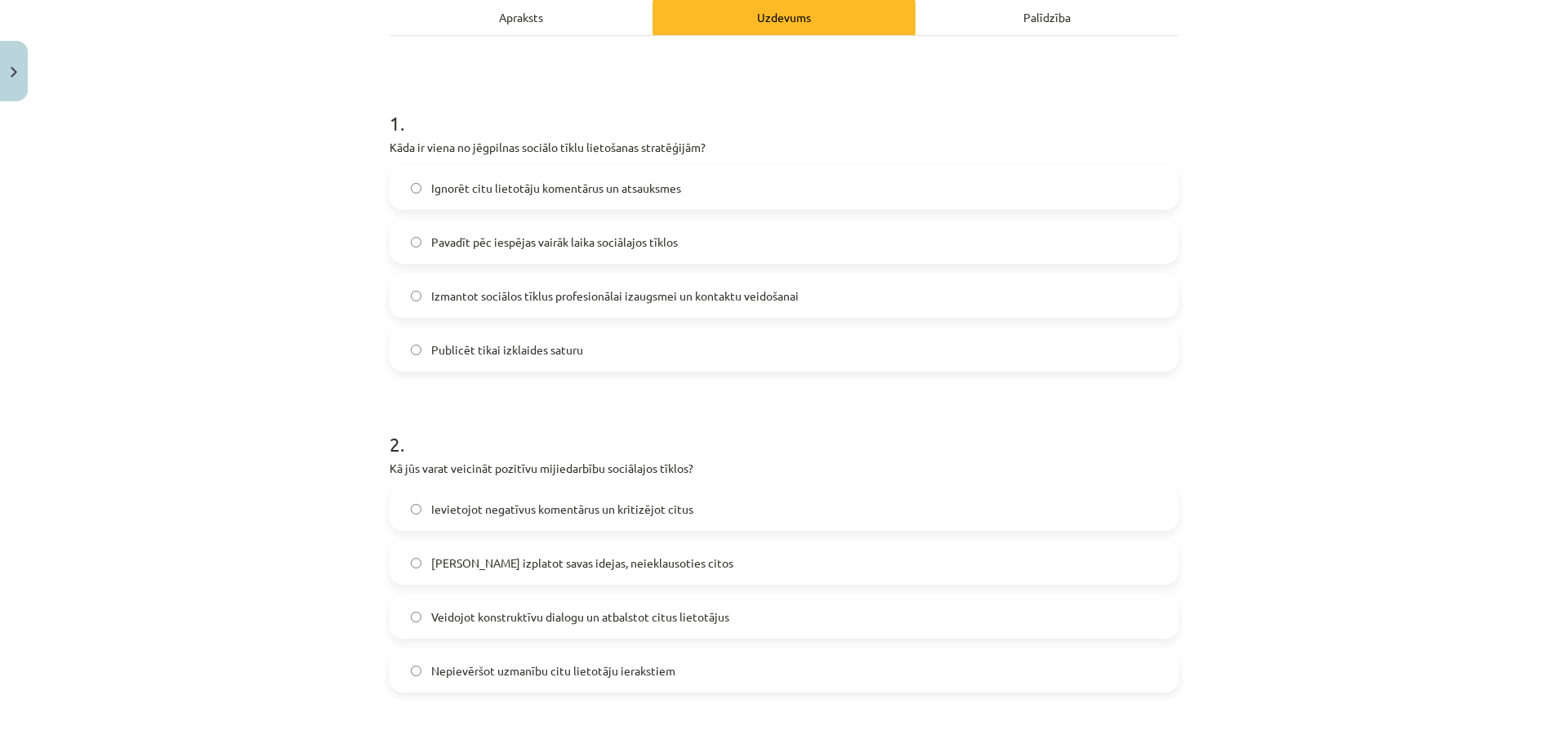
scroll to position [245, 0]
click at [511, 533] on div "Ievietojot negatīvus komentārus un kritizējot citus Tikai izplatot savas idejas…" at bounding box center [784, 586] width 789 height 206
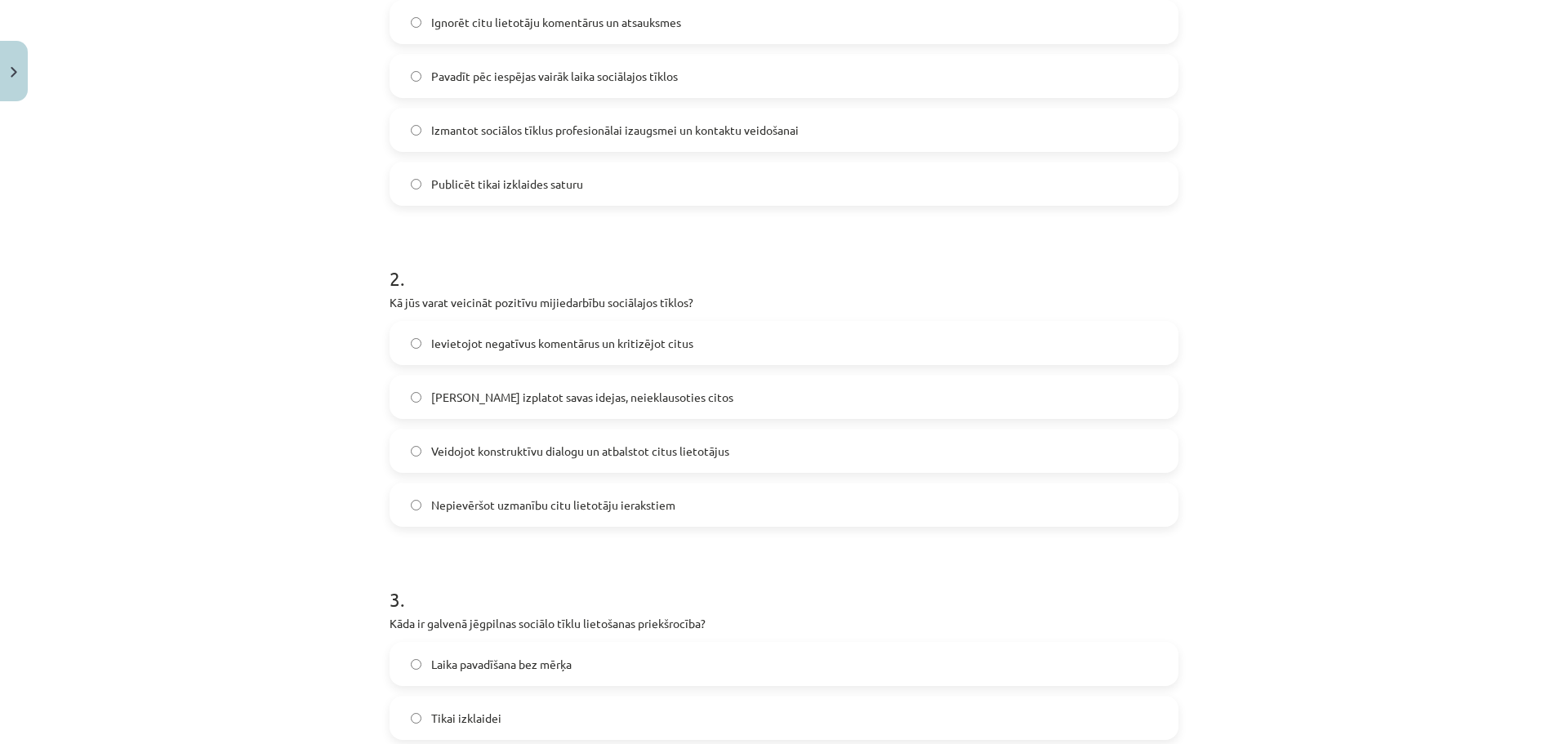
scroll to position [408, 0]
click at [550, 458] on span "Veidojot konstruktīvu dialogu un atbalstot citus lietotājus" at bounding box center [580, 450] width 298 height 18
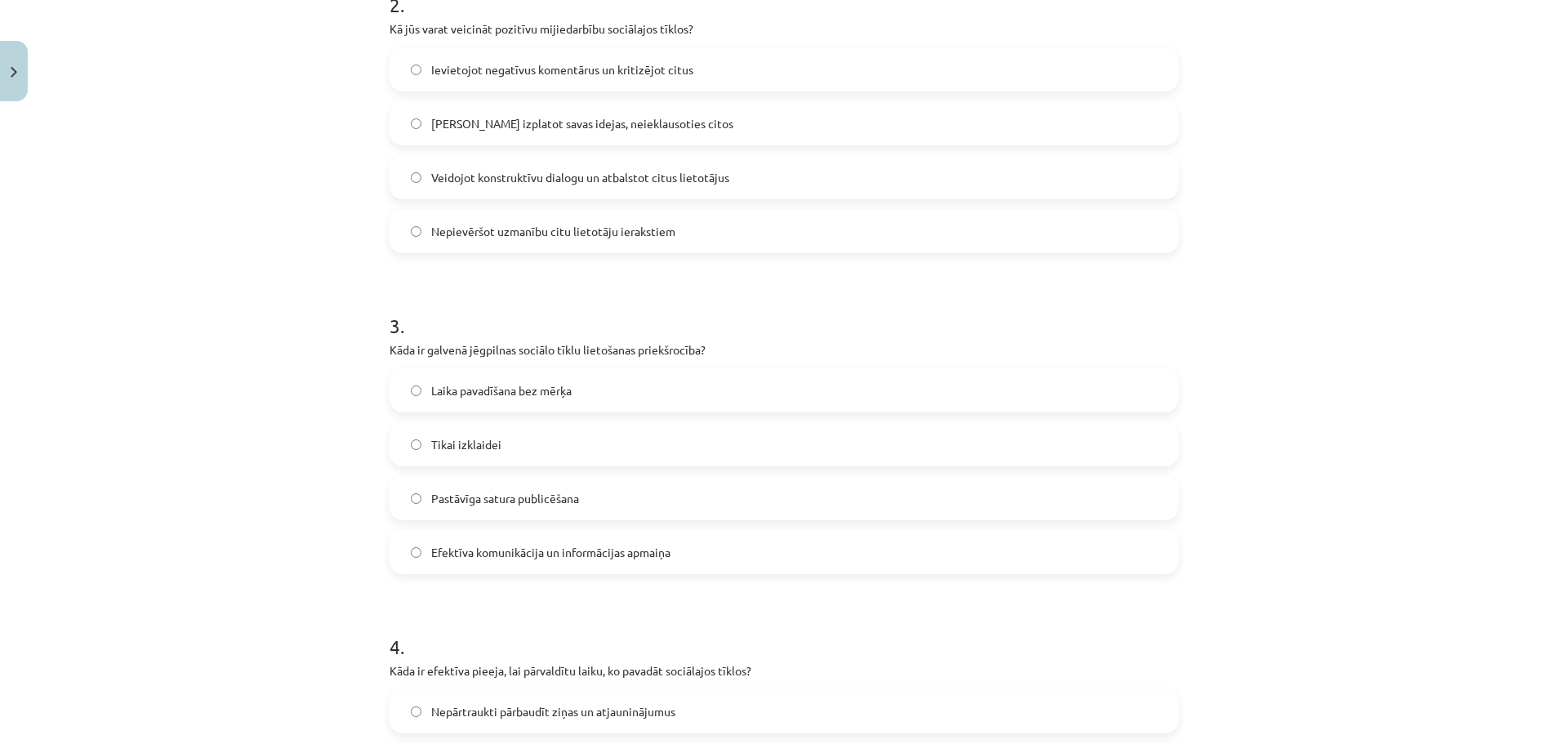
scroll to position [653, 0]
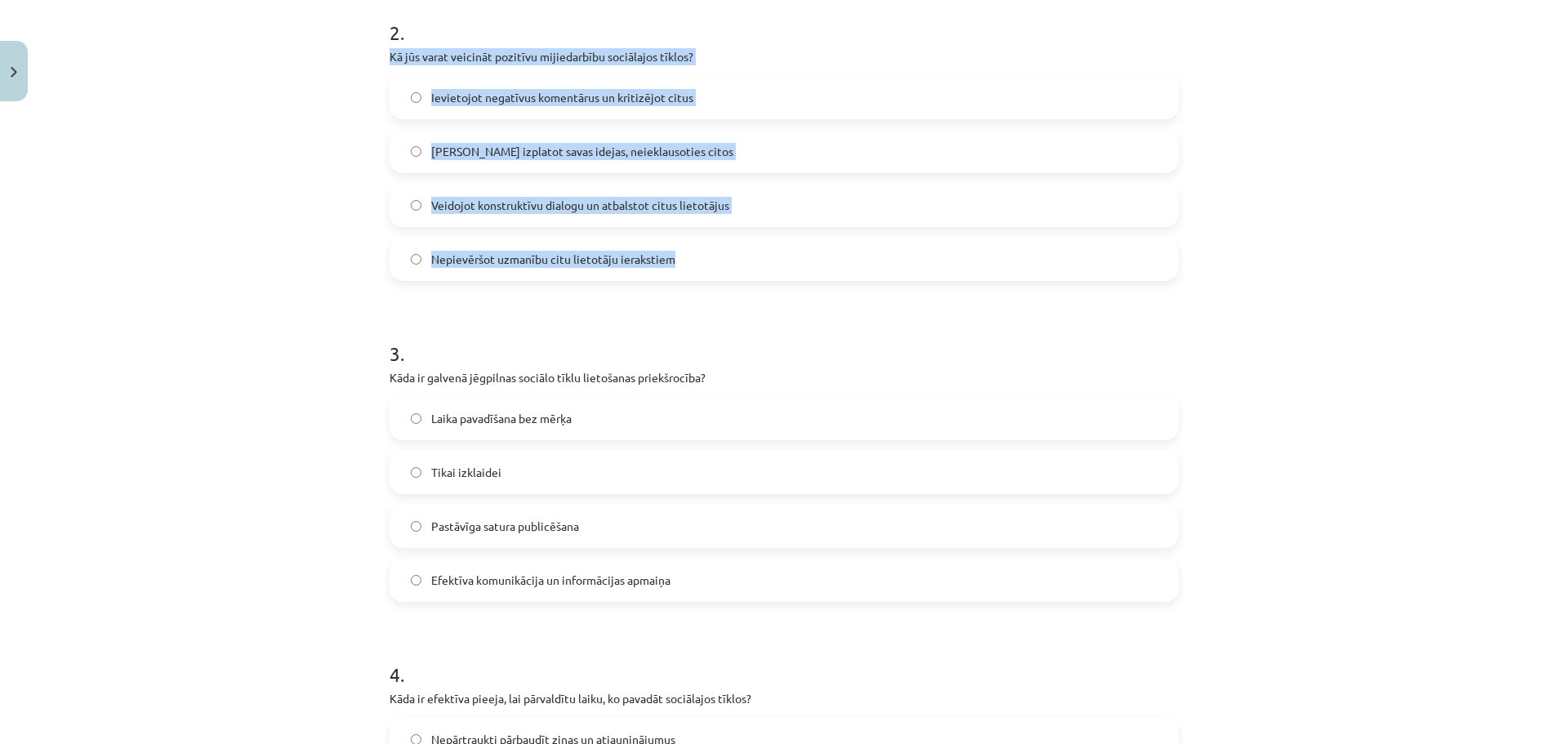
drag, startPoint x: 385, startPoint y: 58, endPoint x: 693, endPoint y: 259, distance: 367.8
click at [693, 259] on div "2 . Kā jūs varat veicināt pozitīvu mijiedarbību sociālajos tīklos? Ievietojot n…" at bounding box center [784, 137] width 789 height 289
copy div "Kā jūs varat veicināt pozitīvu mijiedarbību sociālajos tīklos? Ievietojot negat…"
click at [560, 193] on label "Veidojot konstruktīvu dialogu un atbalstot citus lietotājus" at bounding box center [784, 204] width 785 height 41
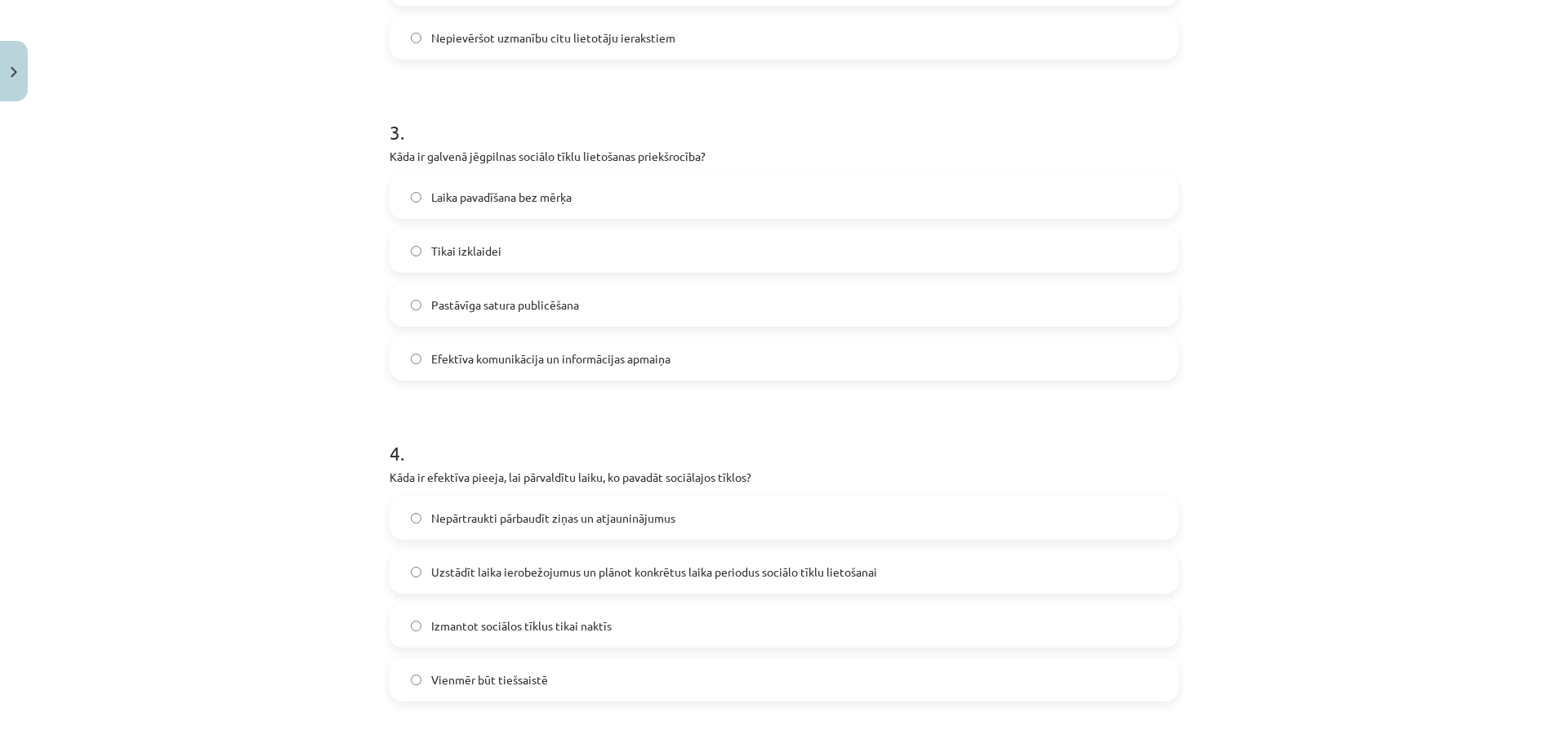
scroll to position [898, 0]
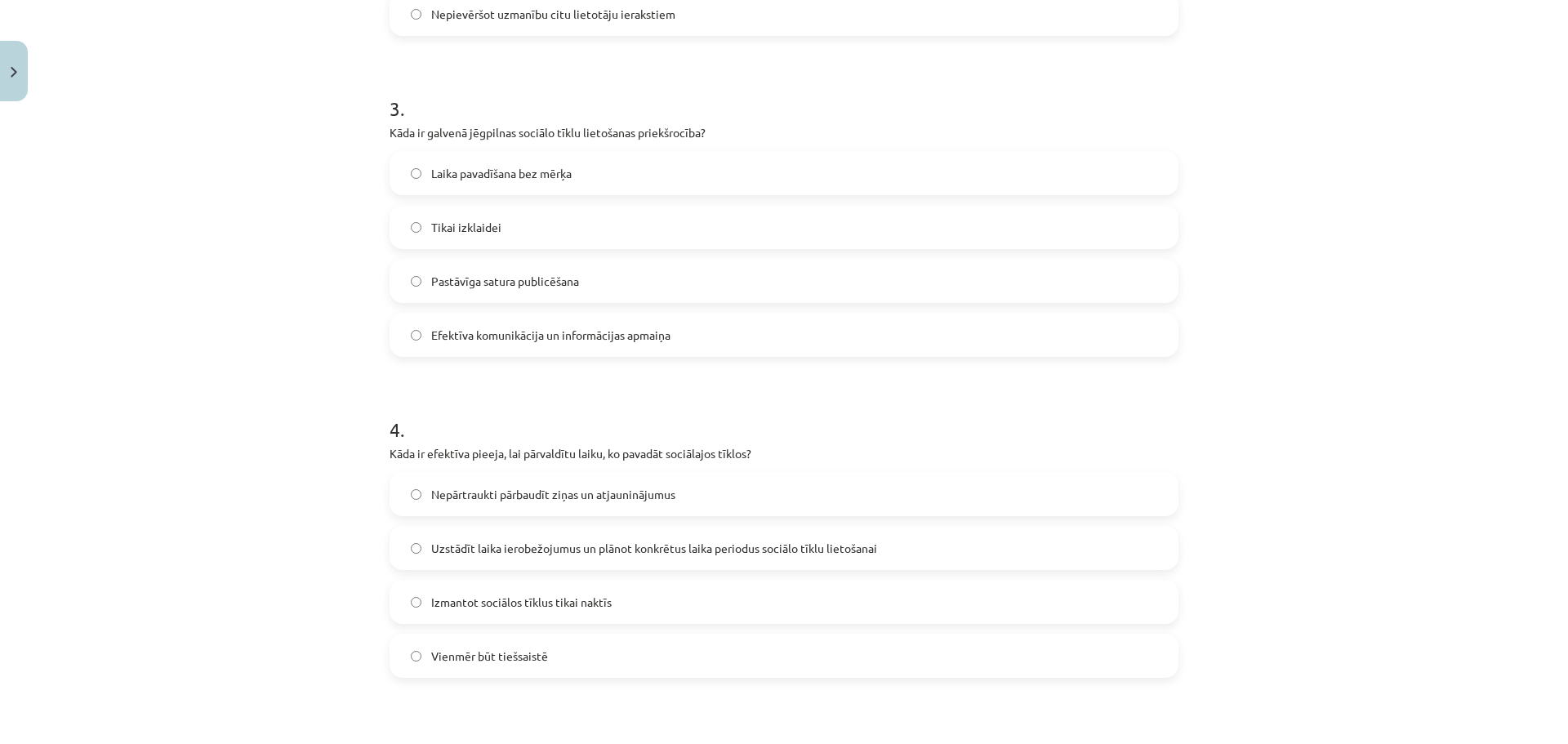
click at [619, 337] on span "Efektīva komunikācija un informācijas apmaiņa" at bounding box center [550, 335] width 240 height 18
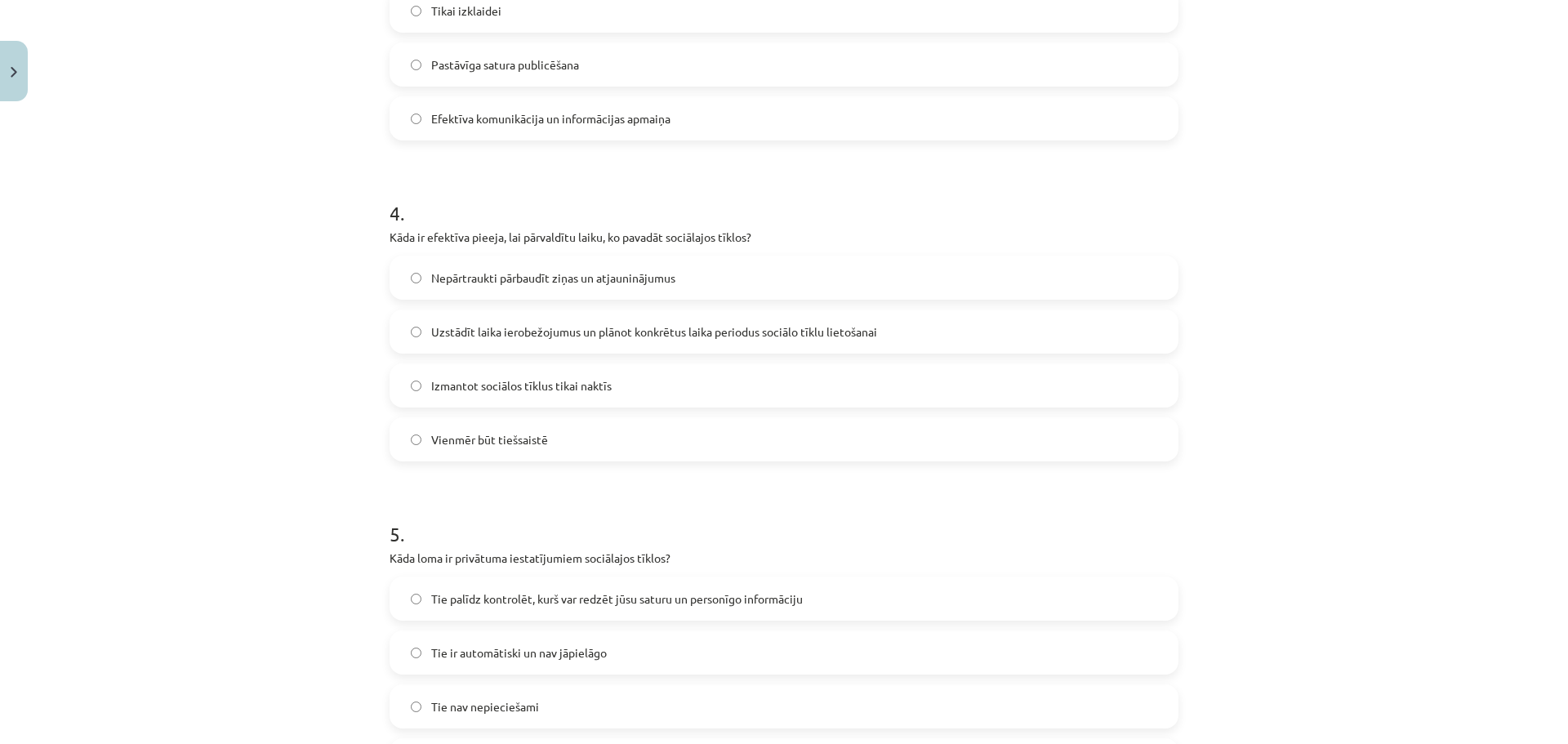
scroll to position [1143, 0]
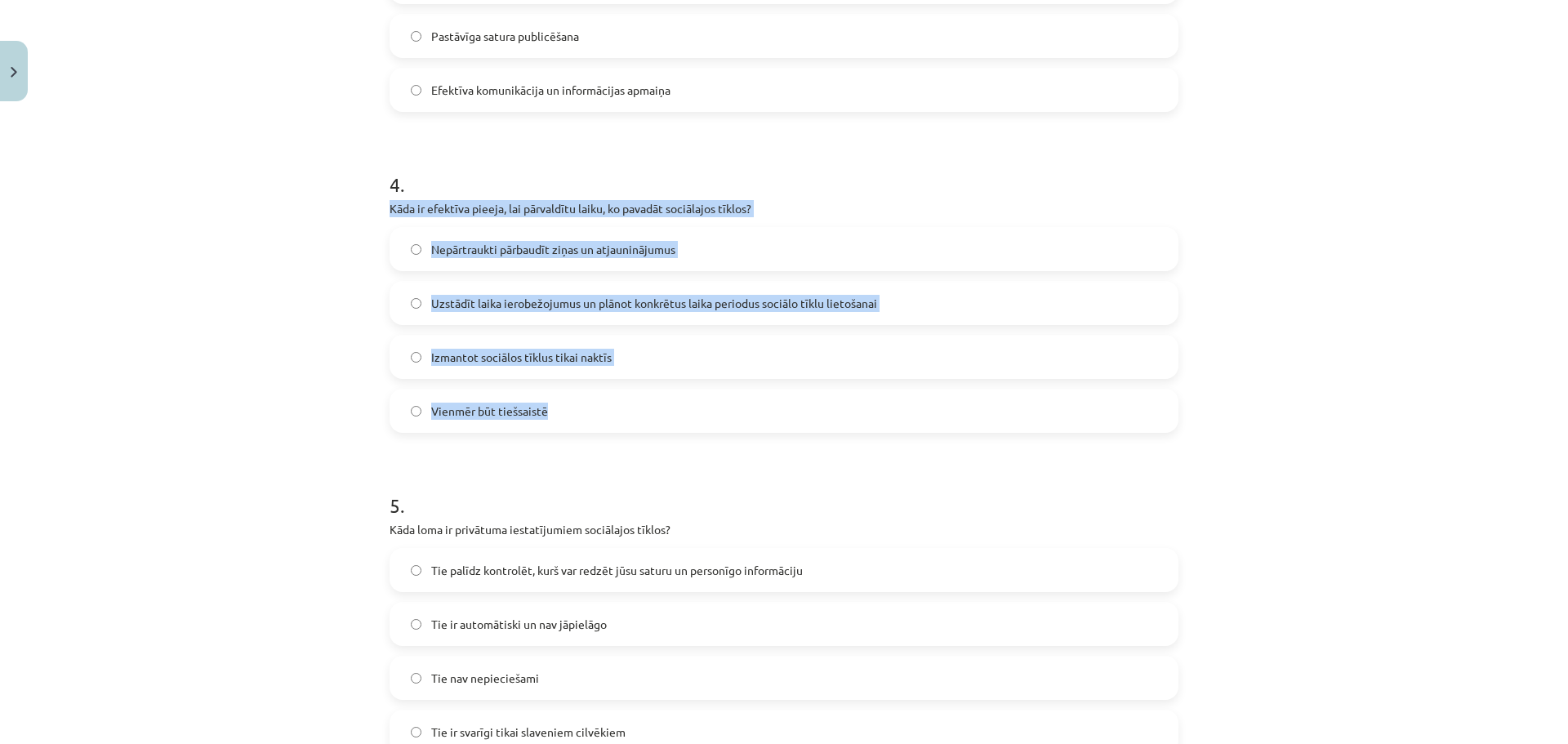
drag, startPoint x: 385, startPoint y: 206, endPoint x: 612, endPoint y: 414, distance: 307.9
click at [612, 414] on div "4 . Kāda ir efektīva pieeja, lai pārvaldītu laiku, ko pavadāt sociālajos tīklos…" at bounding box center [784, 289] width 789 height 289
copy div "Kāda ir efektīva pieeja, lai pārvaldītu laiku, ko pavadāt sociālajos tīklos? Ne…"
click at [626, 308] on span "Uzstādīt laika ierobežojumus un plānot konkrētus laika periodus sociālo tīklu l…" at bounding box center [654, 304] width 446 height 18
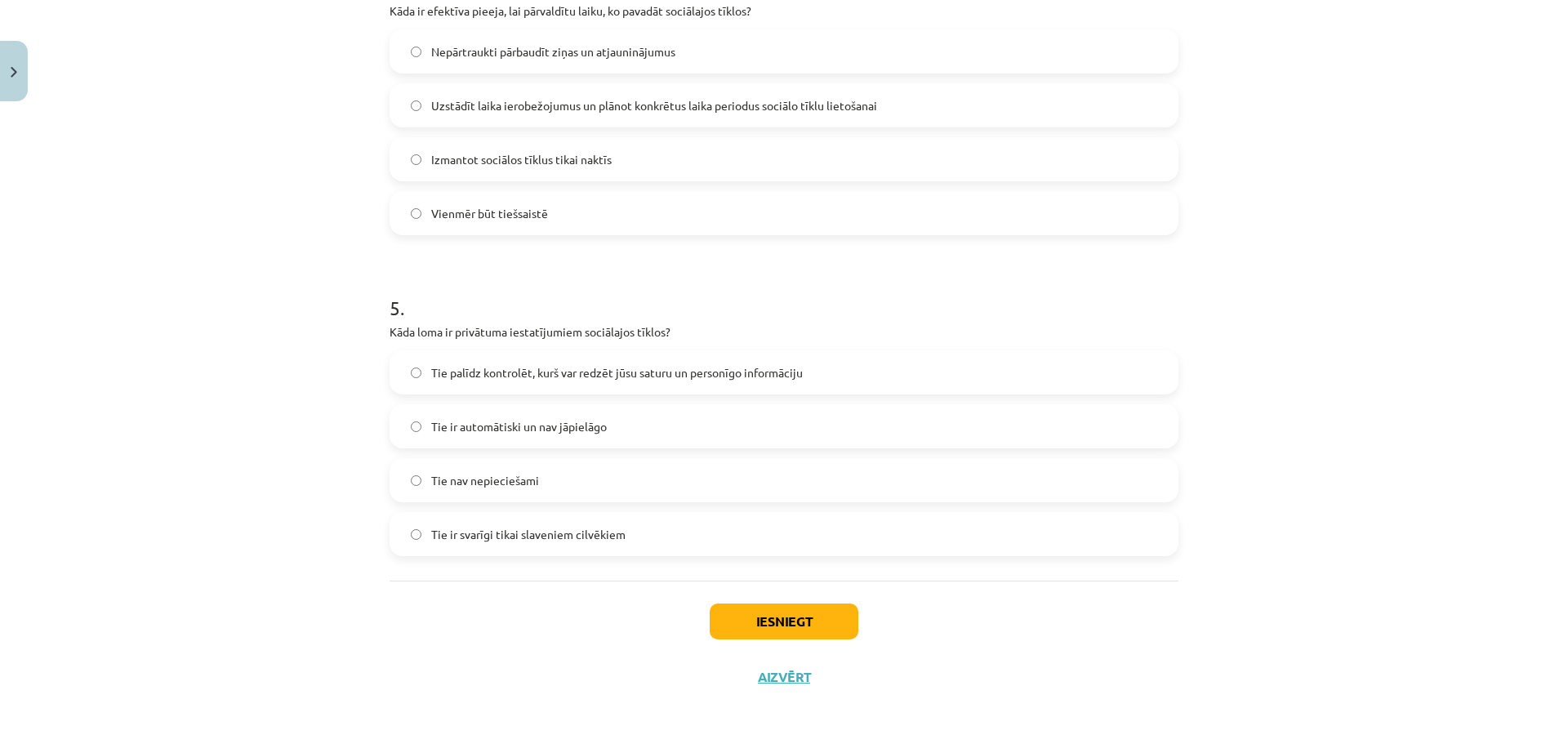
scroll to position [1342, 0]
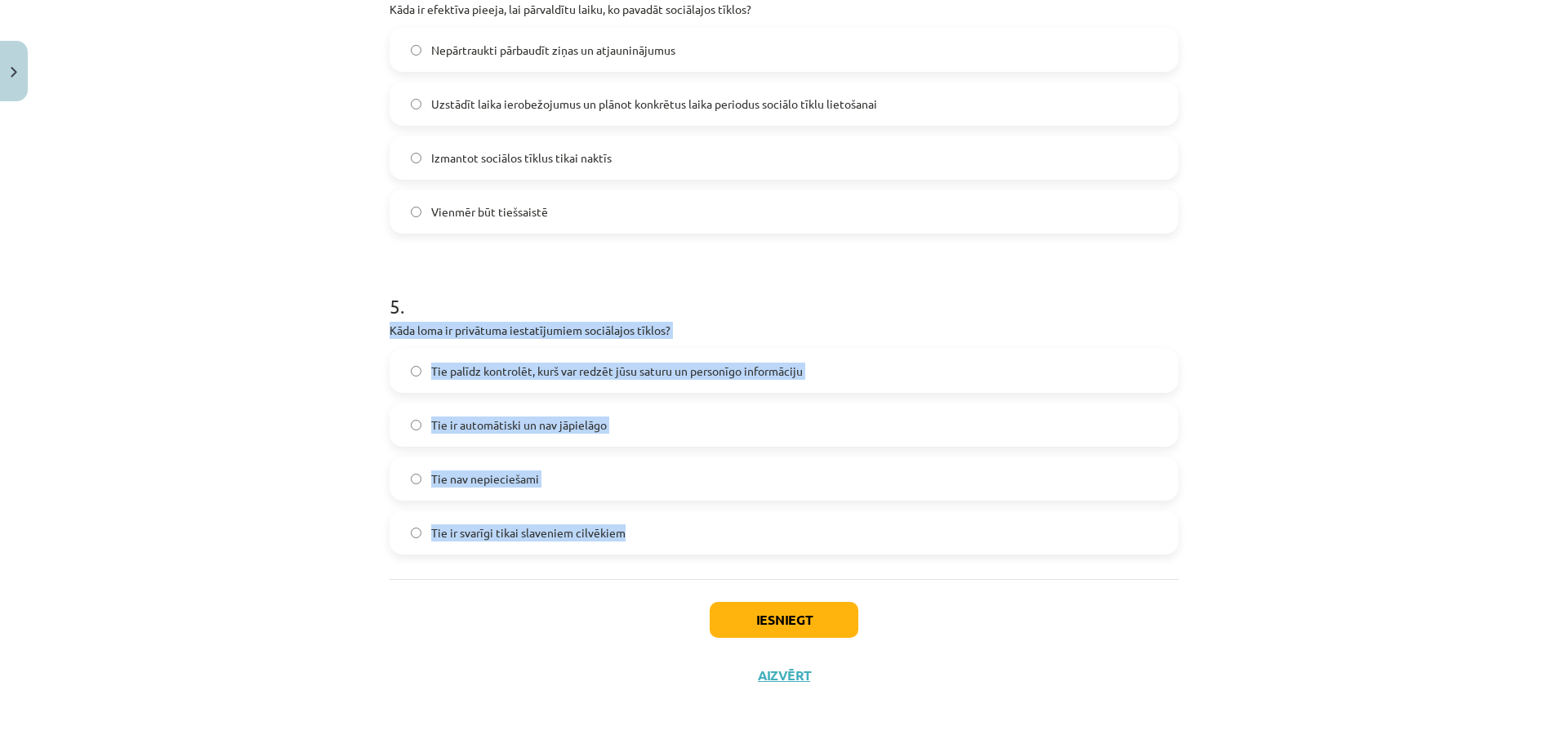
drag, startPoint x: 383, startPoint y: 328, endPoint x: 672, endPoint y: 533, distance: 354.3
click at [672, 533] on div "5 . Kāda loma ir privātuma iestatījumiem sociālajos tīklos? Tie palīdz kontrolē…" at bounding box center [784, 410] width 789 height 289
copy div "Kāda loma ir privātuma iestatījumiem sociālajos tīklos? Tie palīdz kontrolēt, k…"
click at [715, 369] on span "Tie palīdz kontrolēt, kurš var redzēt jūsu saturu un personīgo informāciju" at bounding box center [616, 371] width 371 height 18
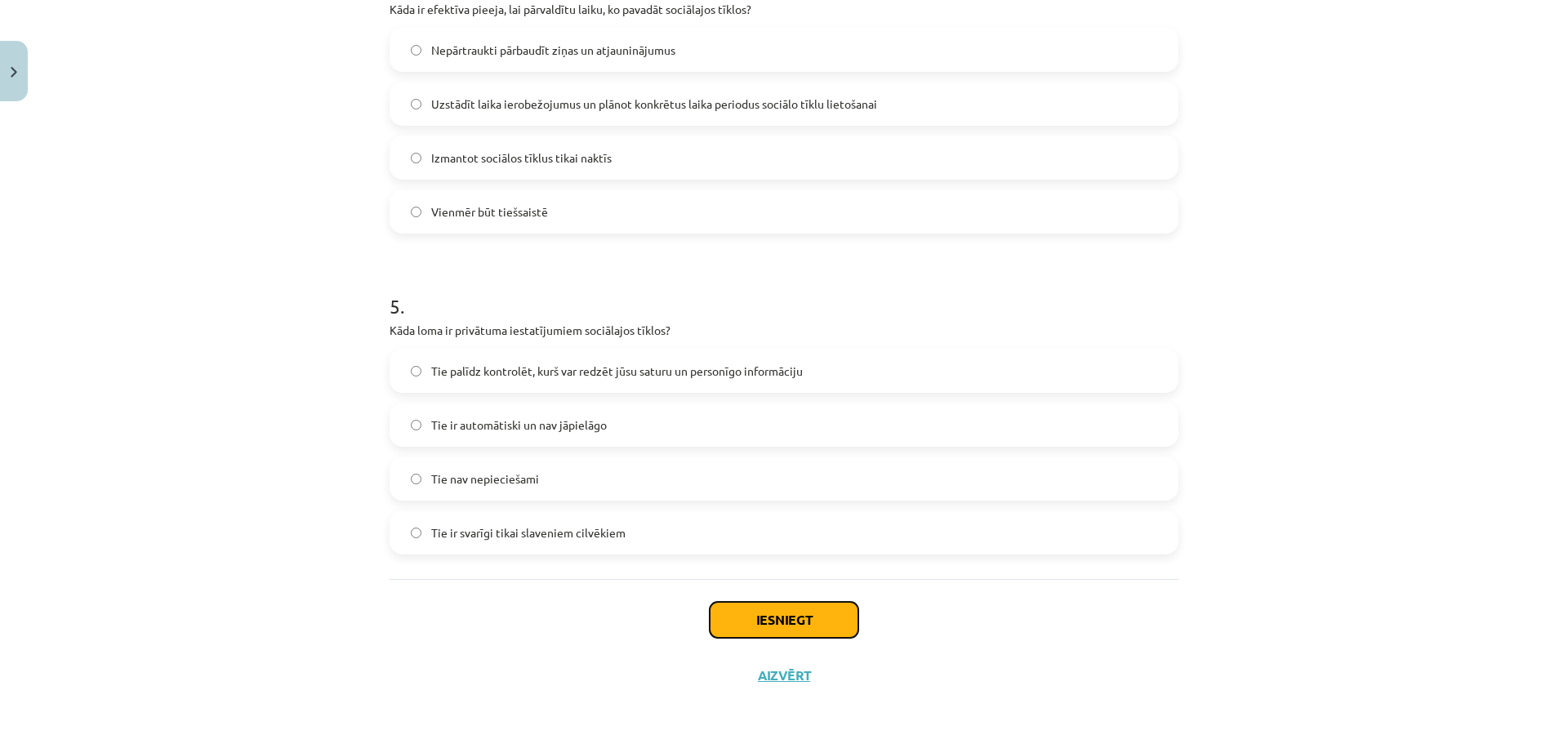
click at [804, 625] on button "Iesniegt" at bounding box center [784, 619] width 148 height 36
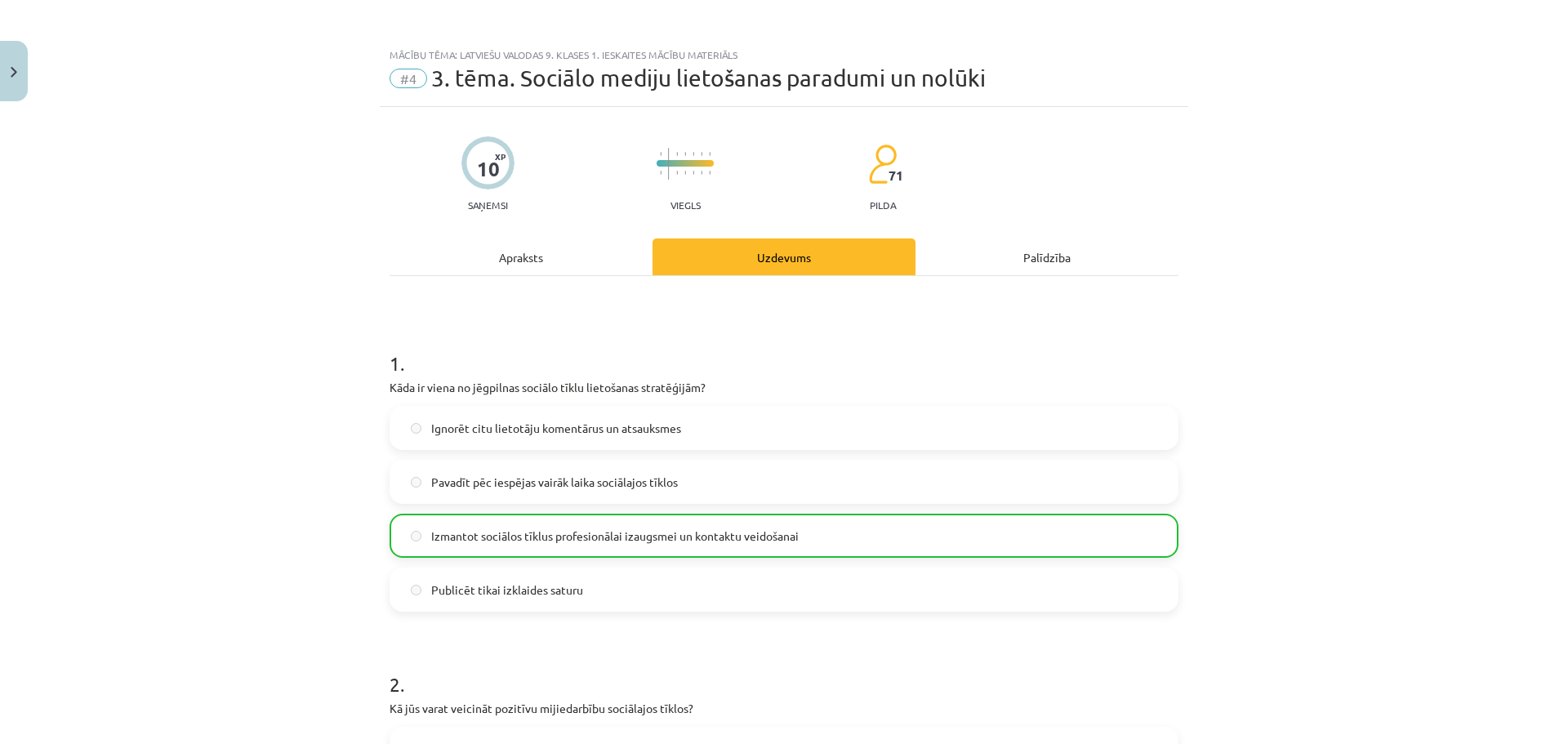
scroll to position [0, 0]
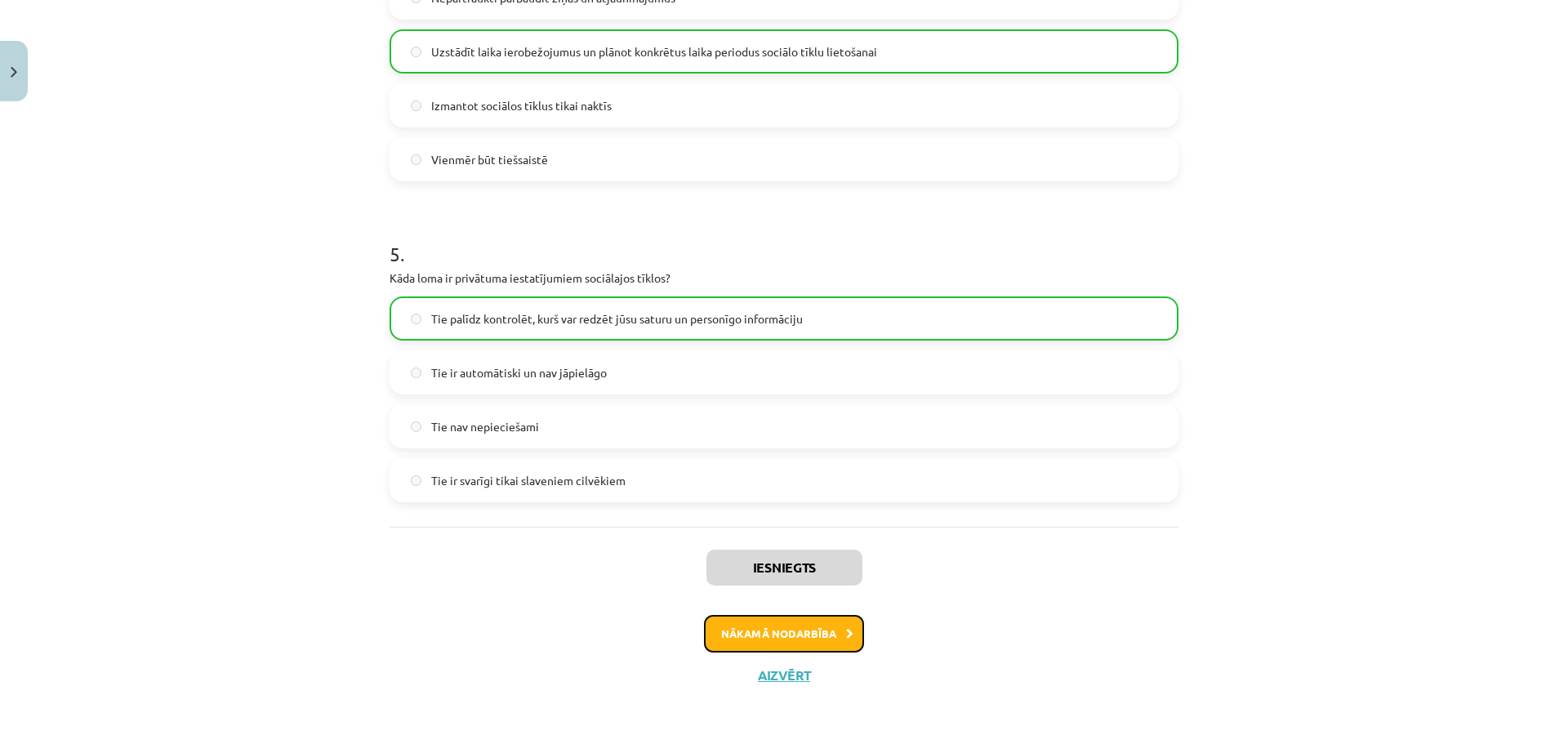
click at [839, 641] on button "Nākamā nodarbība" at bounding box center [784, 633] width 160 height 38
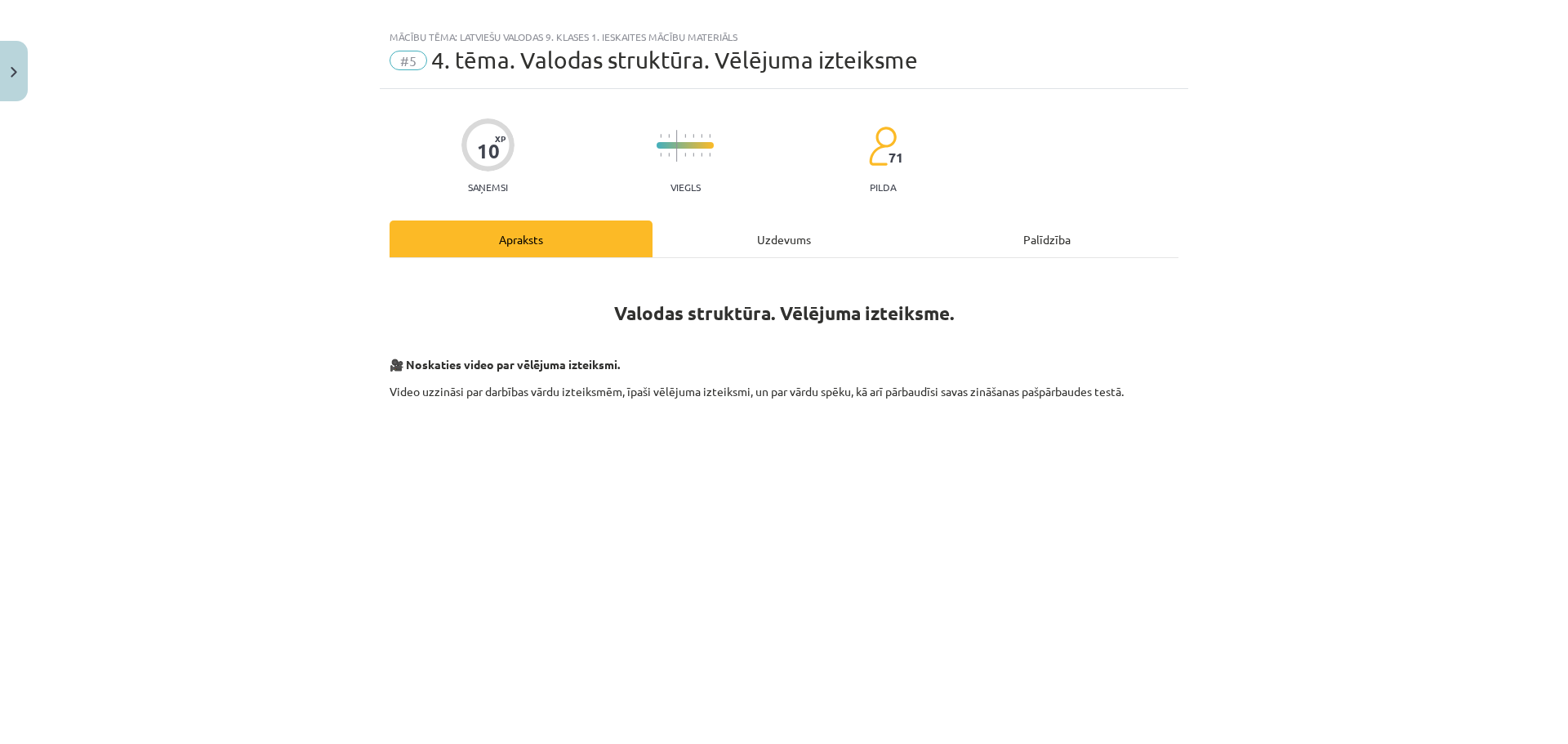
scroll to position [18, 0]
click at [899, 276] on h1 "Valodas struktūra. Vēlējuma izteiksme." at bounding box center [784, 300] width 789 height 52
click at [900, 276] on h1 "Valodas struktūra. Vēlējuma izteiksme." at bounding box center [784, 300] width 789 height 52
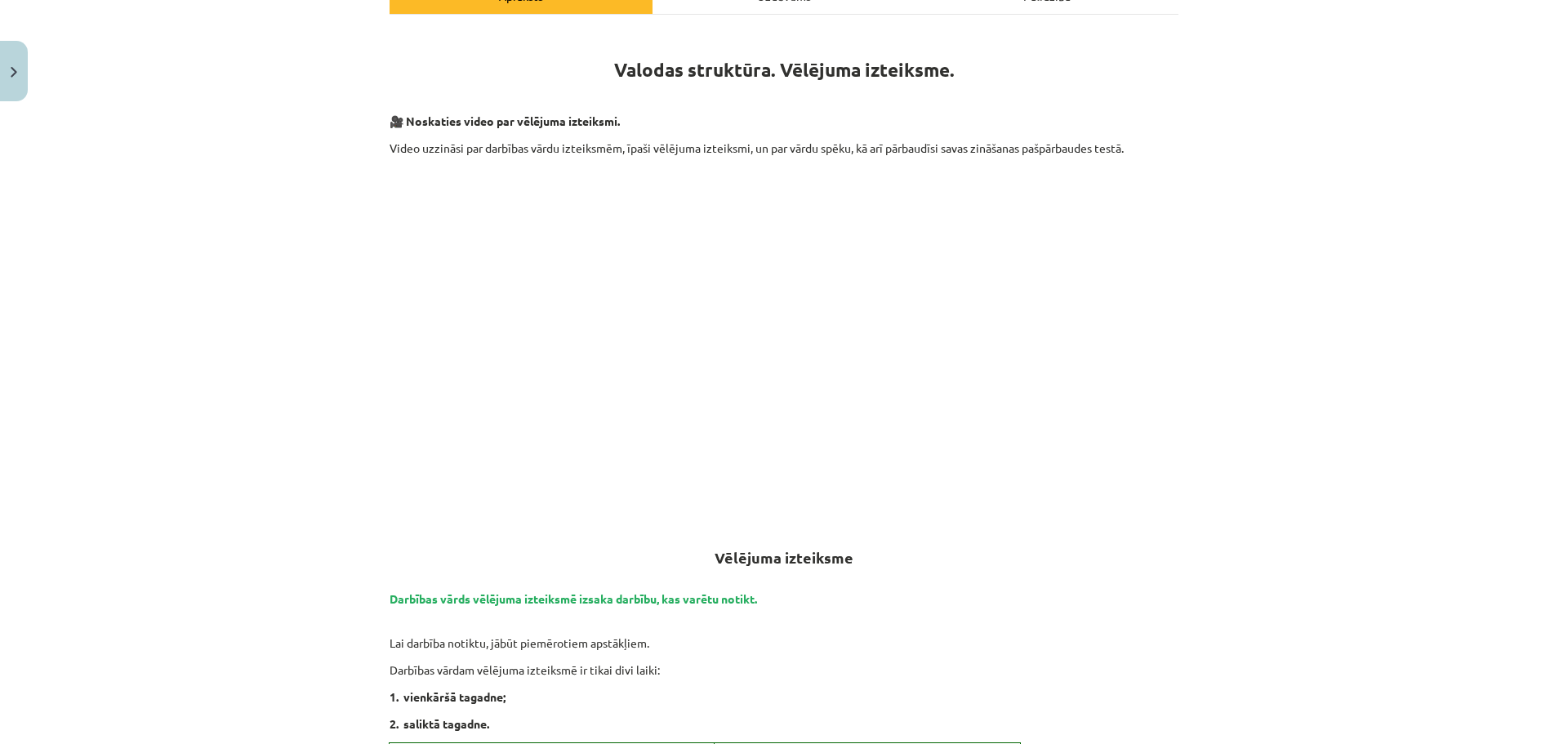
click at [915, 93] on p at bounding box center [784, 95] width 789 height 18
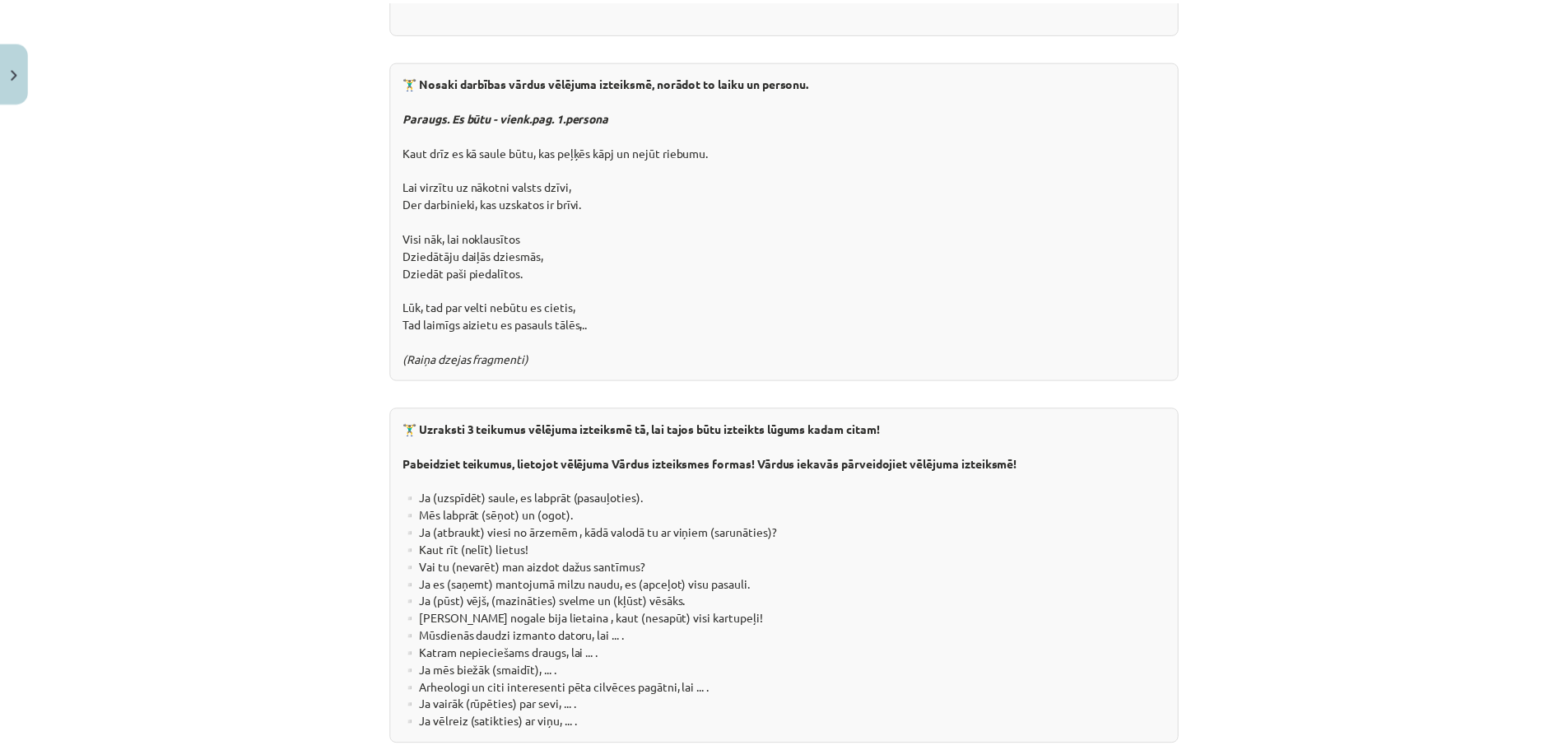
scroll to position [2899, 0]
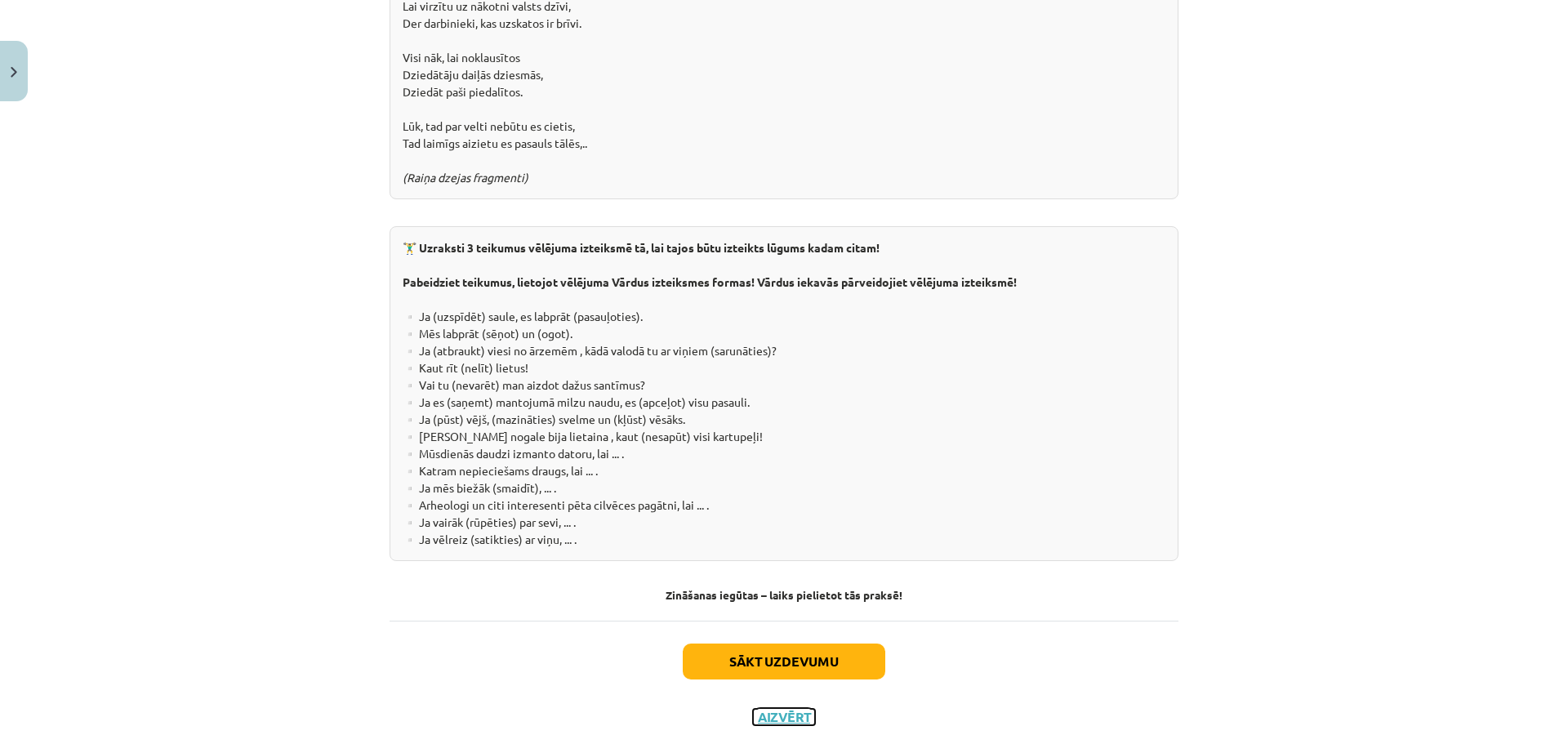
click at [789, 709] on button "Aizvērt" at bounding box center [784, 717] width 62 height 17
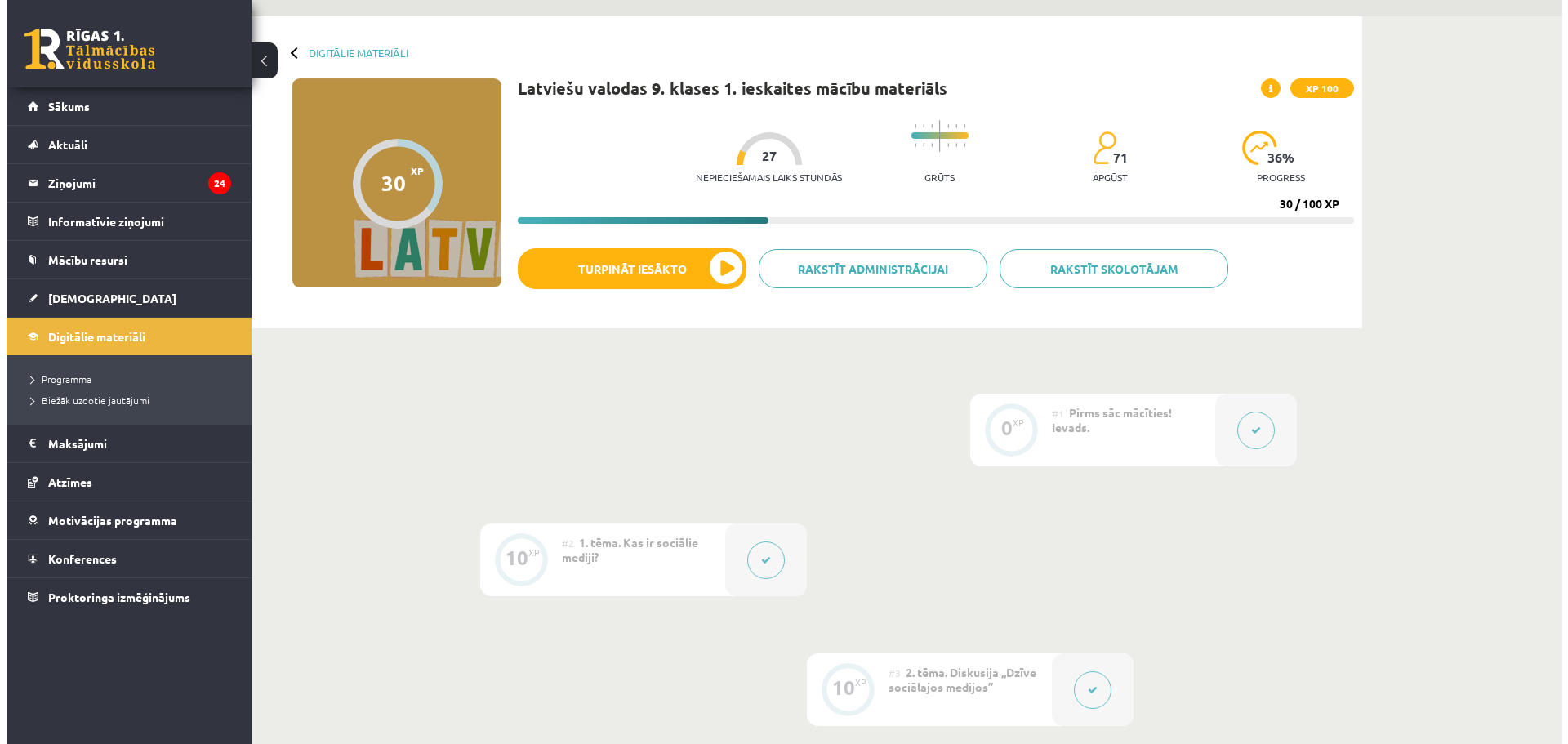
scroll to position [618, 0]
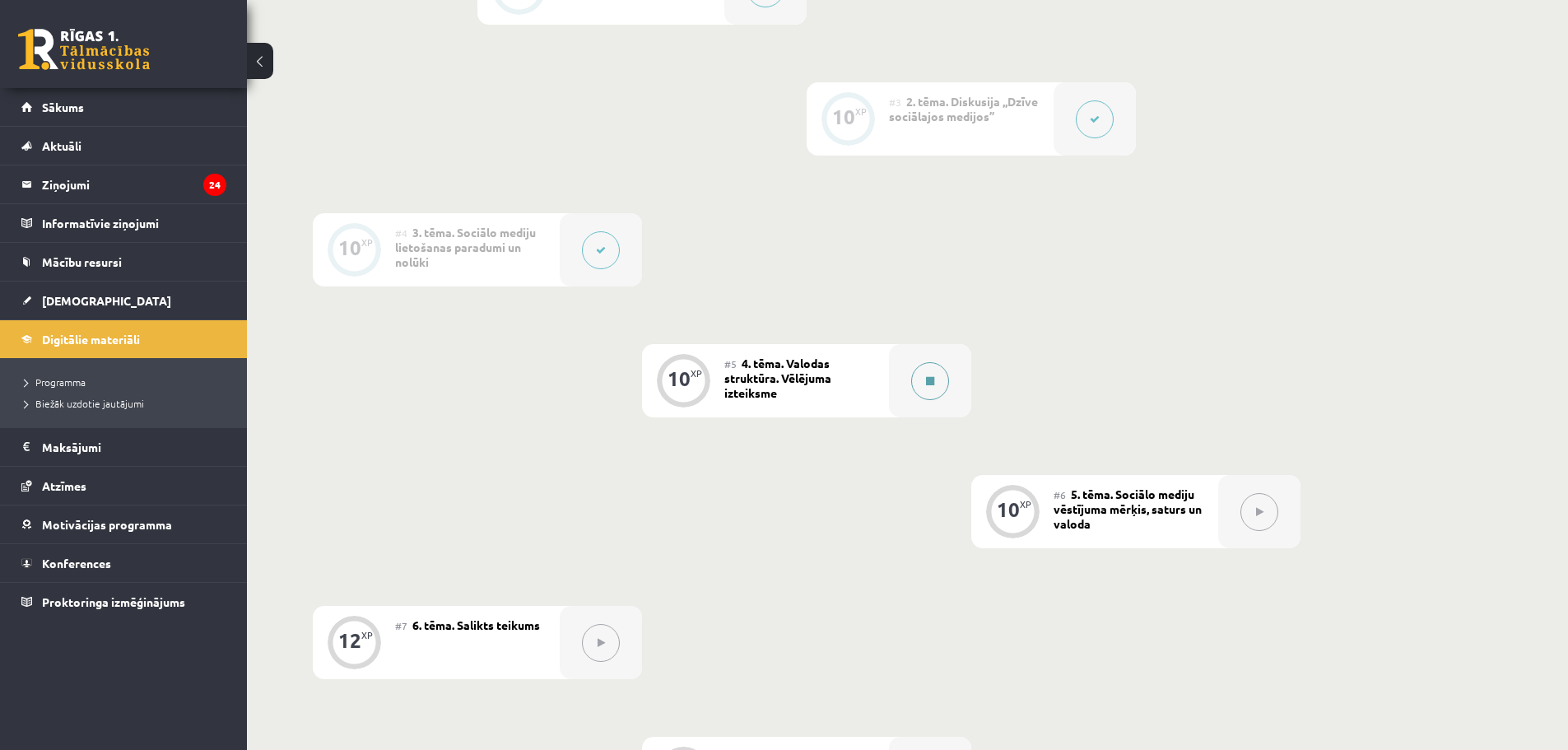
click at [931, 365] on button at bounding box center [929, 380] width 38 height 38
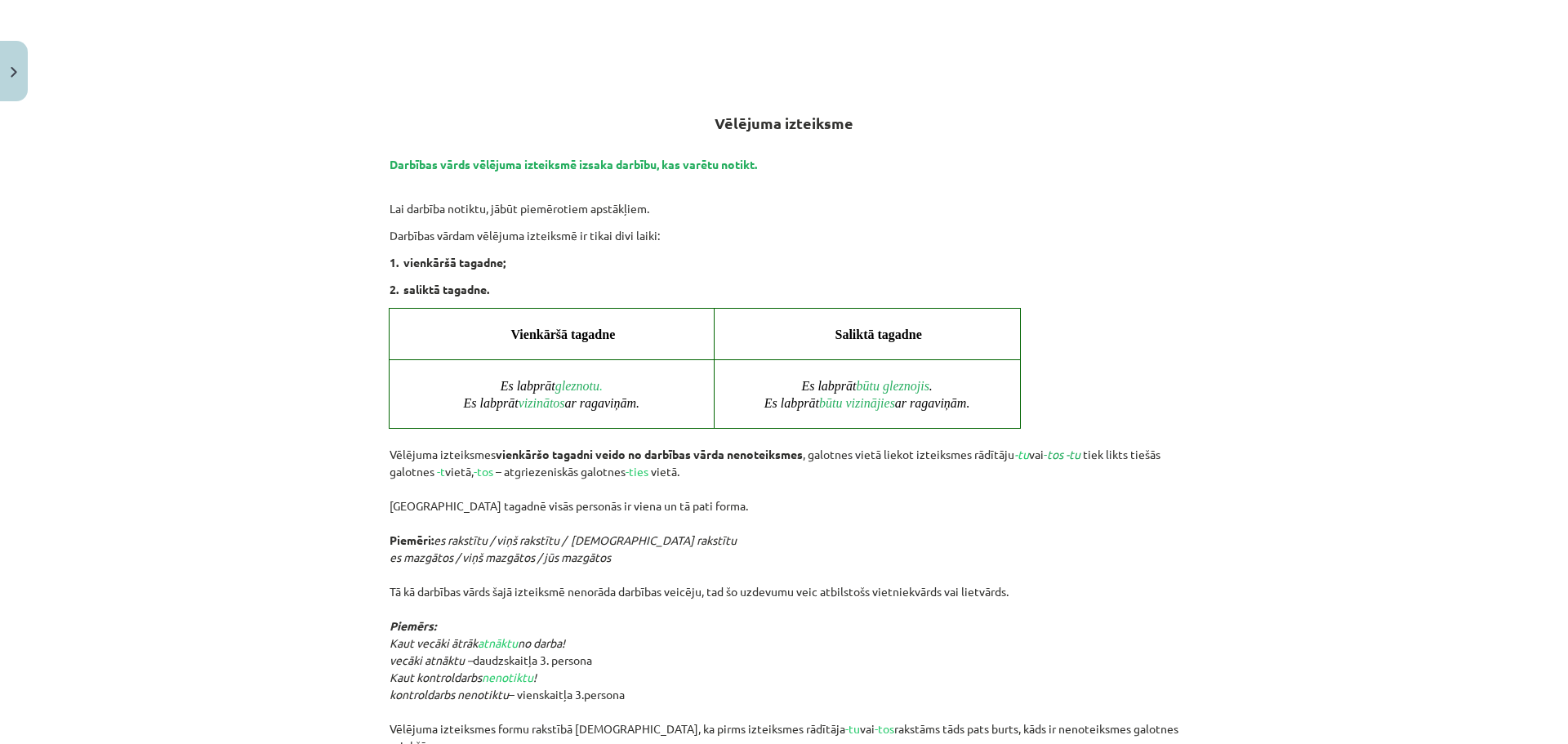
scroll to position [735, 0]
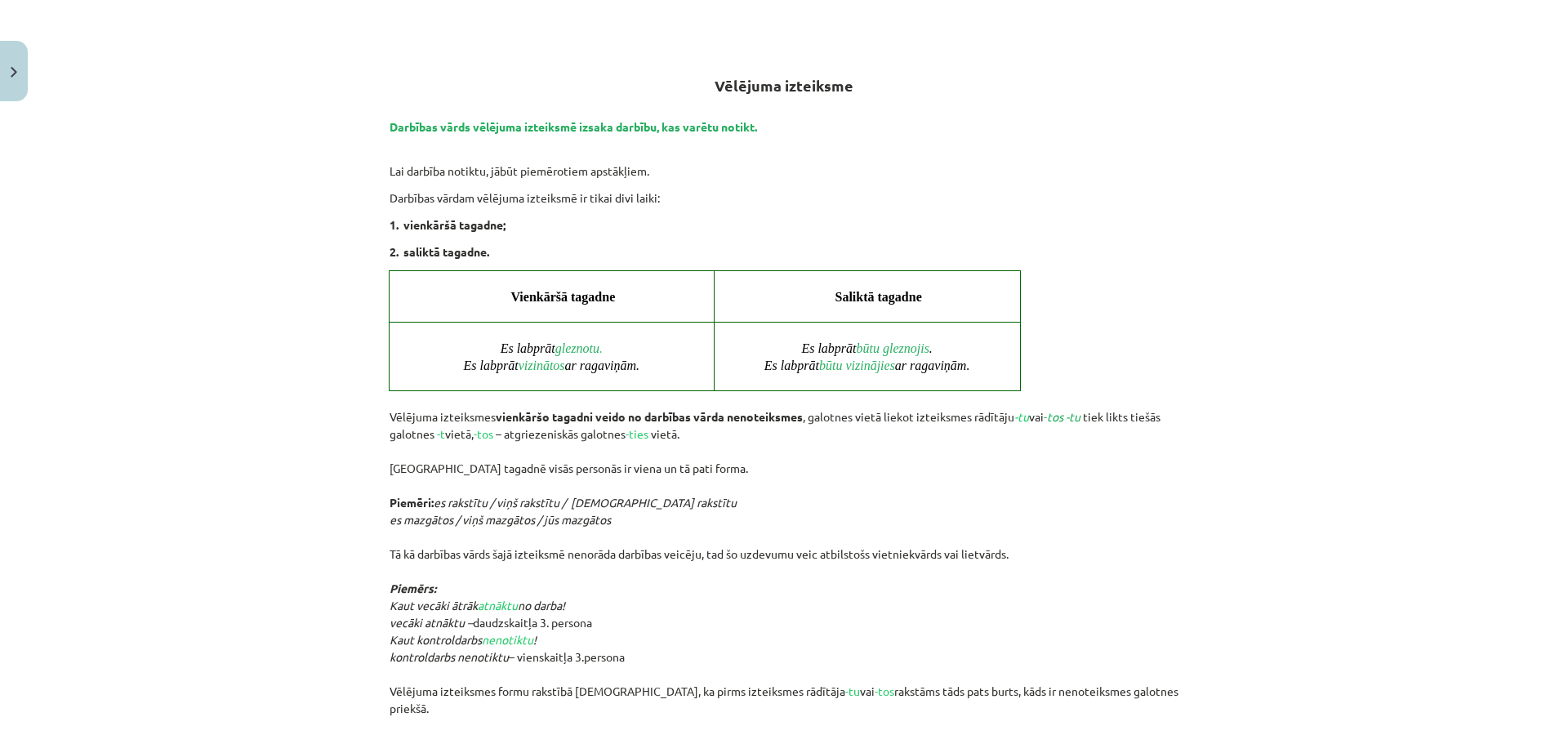
click at [1092, 167] on p "Lai darbība notiktu, jābūt piemērotiem apstākļiem." at bounding box center [784, 162] width 789 height 34
drag, startPoint x: 1092, startPoint y: 167, endPoint x: 1085, endPoint y: 171, distance: 8.1
click at [1090, 167] on p "Lai darbība notiktu, jābūt piemērotiem apstākļiem." at bounding box center [784, 162] width 789 height 34
click at [1082, 173] on p "Lai darbība notiktu, jābūt piemērotiem apstākļiem." at bounding box center [784, 162] width 789 height 34
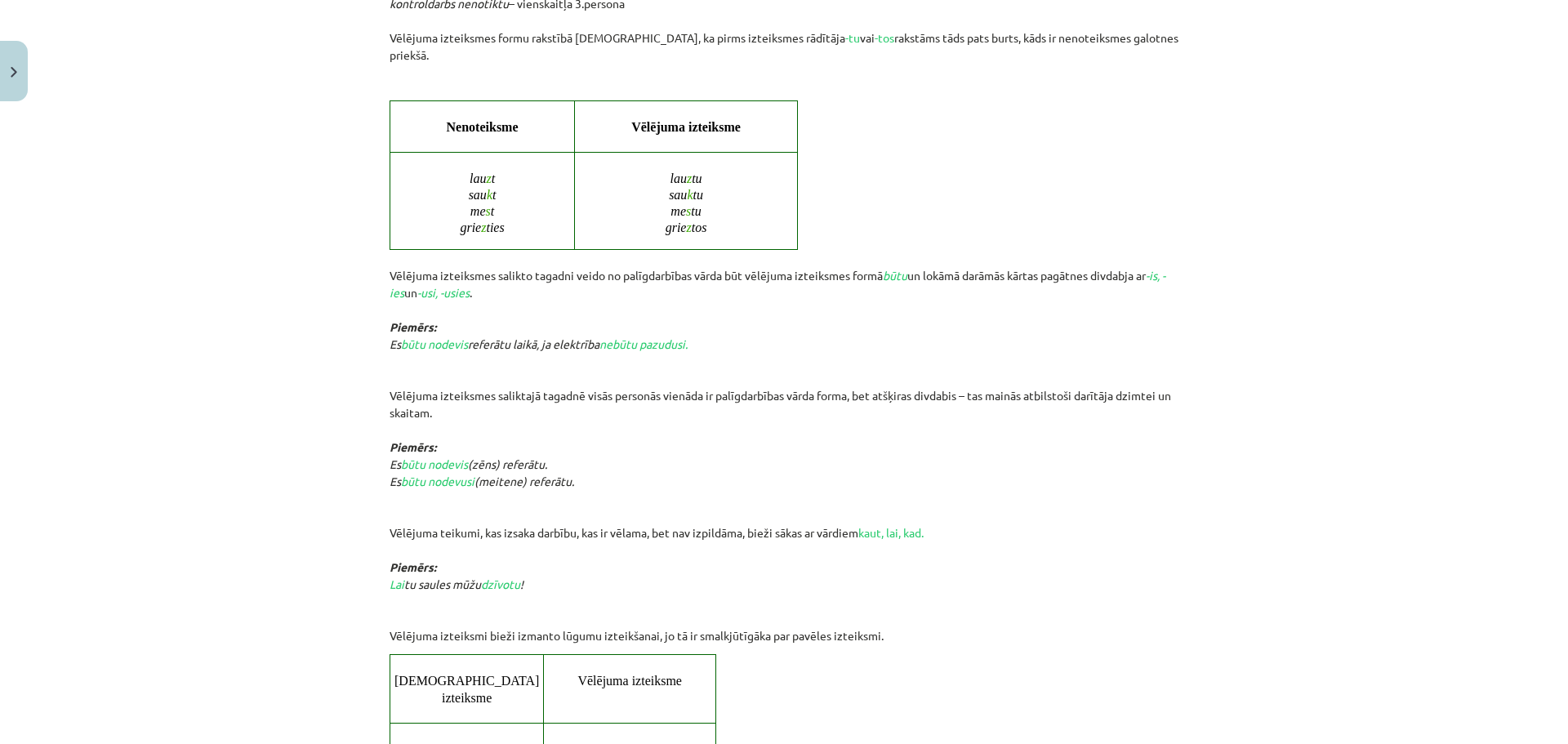
scroll to position [1062, 0]
